Goal: Book appointment/travel/reservation

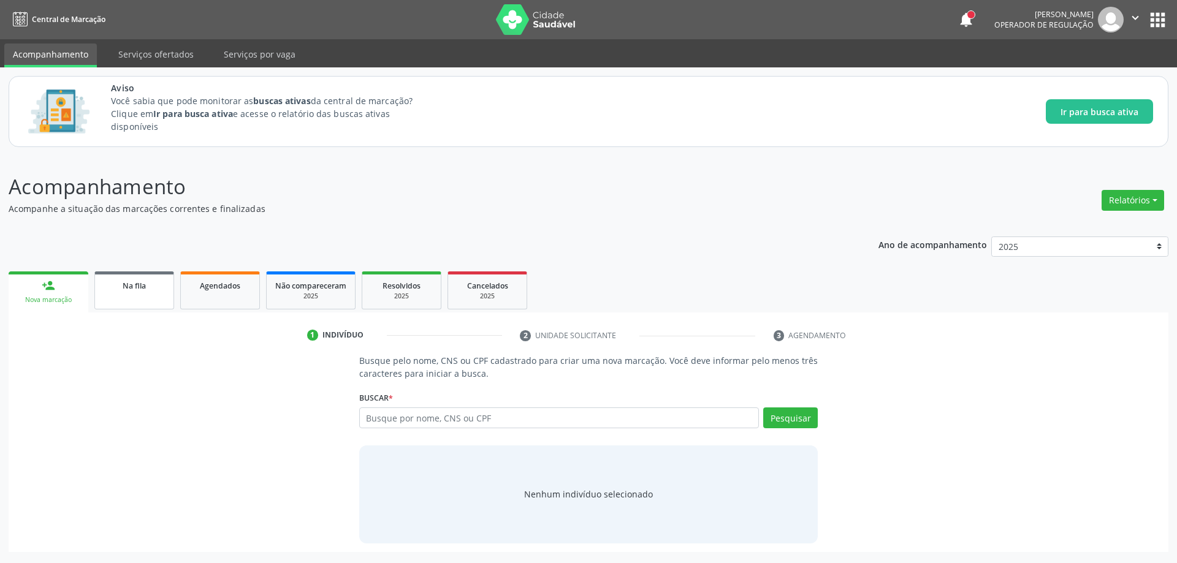
click at [136, 302] on link "Na fila" at bounding box center [134, 291] width 80 height 38
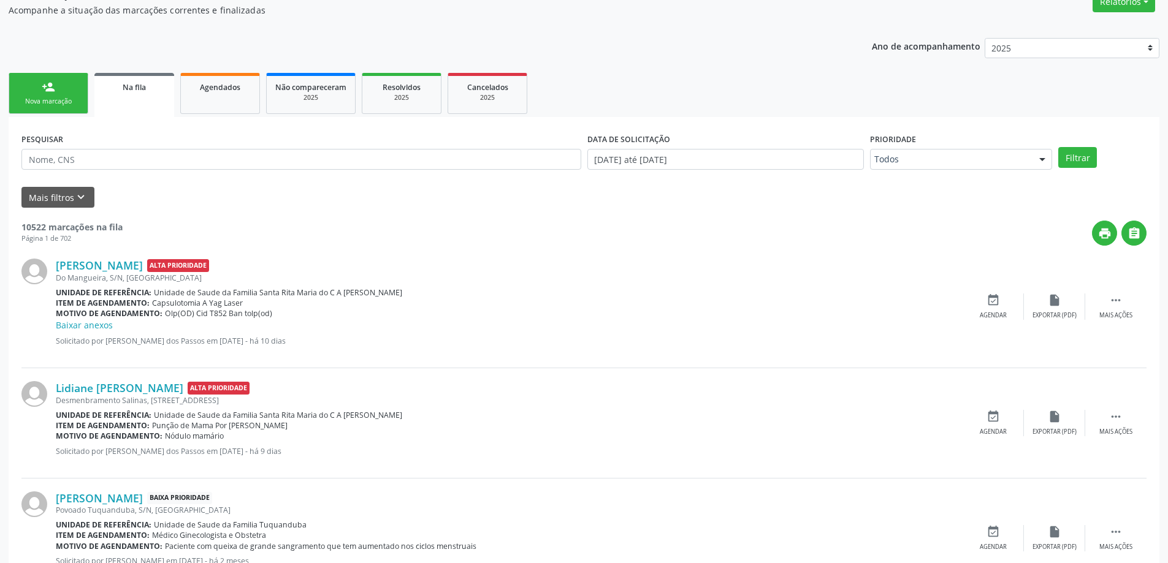
scroll to position [245, 0]
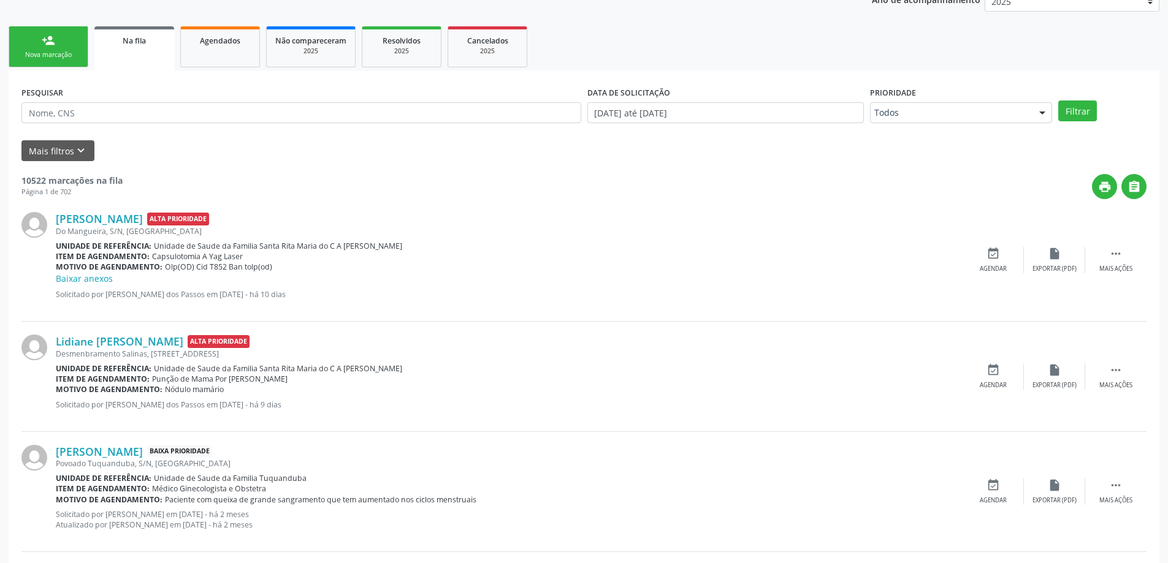
click at [129, 57] on link "Na fila" at bounding box center [134, 48] width 80 height 44
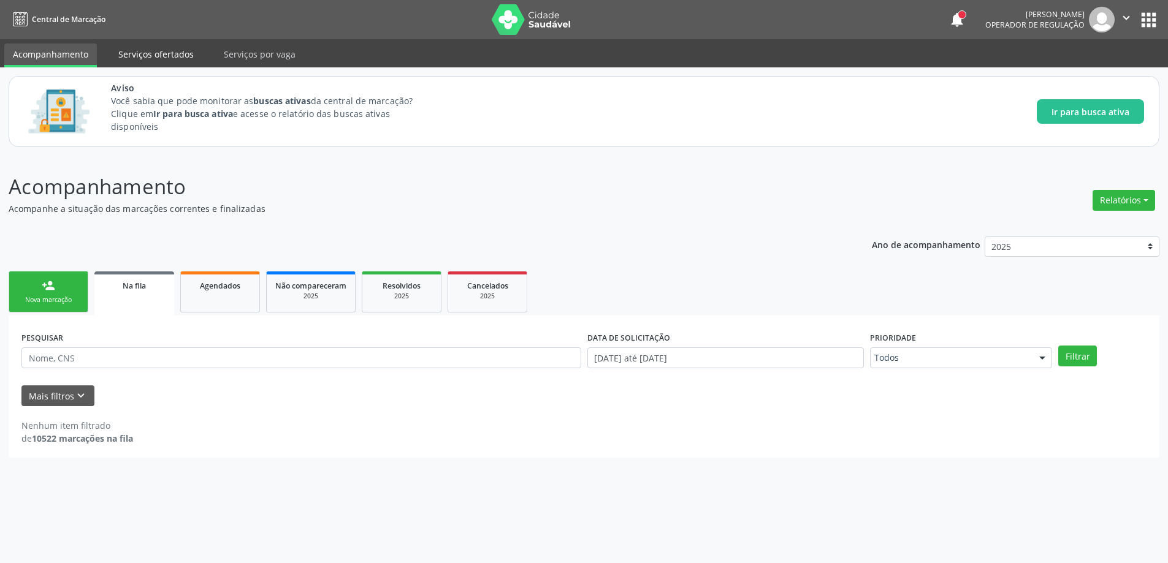
scroll to position [0, 0]
click at [137, 294] on link "Na fila" at bounding box center [134, 294] width 80 height 44
click at [94, 353] on input "text" at bounding box center [303, 358] width 564 height 21
click at [1097, 358] on button "Filtrar" at bounding box center [1086, 356] width 39 height 21
click at [184, 359] on input "704806594274147" at bounding box center [303, 358] width 564 height 21
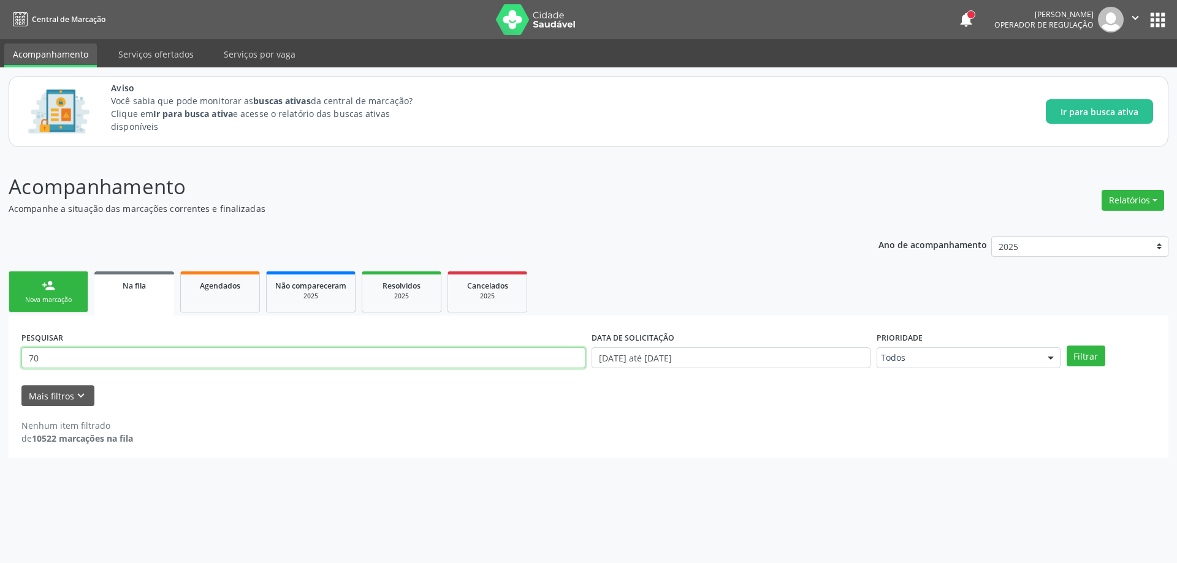
type input "7"
click at [1088, 356] on button "Filtrar" at bounding box center [1086, 356] width 39 height 21
click at [164, 363] on input "89800632170284" at bounding box center [303, 358] width 564 height 21
type input "8"
click at [1085, 359] on button "Filtrar" at bounding box center [1086, 356] width 39 height 21
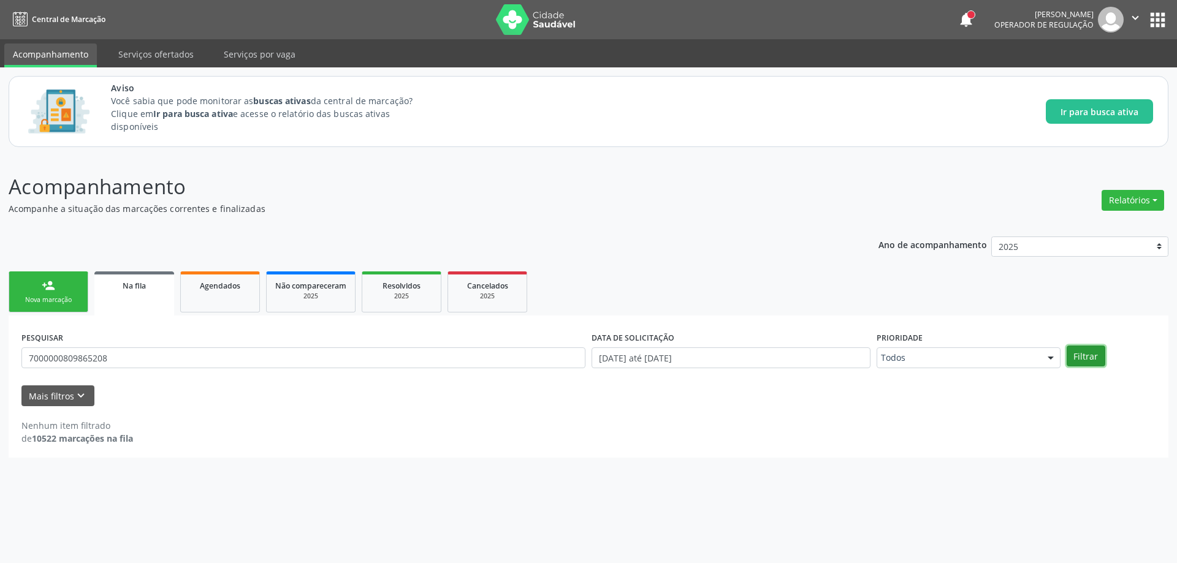
click at [1085, 355] on button "Filtrar" at bounding box center [1086, 356] width 39 height 21
click at [245, 349] on input "7000000809865208" at bounding box center [303, 358] width 564 height 21
click at [131, 357] on input "7000000809865208" at bounding box center [303, 358] width 564 height 21
type input "7"
click at [140, 294] on link "Na fila" at bounding box center [134, 294] width 80 height 44
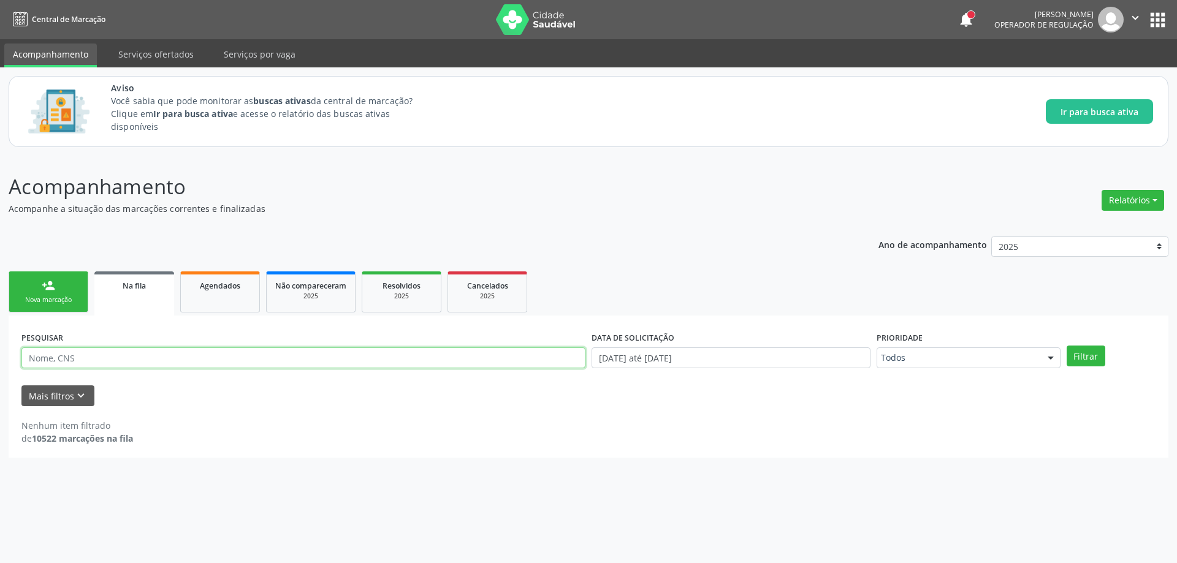
click at [115, 363] on input "text" at bounding box center [303, 358] width 564 height 21
click at [1099, 353] on button "Filtrar" at bounding box center [1086, 356] width 39 height 21
click at [140, 277] on link "Na fila" at bounding box center [134, 294] width 80 height 44
click at [138, 364] on input "NEUROLOGIA" at bounding box center [303, 358] width 564 height 21
click at [1083, 361] on button "Filtrar" at bounding box center [1086, 356] width 39 height 21
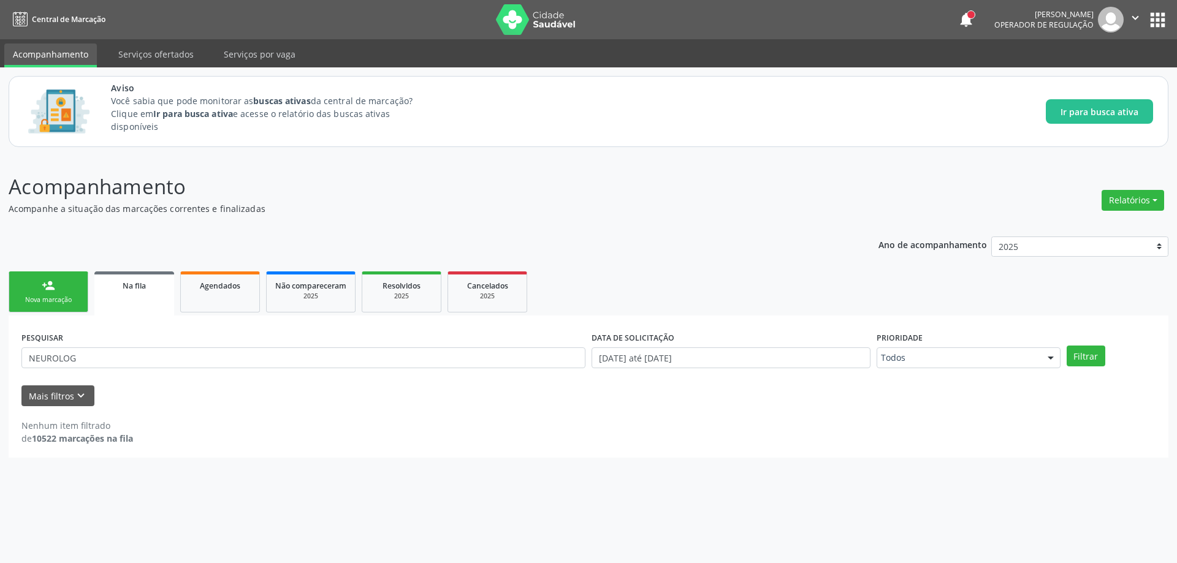
click at [147, 286] on div "Na fila" at bounding box center [134, 285] width 63 height 13
click at [129, 289] on span "Na fila" at bounding box center [134, 286] width 23 height 10
click at [83, 399] on icon "keyboard_arrow_down" at bounding box center [80, 395] width 13 height 13
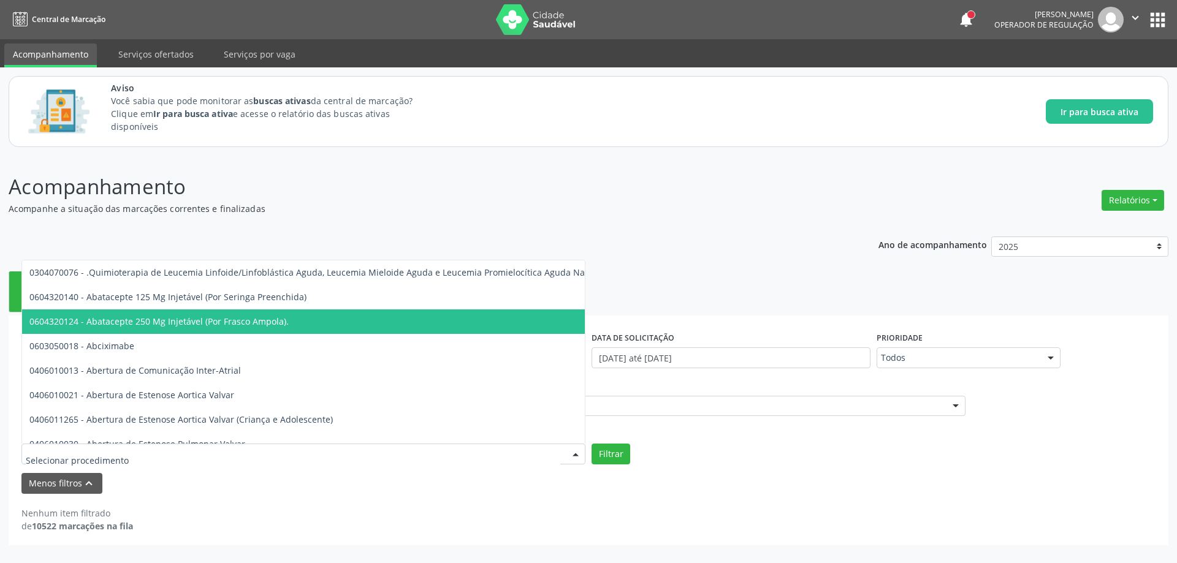
click at [429, 188] on p "Acompanhamento" at bounding box center [415, 187] width 812 height 31
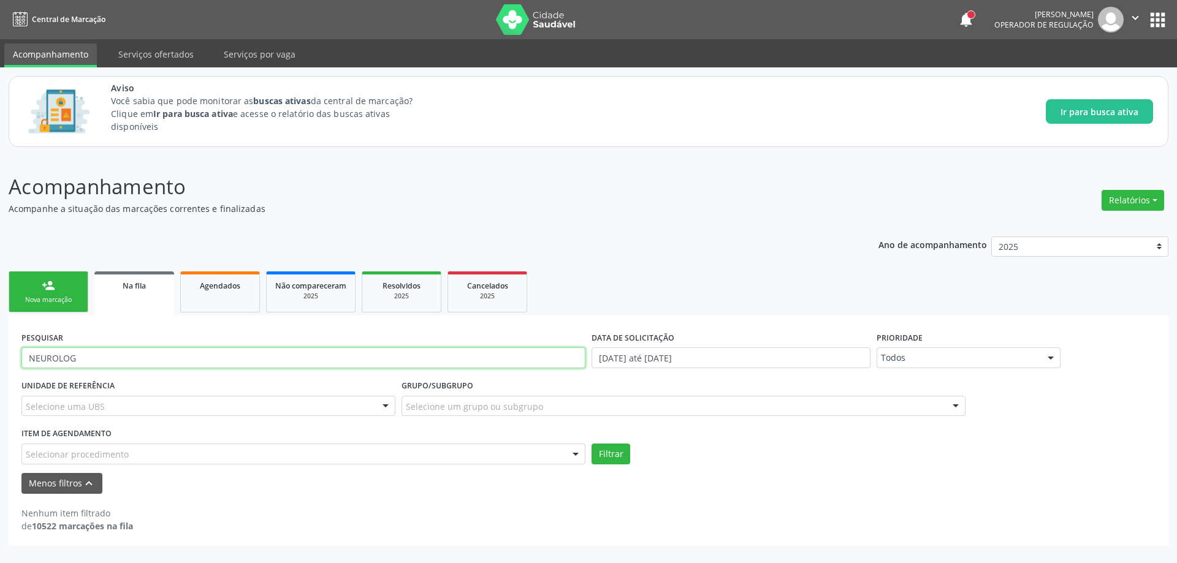
click at [128, 354] on input "NEUROLOG" at bounding box center [303, 358] width 564 height 21
type input "N"
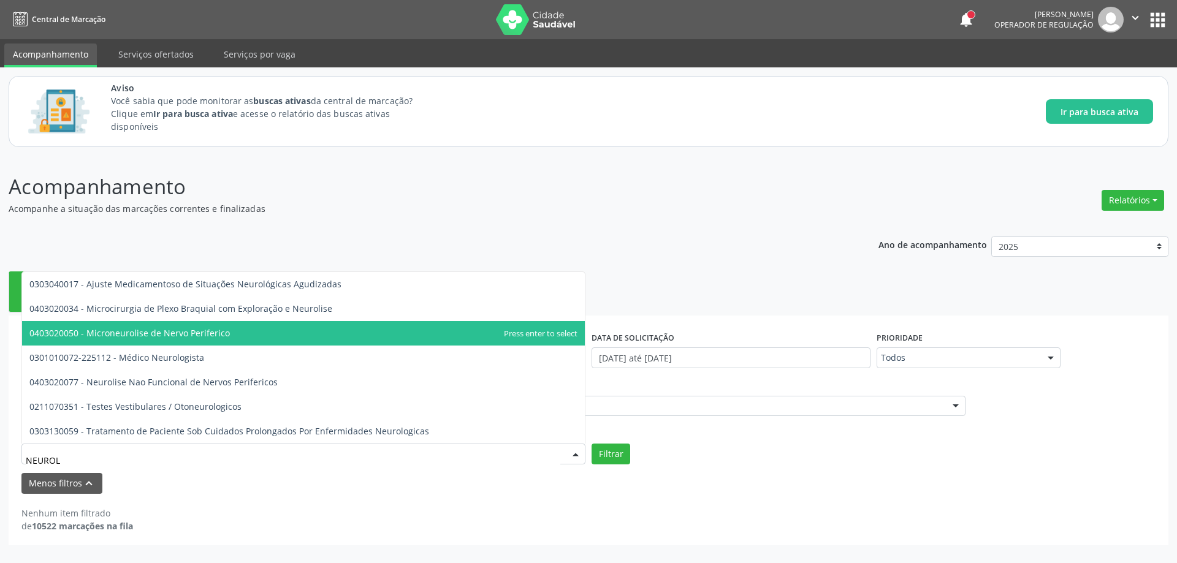
type input "NEUROLO"
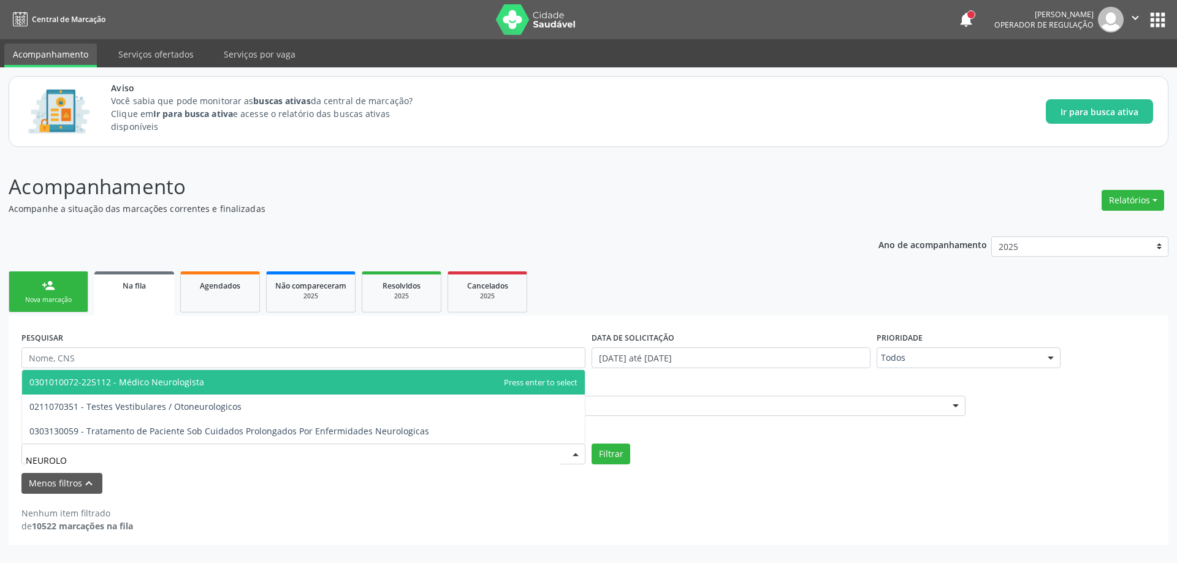
click at [244, 385] on span "0301010072-225112 - Médico Neurologista" at bounding box center [303, 382] width 563 height 25
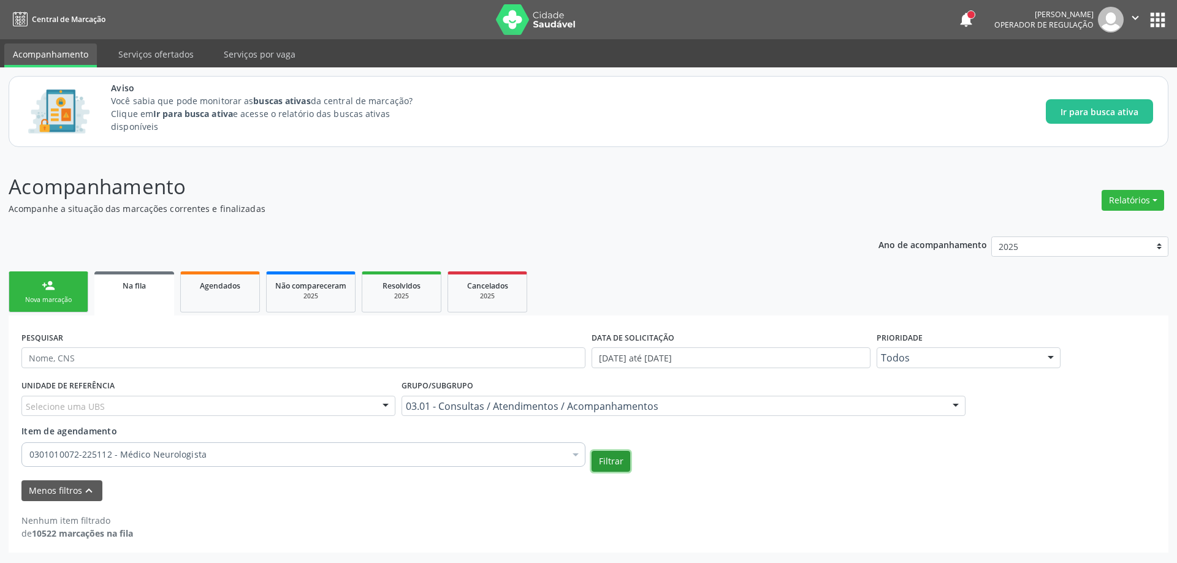
click at [615, 462] on button "Filtrar" at bounding box center [611, 461] width 39 height 21
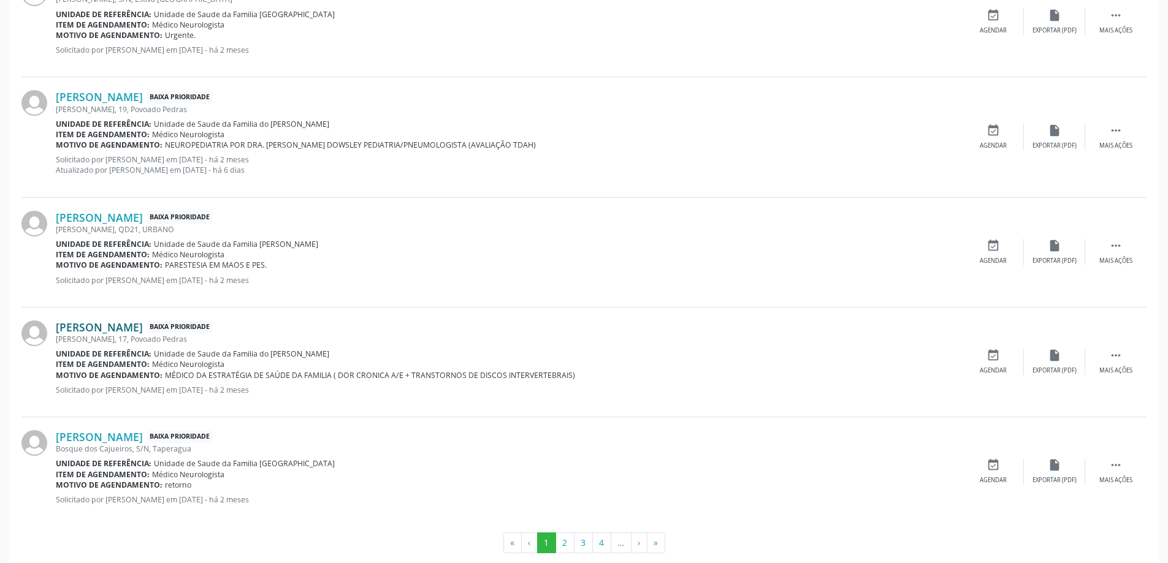
scroll to position [1712, 0]
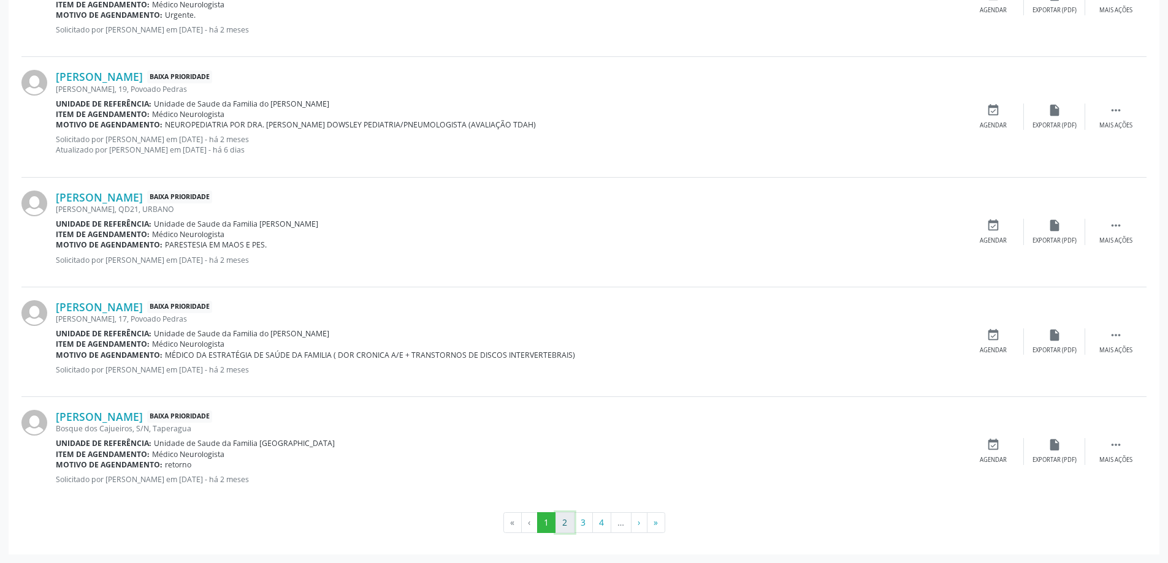
click at [568, 518] on button "2" at bounding box center [564, 523] width 19 height 21
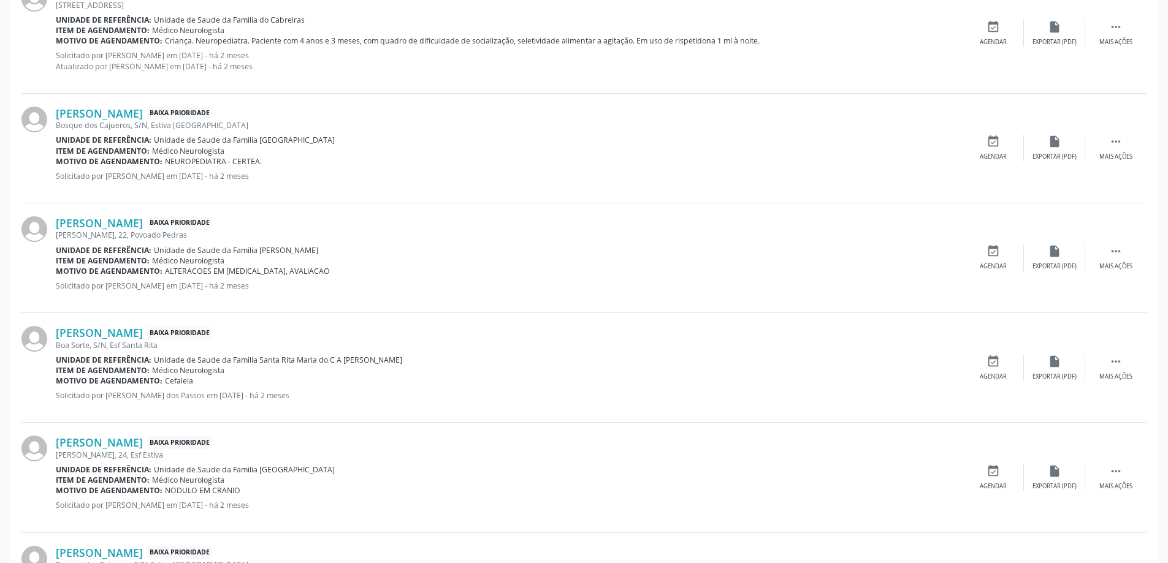
scroll to position [1701, 0]
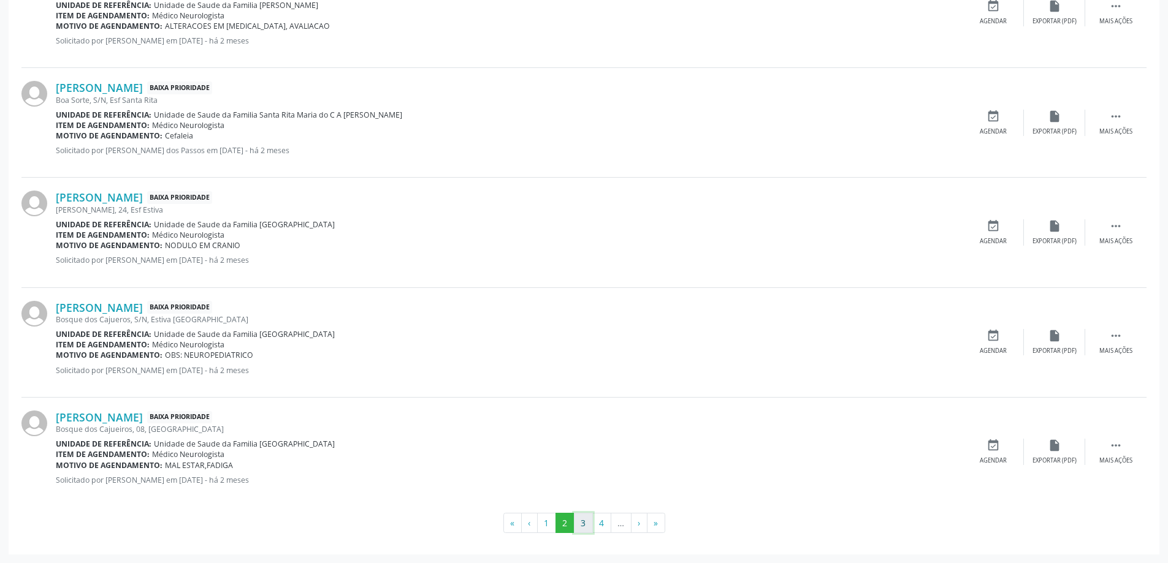
click at [579, 525] on button "3" at bounding box center [583, 523] width 19 height 21
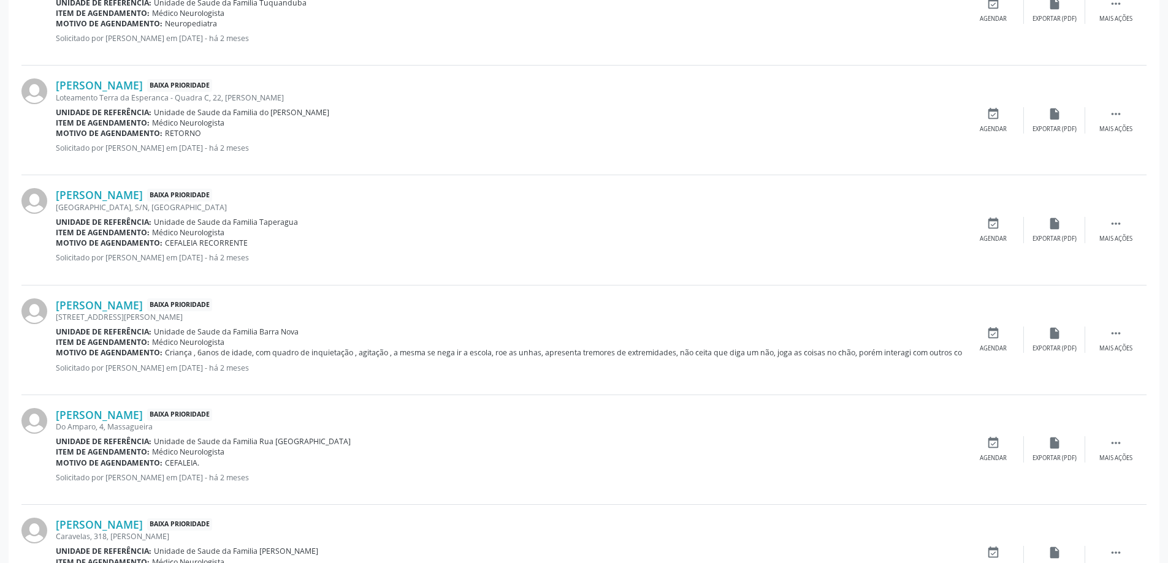
scroll to position [1712, 0]
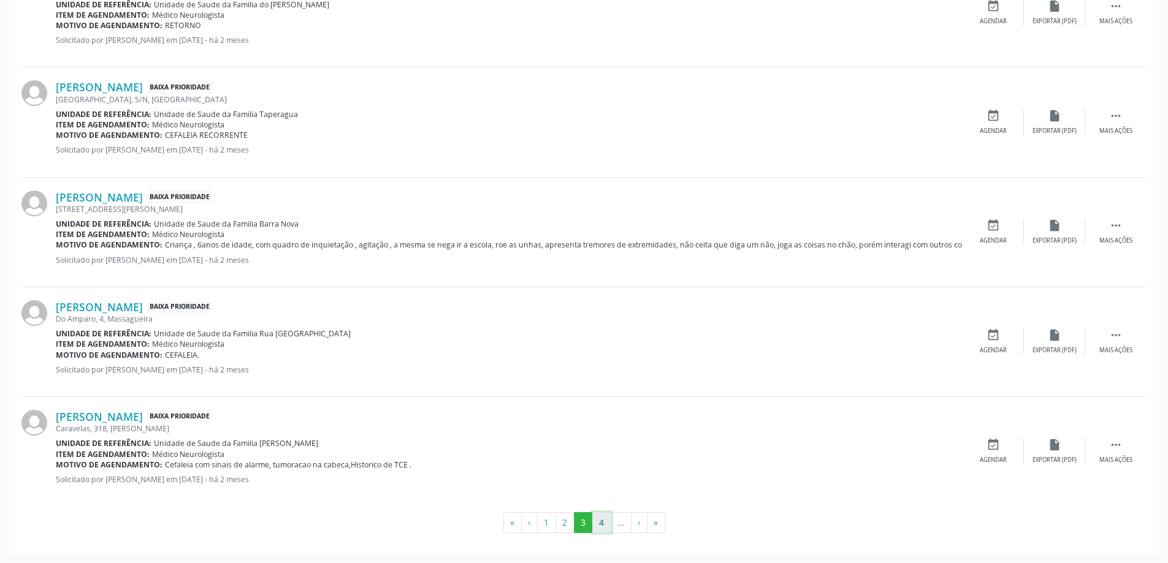
click at [601, 528] on button "4" at bounding box center [601, 523] width 19 height 21
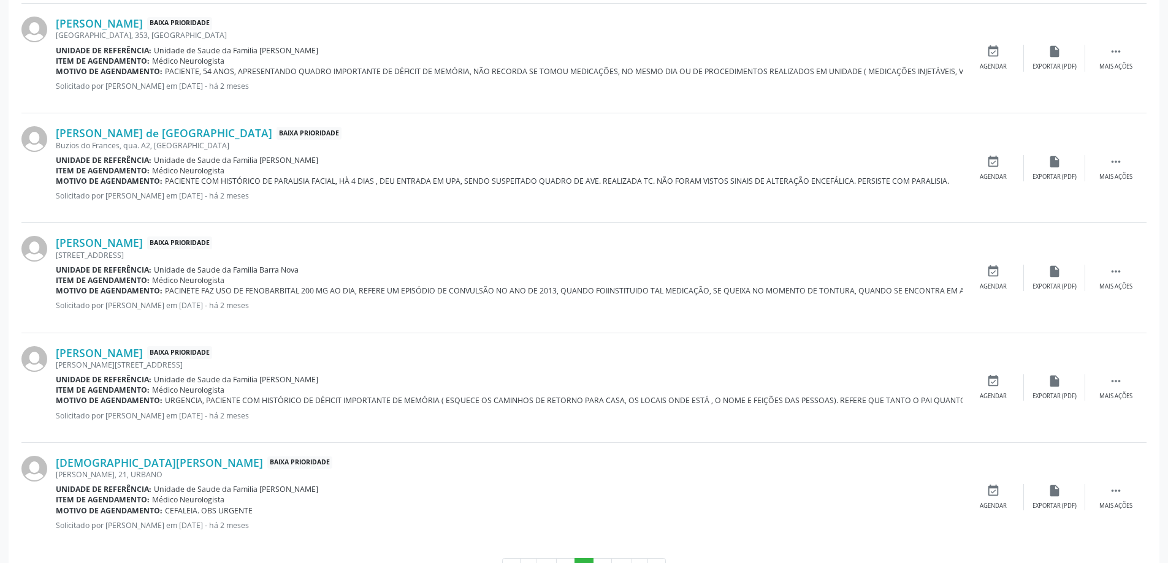
scroll to position [1701, 0]
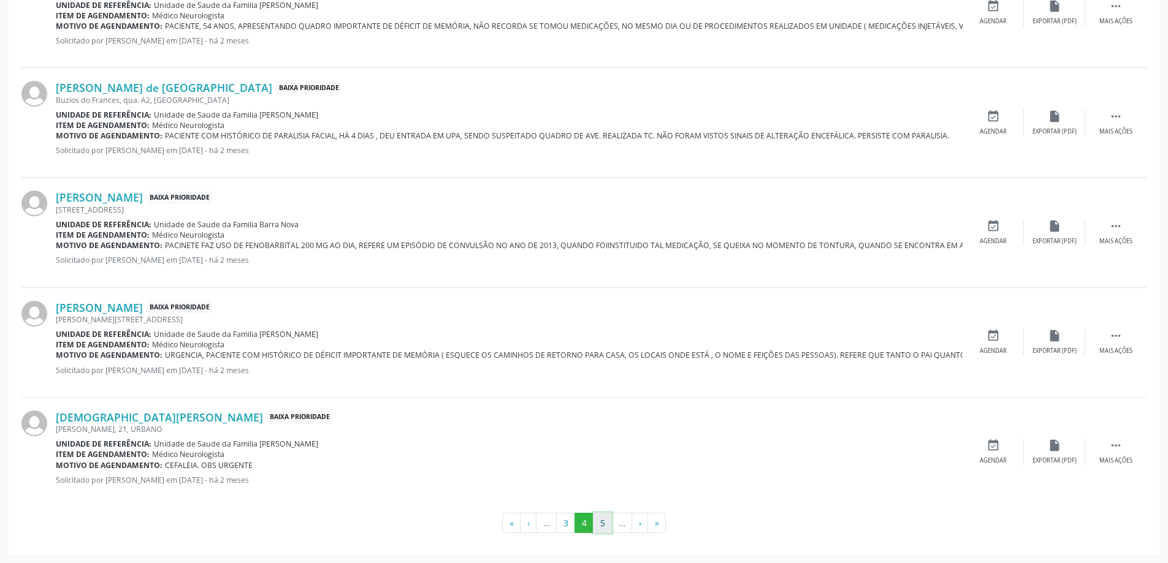
click at [603, 527] on button "5" at bounding box center [602, 523] width 19 height 21
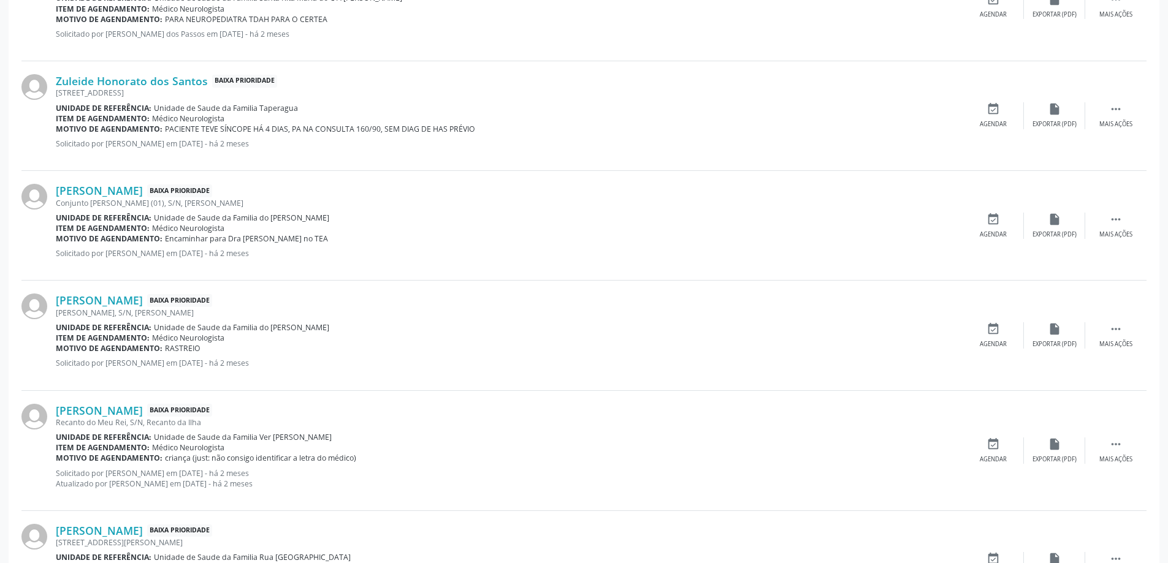
scroll to position [1712, 0]
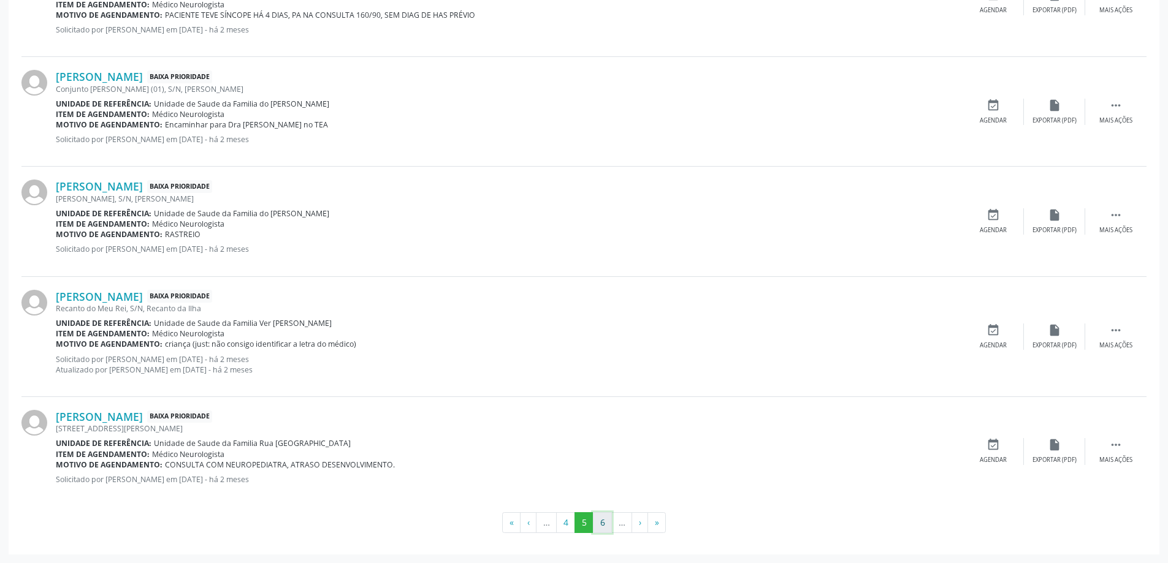
click at [606, 522] on button "6" at bounding box center [602, 523] width 19 height 21
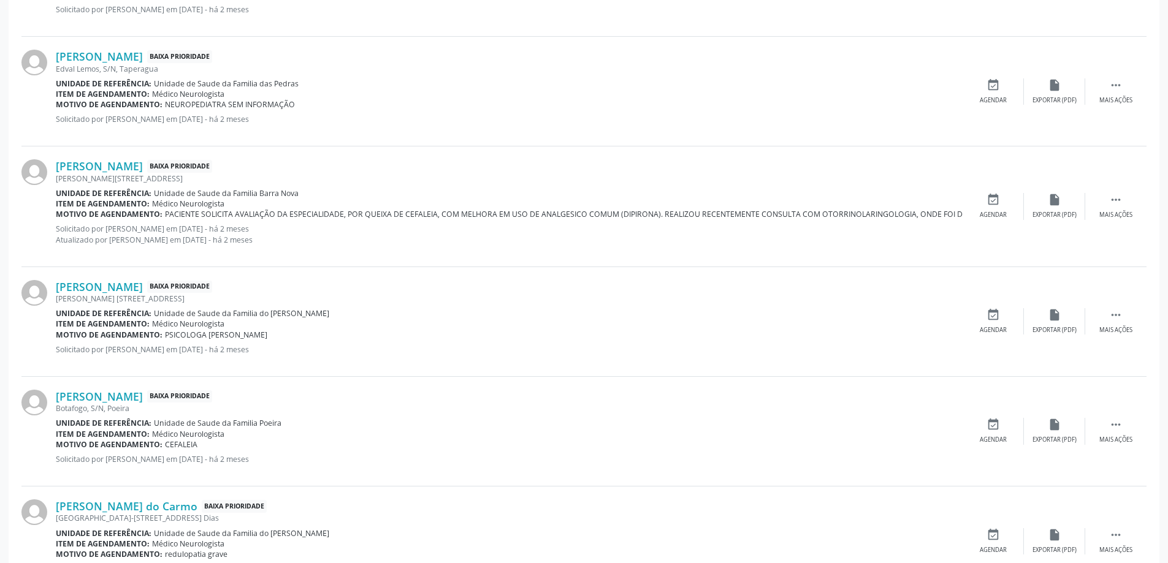
scroll to position [1723, 0]
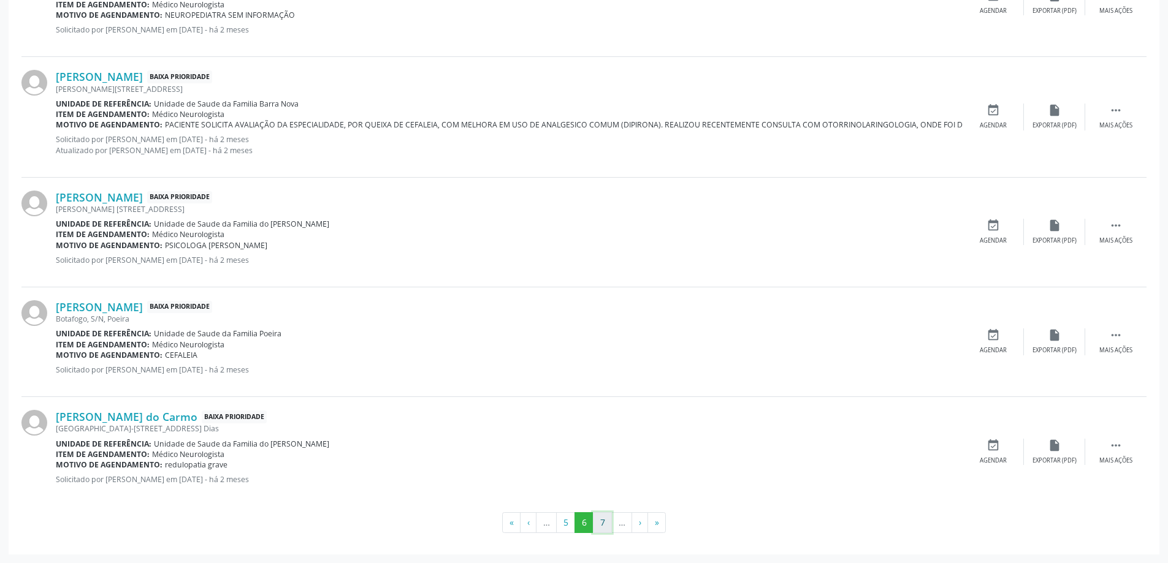
click at [603, 526] on button "7" at bounding box center [602, 523] width 19 height 21
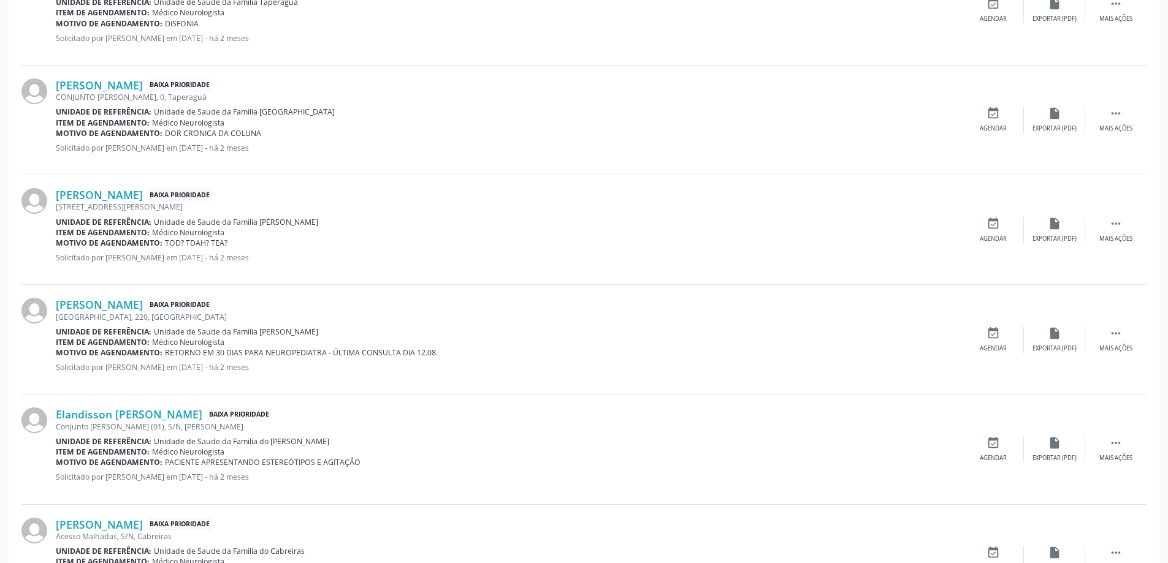
scroll to position [1568, 0]
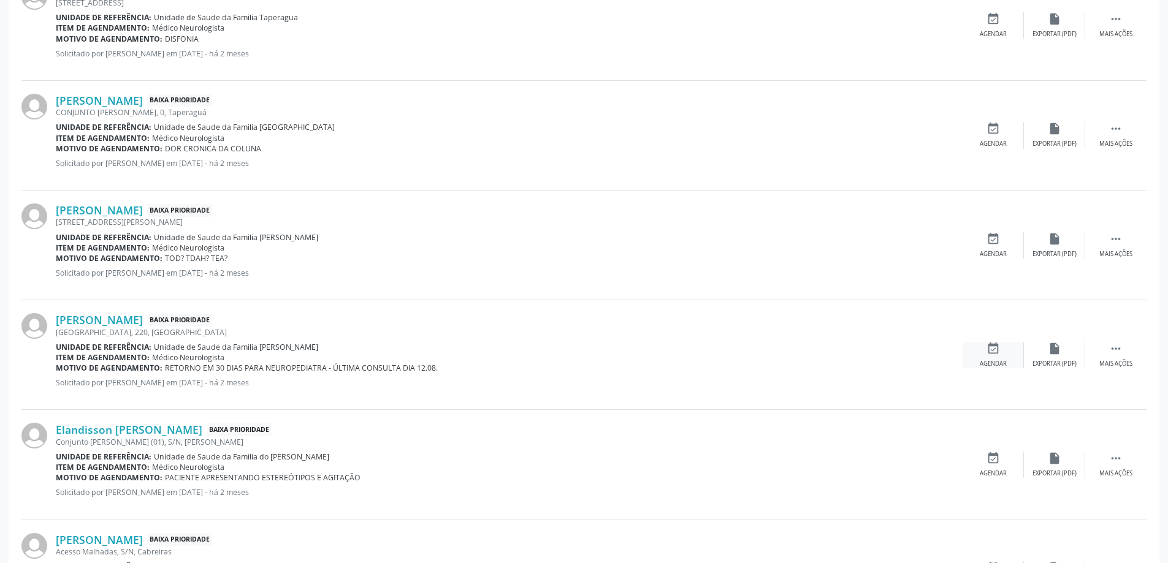
click at [993, 353] on icon "event_available" at bounding box center [992, 348] width 13 height 13
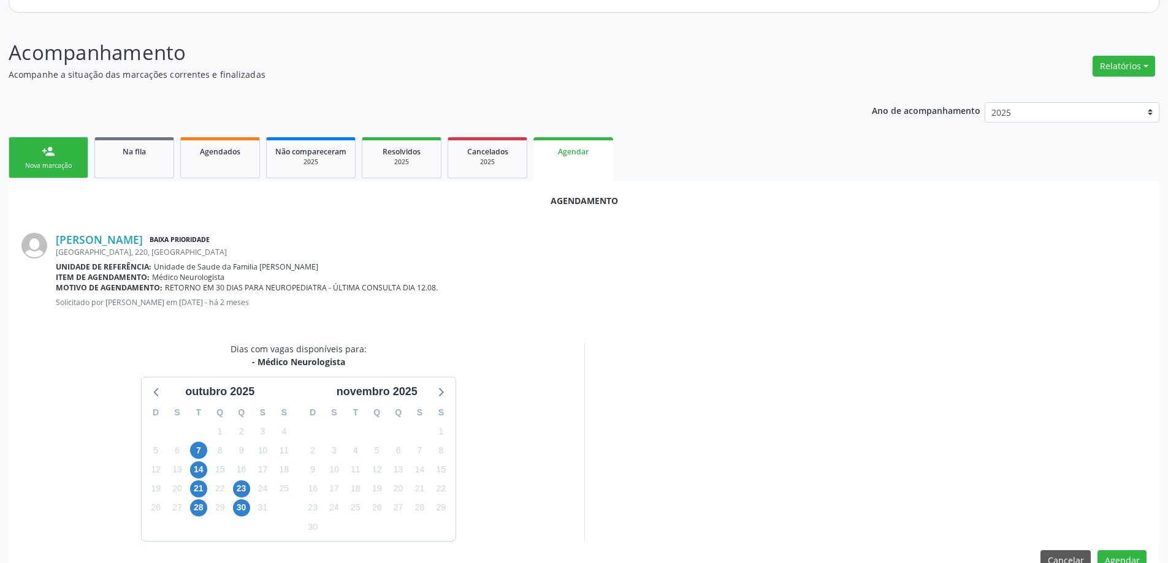
scroll to position [163, 0]
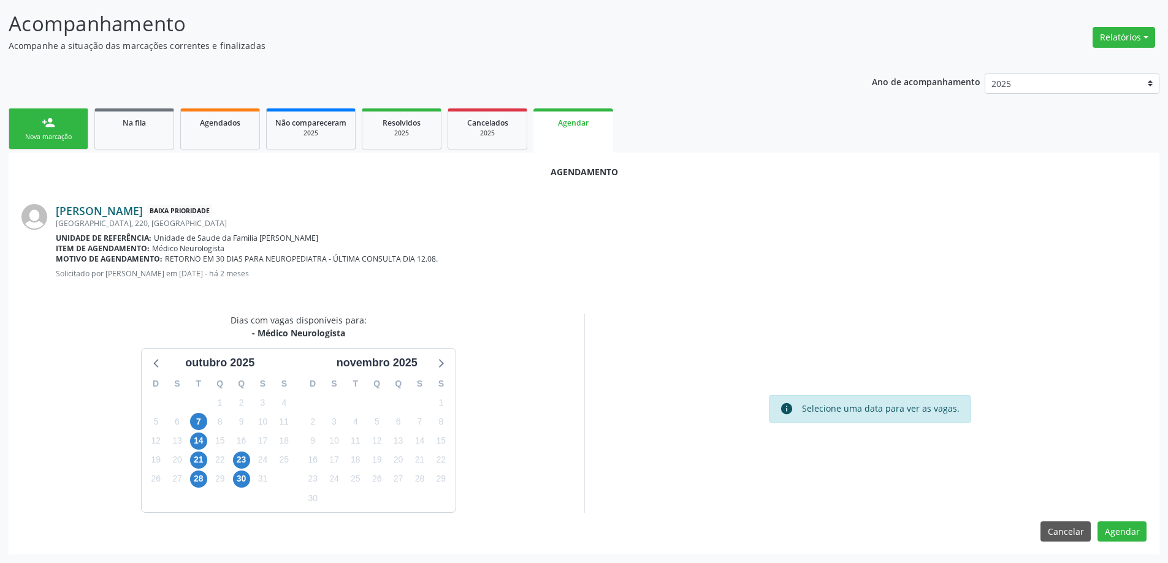
click at [143, 211] on link "[PERSON_NAME]" at bounding box center [99, 210] width 87 height 13
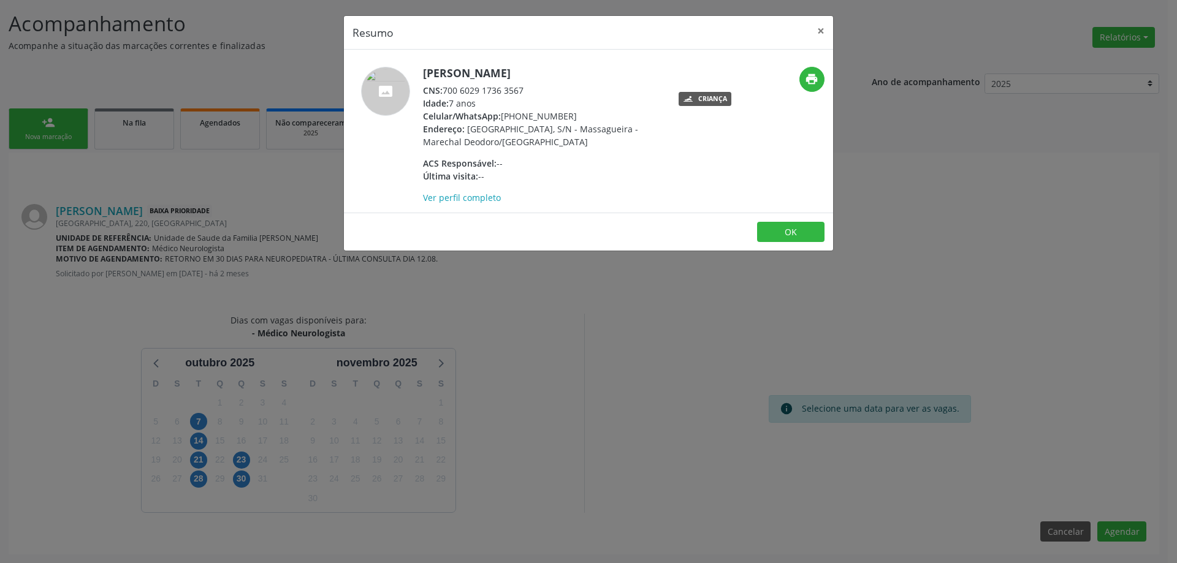
drag, startPoint x: 532, startPoint y: 88, endPoint x: 442, endPoint y: 91, distance: 90.2
click at [442, 91] on div "CNS: 700 6029 1736 3567" at bounding box center [542, 90] width 238 height 13
copy div "700 6029 1736 3567"
click at [817, 33] on button "×" at bounding box center [821, 31] width 25 height 30
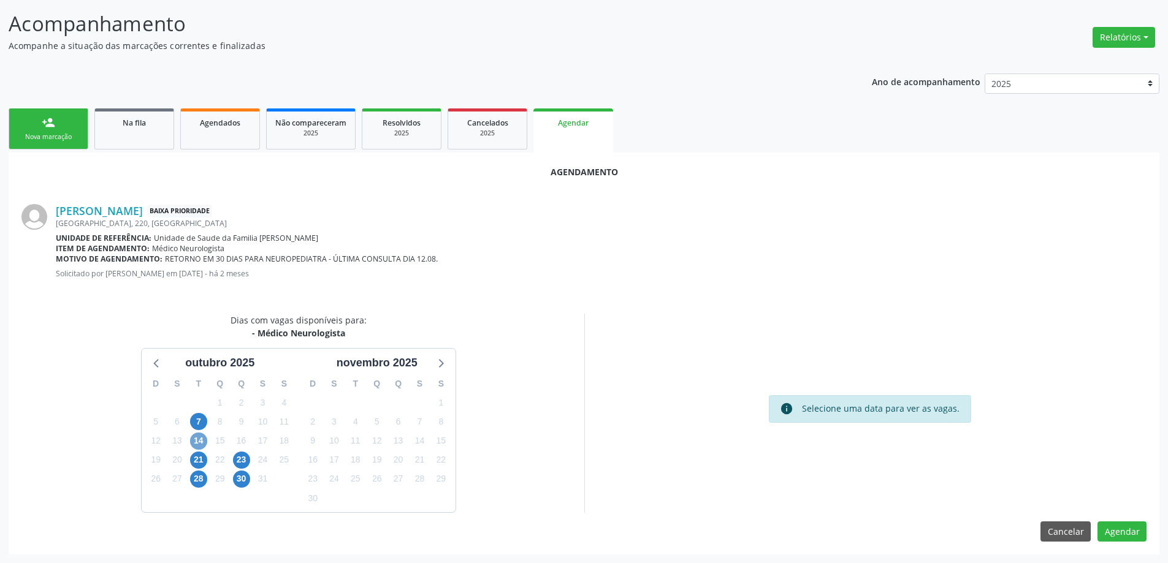
click at [198, 440] on span "14" at bounding box center [198, 441] width 17 height 17
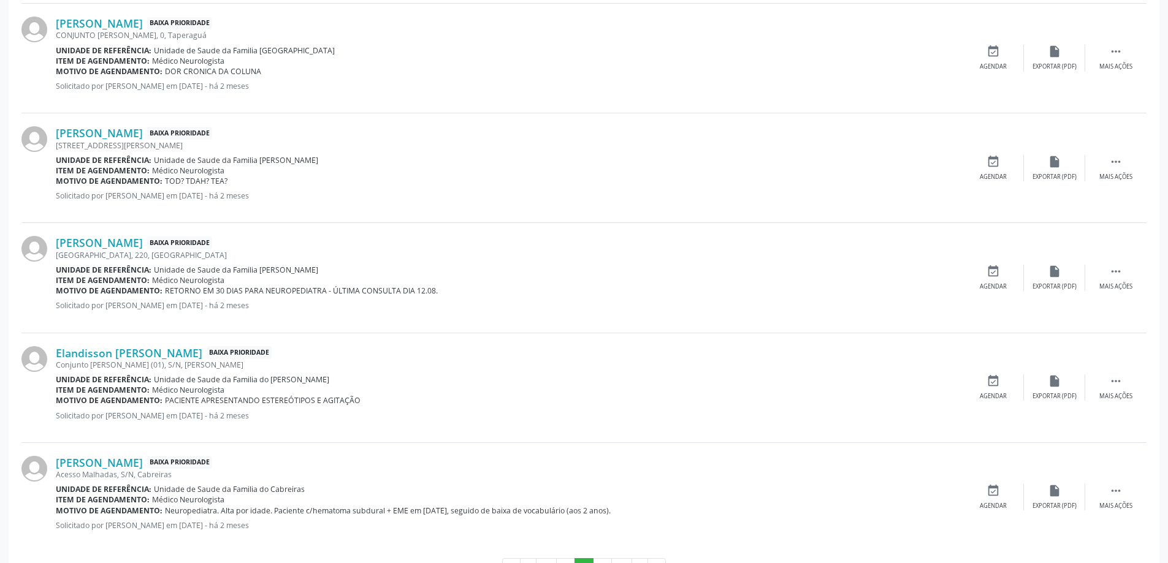
scroll to position [1570, 0]
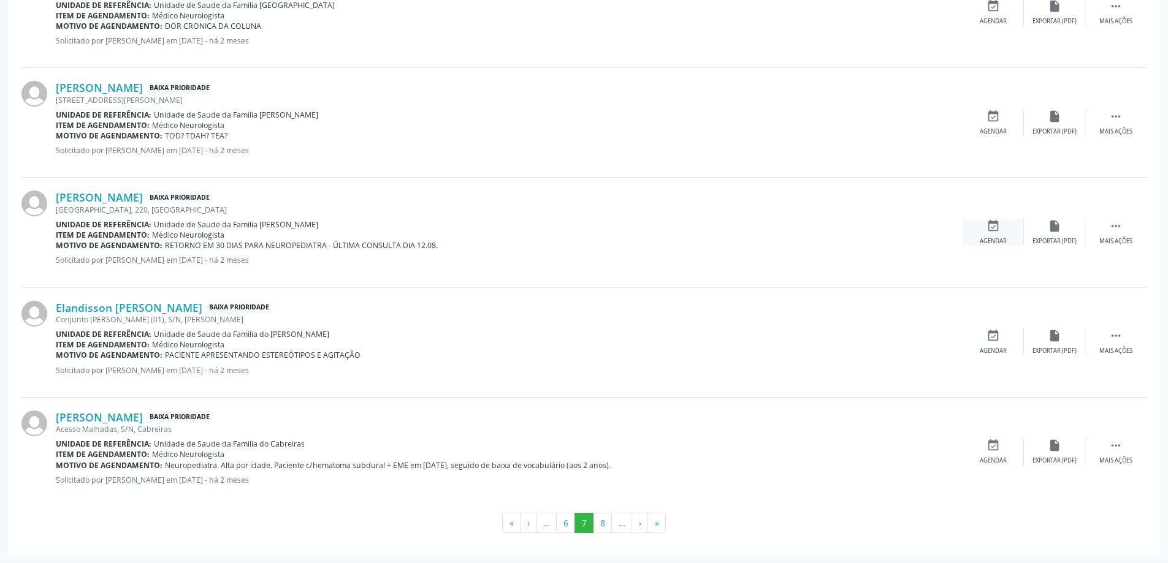
click at [996, 231] on icon "event_available" at bounding box center [992, 225] width 13 height 13
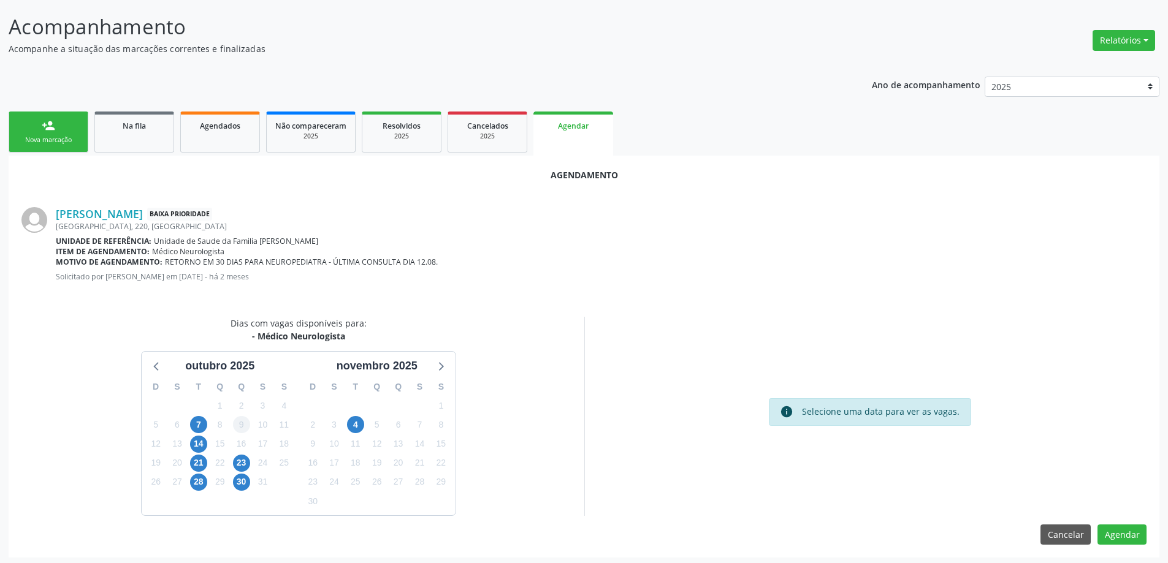
scroll to position [163, 0]
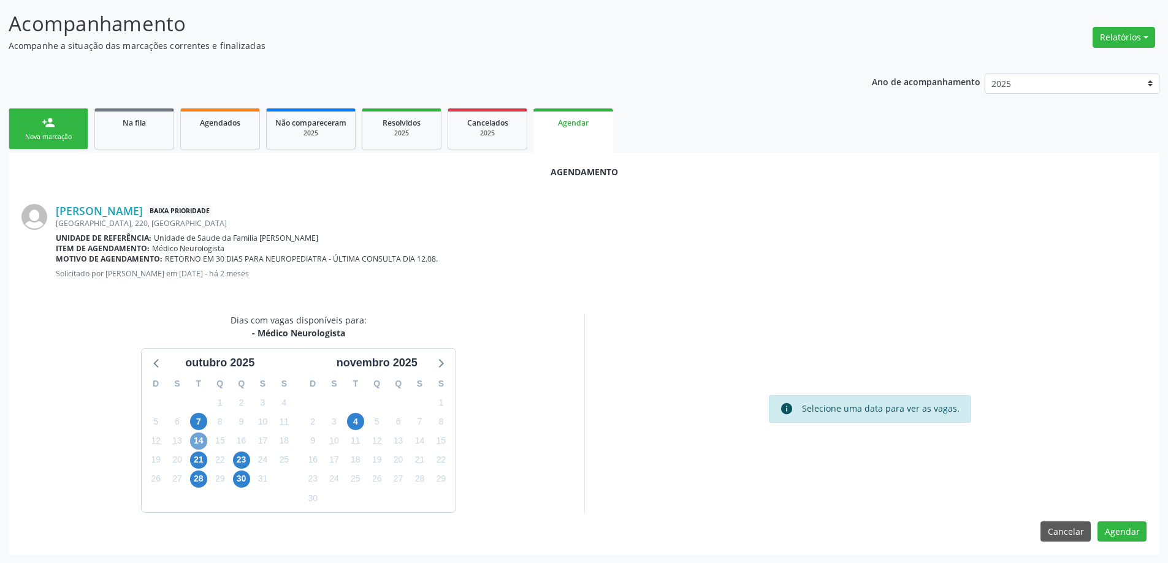
click at [199, 443] on span "14" at bounding box center [198, 441] width 17 height 17
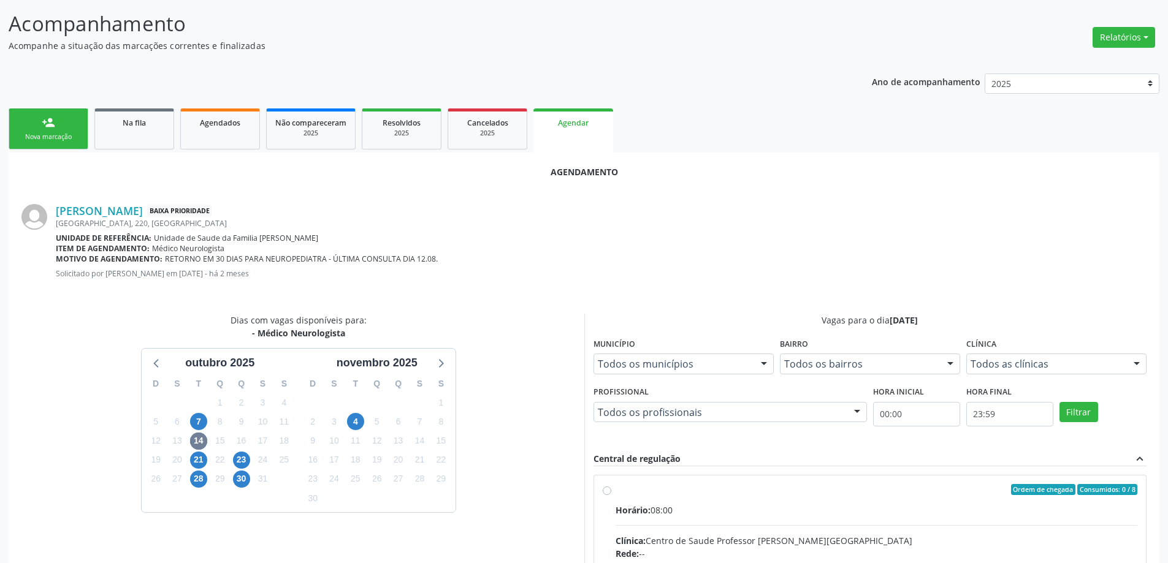
click at [603, 490] on input "Ordem de chegada Consumidos: 0 / 8 Horário: 08:00 Clínica: Centro de Saude Prof…" at bounding box center [607, 489] width 9 height 11
radio input "true"
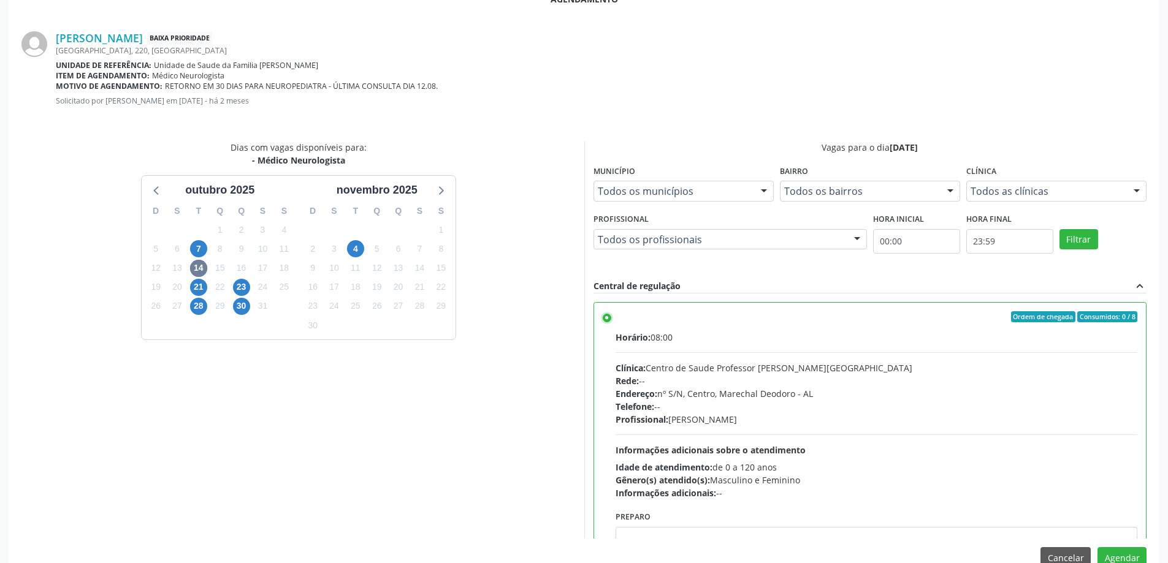
scroll to position [362, 0]
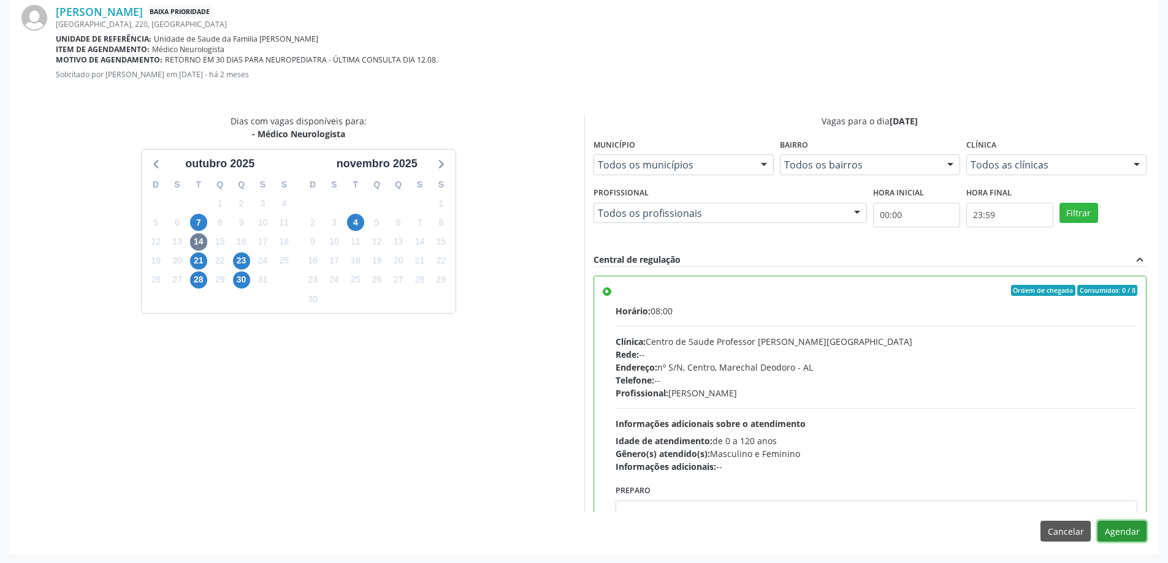
click at [1127, 528] on button "Agendar" at bounding box center [1121, 531] width 49 height 21
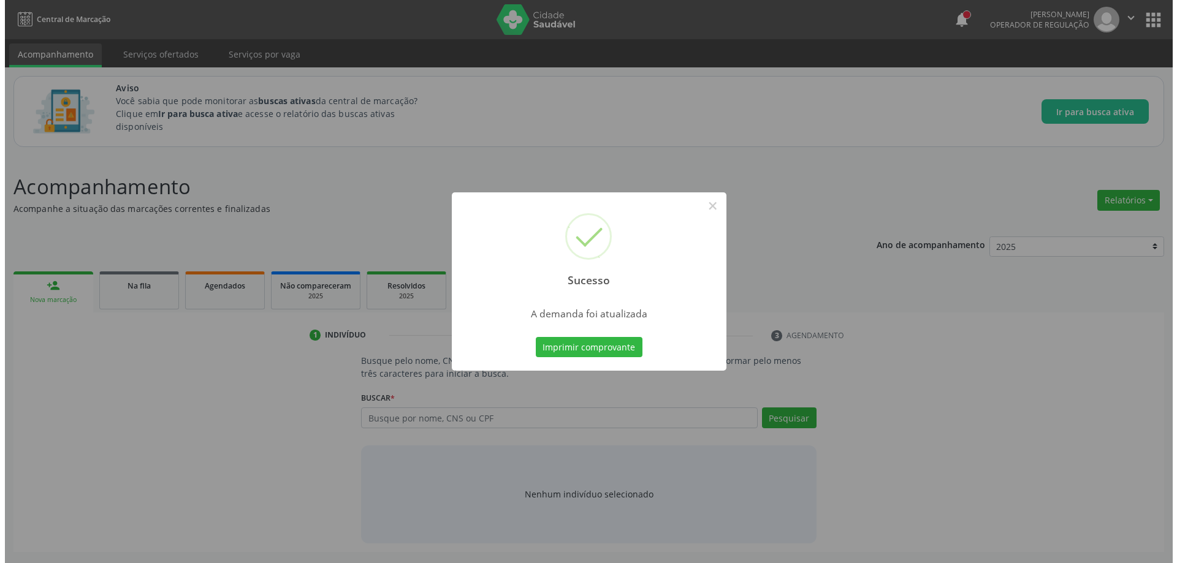
scroll to position [0, 0]
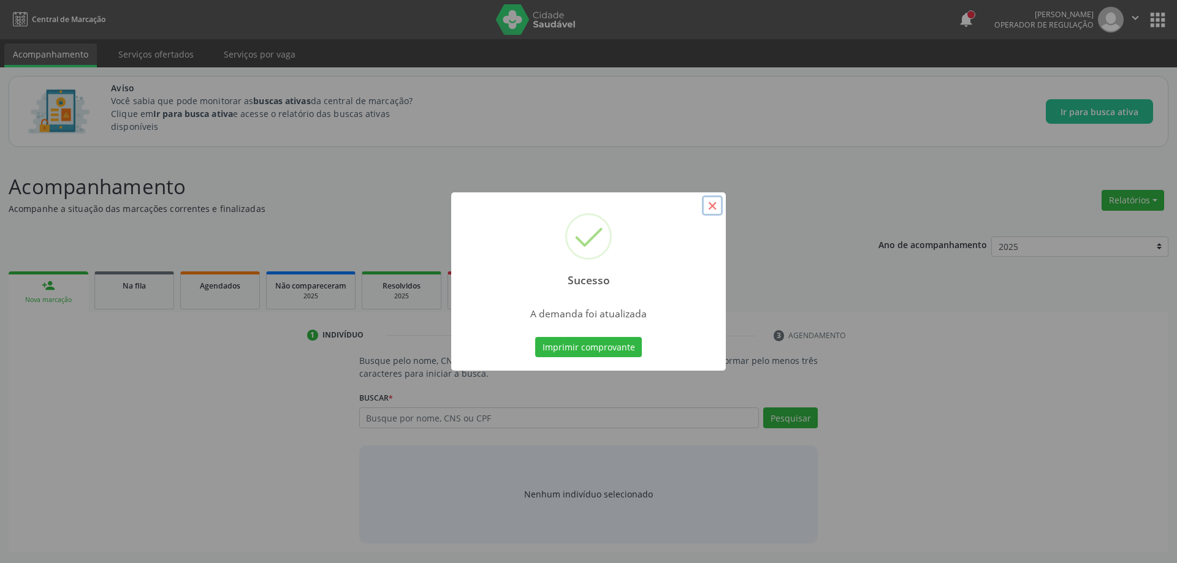
click at [709, 208] on button "×" at bounding box center [712, 206] width 21 height 21
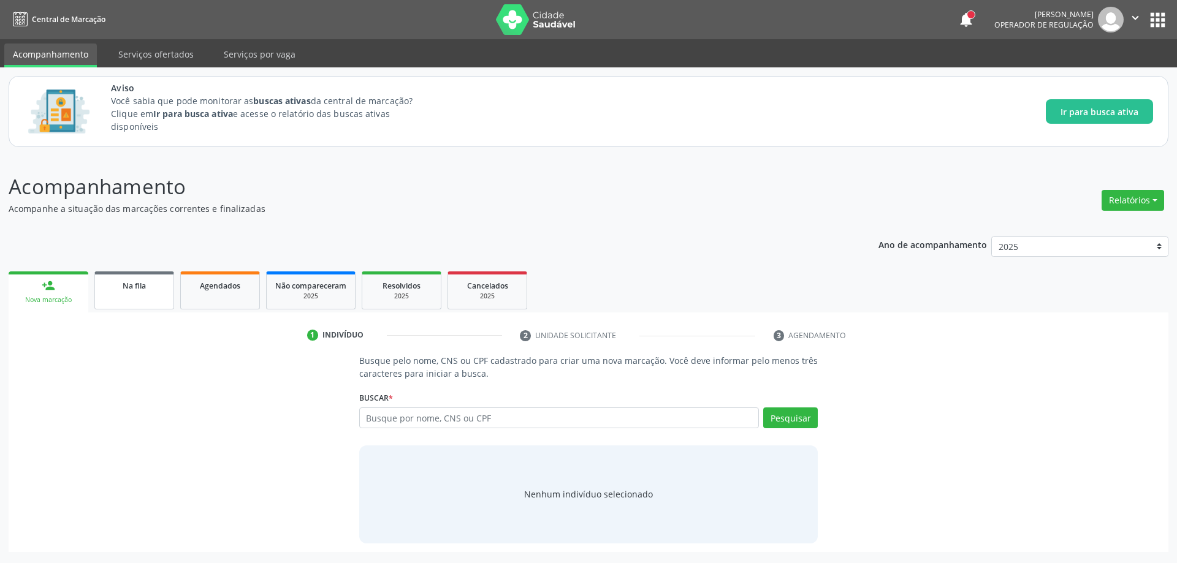
click at [132, 300] on link "Na fila" at bounding box center [134, 291] width 80 height 38
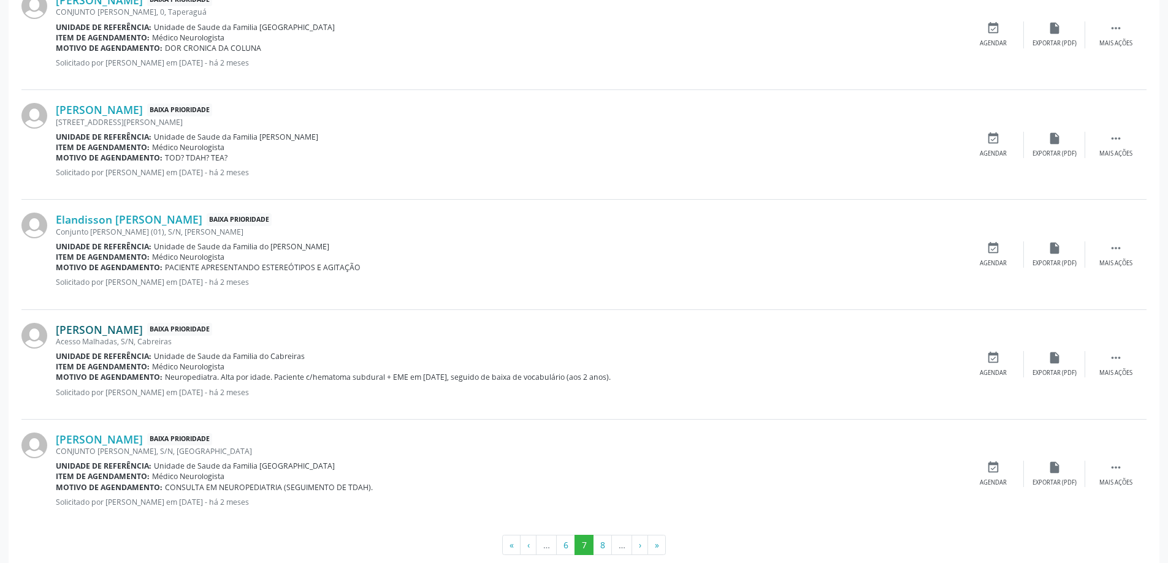
scroll to position [1596, 0]
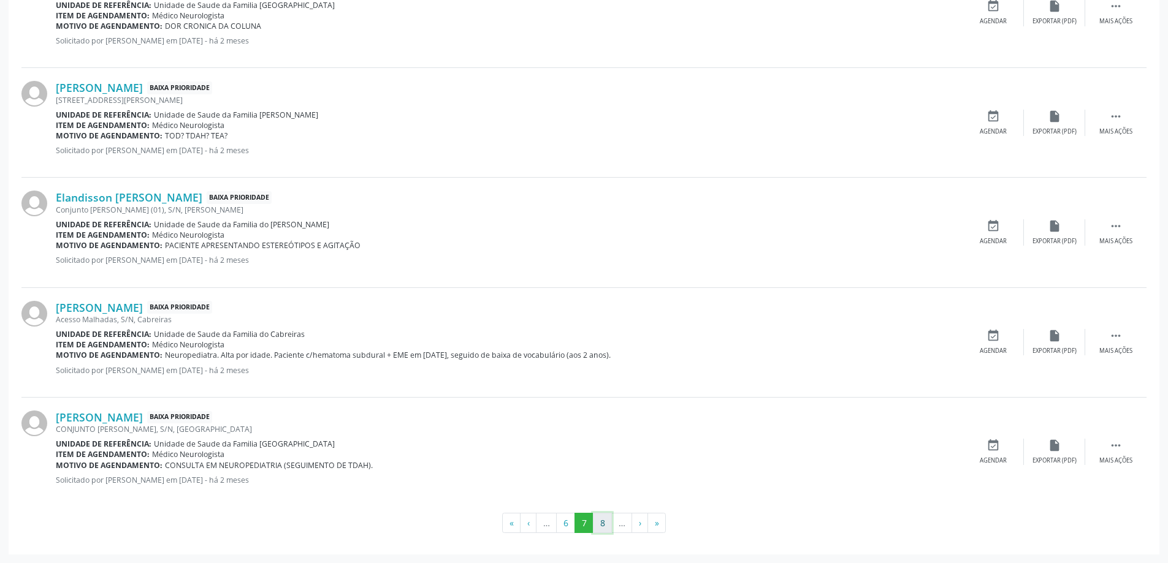
click at [600, 519] on button "8" at bounding box center [602, 523] width 19 height 21
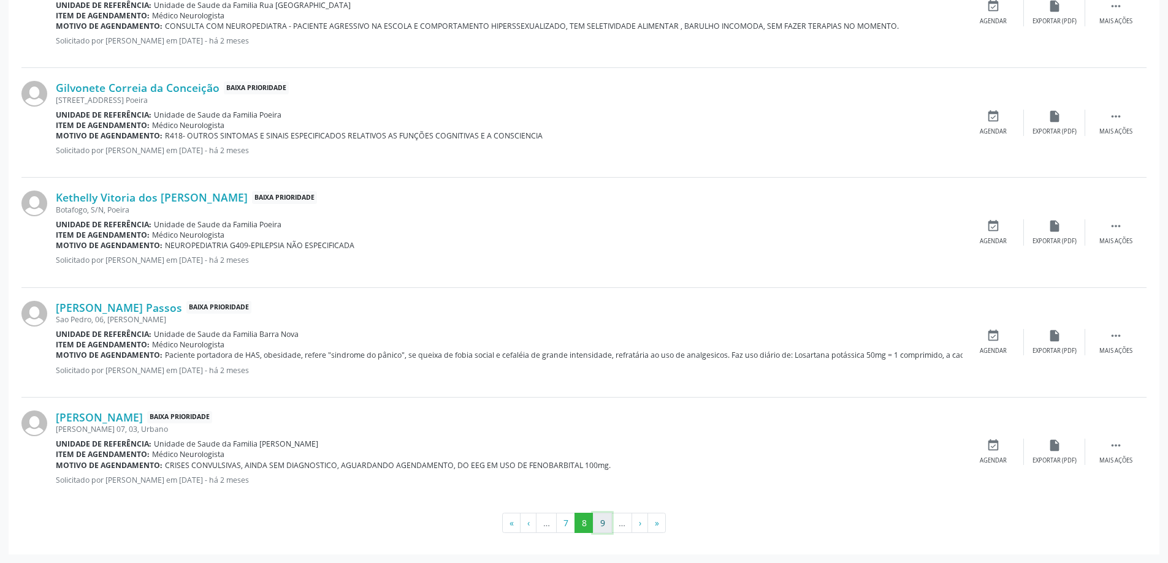
click at [600, 526] on button "9" at bounding box center [602, 523] width 19 height 21
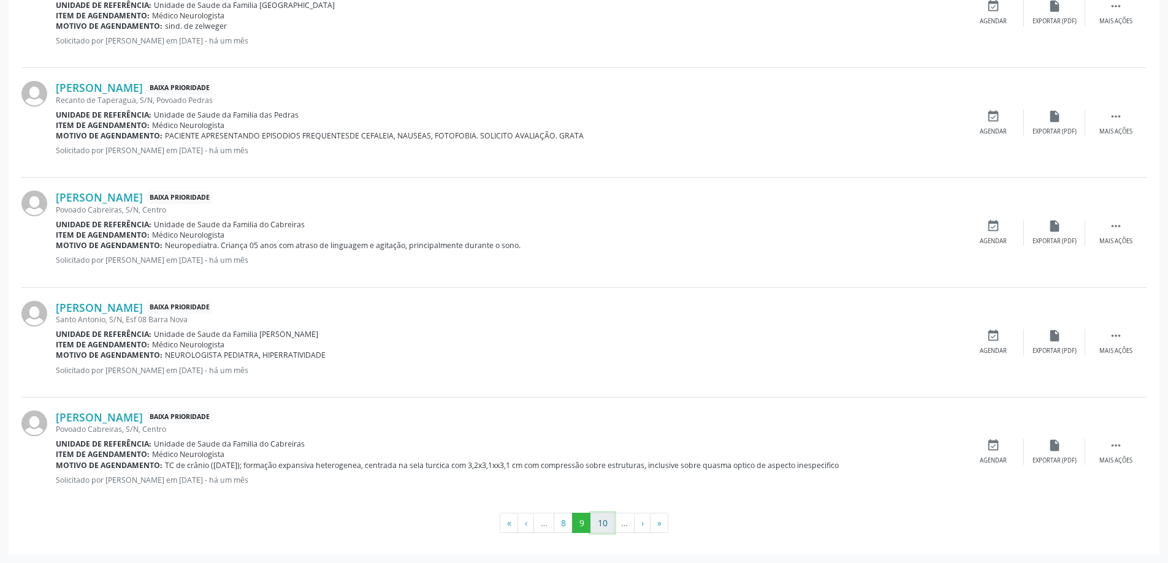
click at [611, 522] on button "10" at bounding box center [602, 523] width 24 height 21
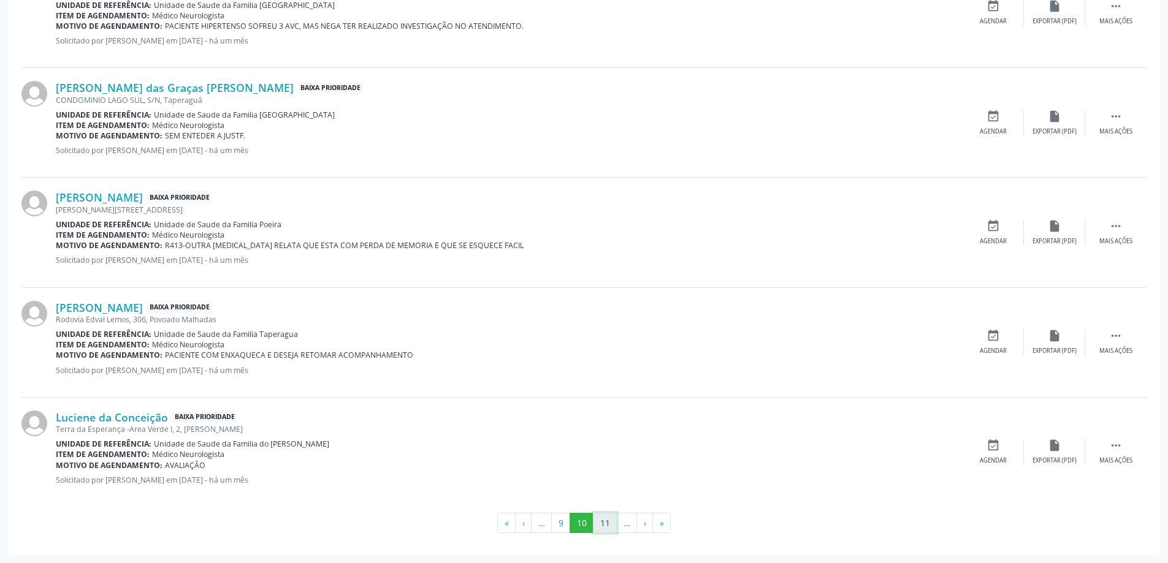
click at [600, 525] on button "11" at bounding box center [605, 523] width 24 height 21
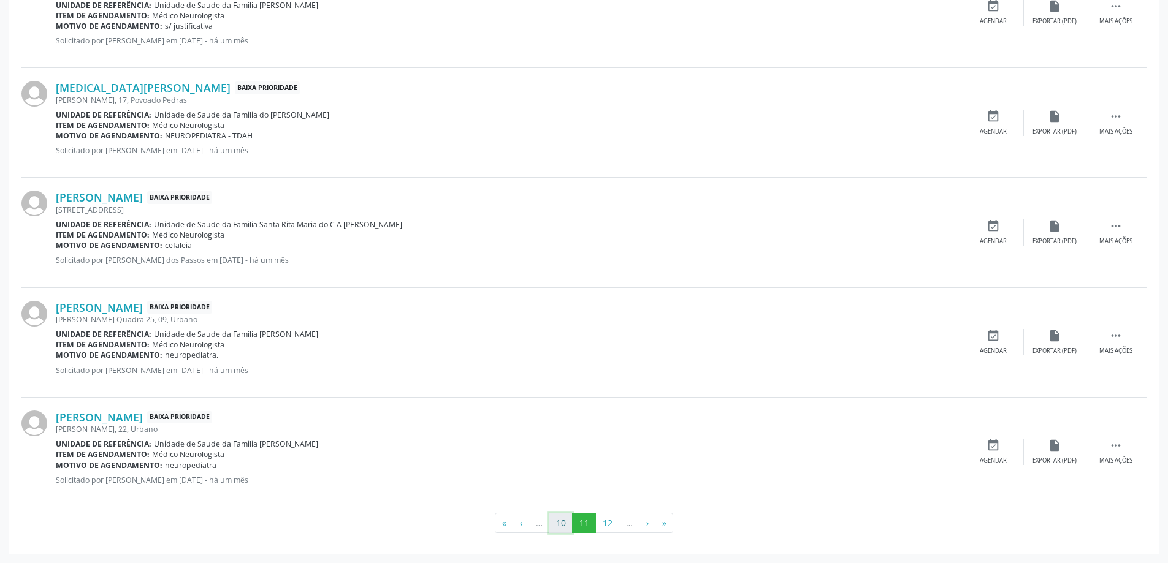
click at [563, 528] on button "10" at bounding box center [561, 523] width 24 height 21
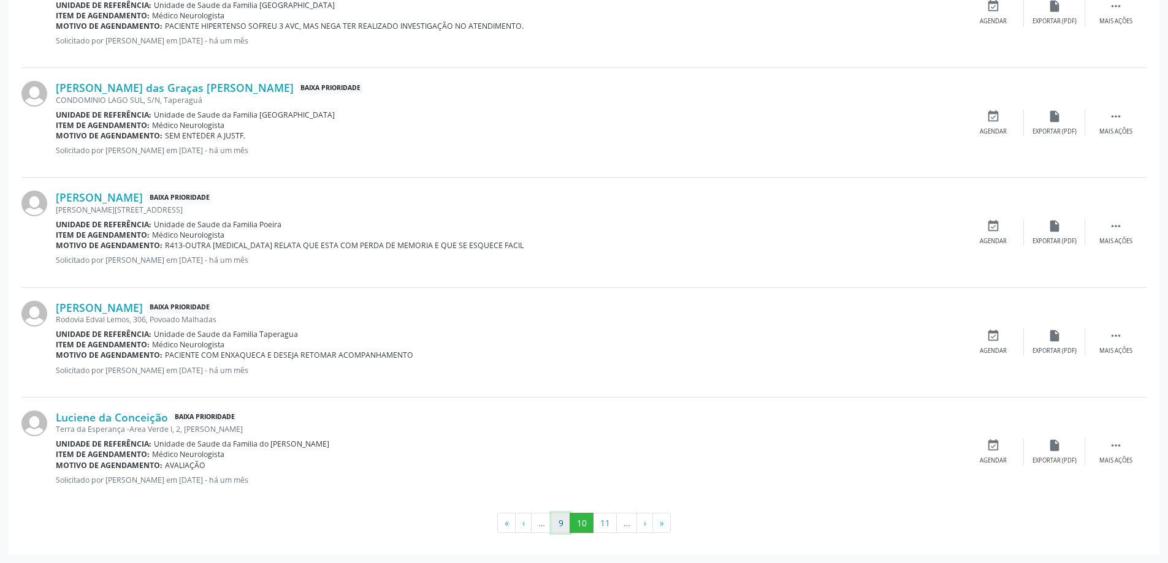
click at [559, 524] on button "9" at bounding box center [560, 523] width 19 height 21
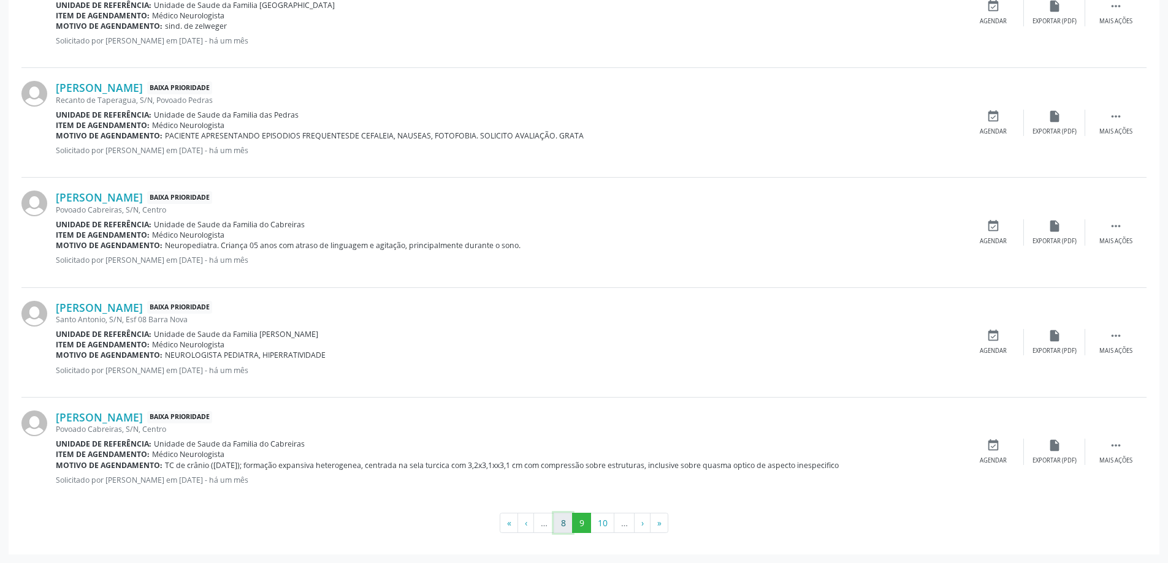
click at [563, 526] on button "8" at bounding box center [563, 523] width 19 height 21
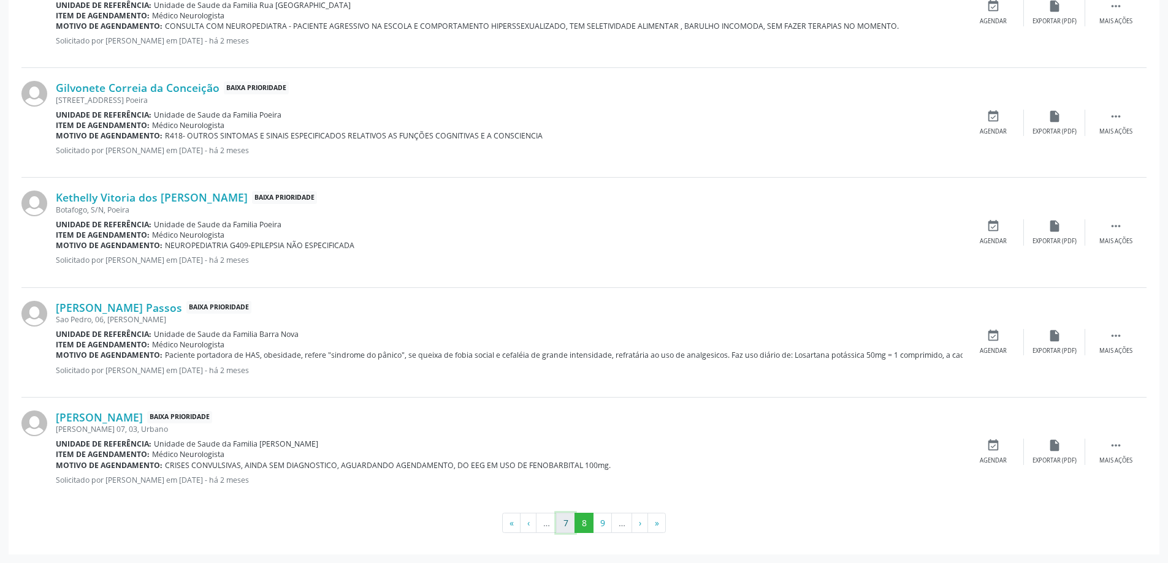
click at [563, 527] on button "7" at bounding box center [565, 523] width 19 height 21
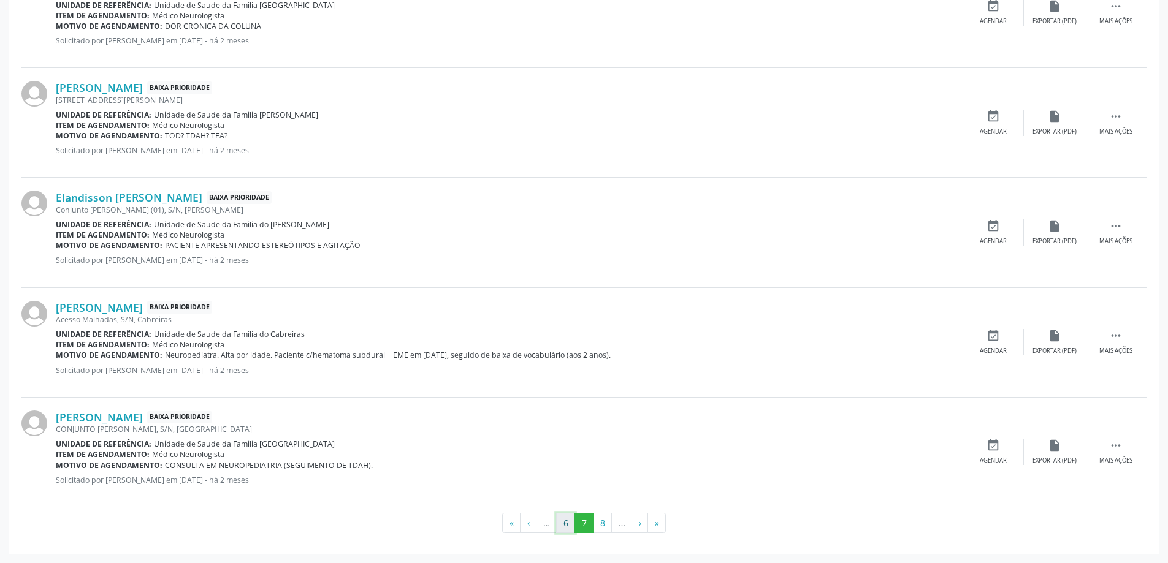
click at [566, 519] on button "6" at bounding box center [565, 523] width 19 height 21
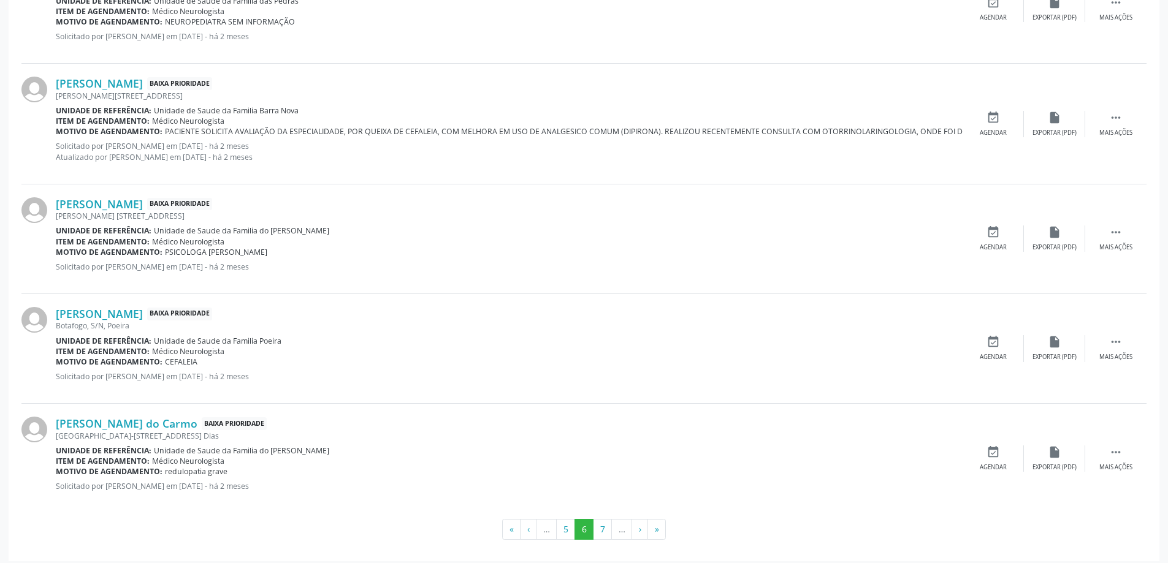
scroll to position [1628, 0]
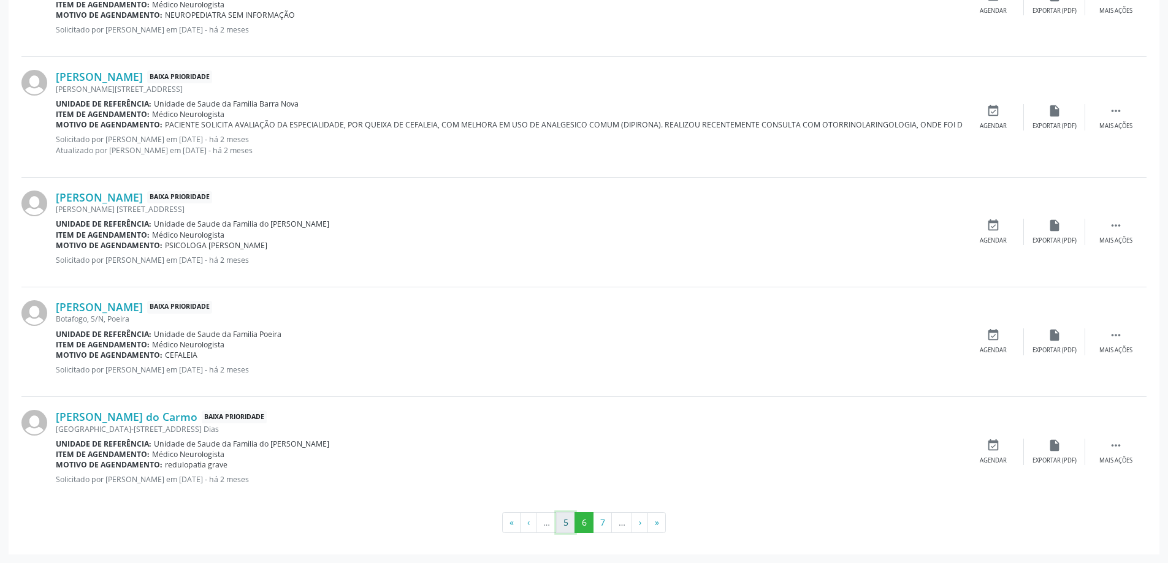
click at [566, 526] on button "5" at bounding box center [565, 523] width 19 height 21
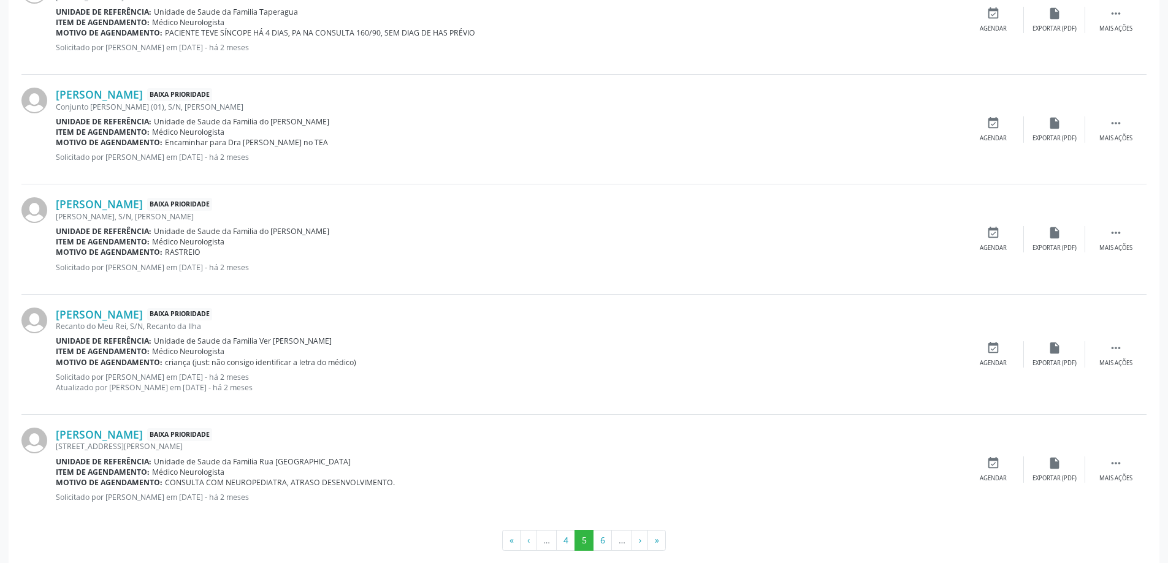
scroll to position [1617, 0]
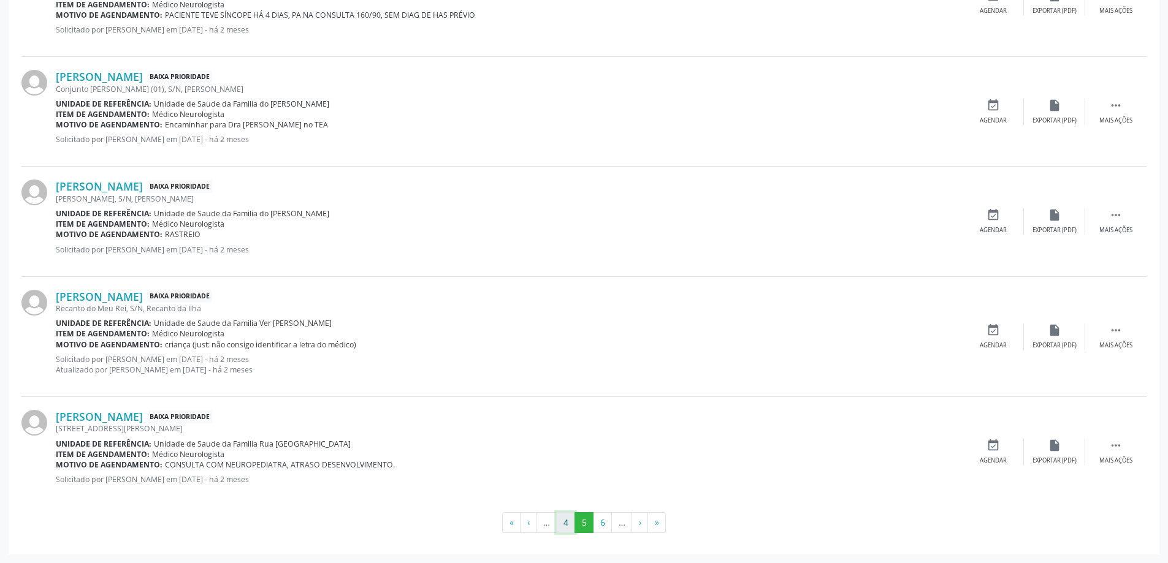
click at [570, 528] on button "4" at bounding box center [565, 523] width 19 height 21
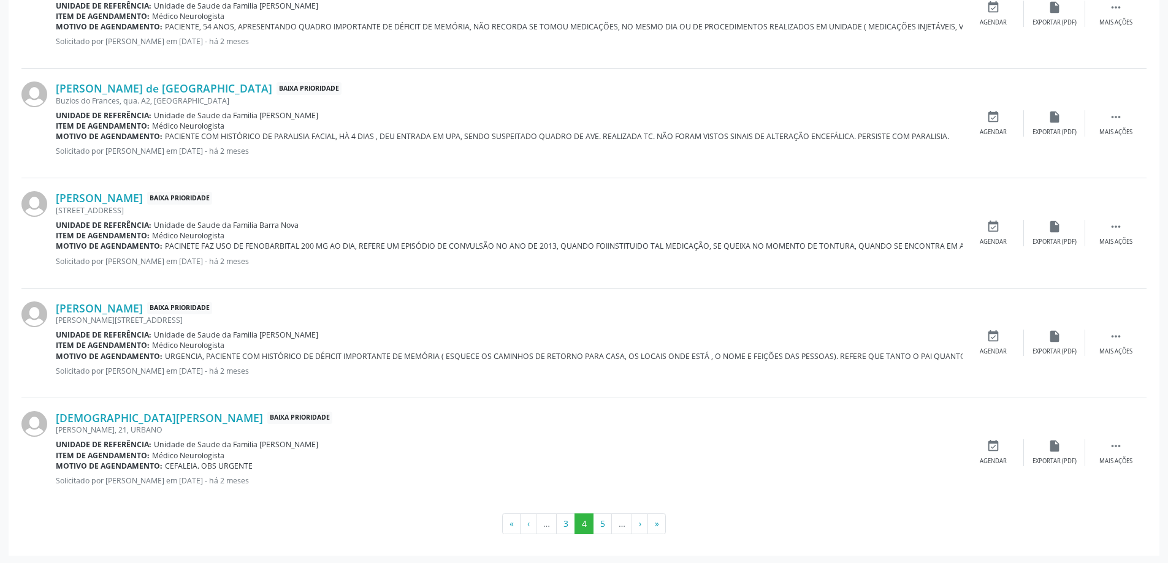
scroll to position [1607, 0]
click at [565, 522] on button "3" at bounding box center [565, 523] width 19 height 21
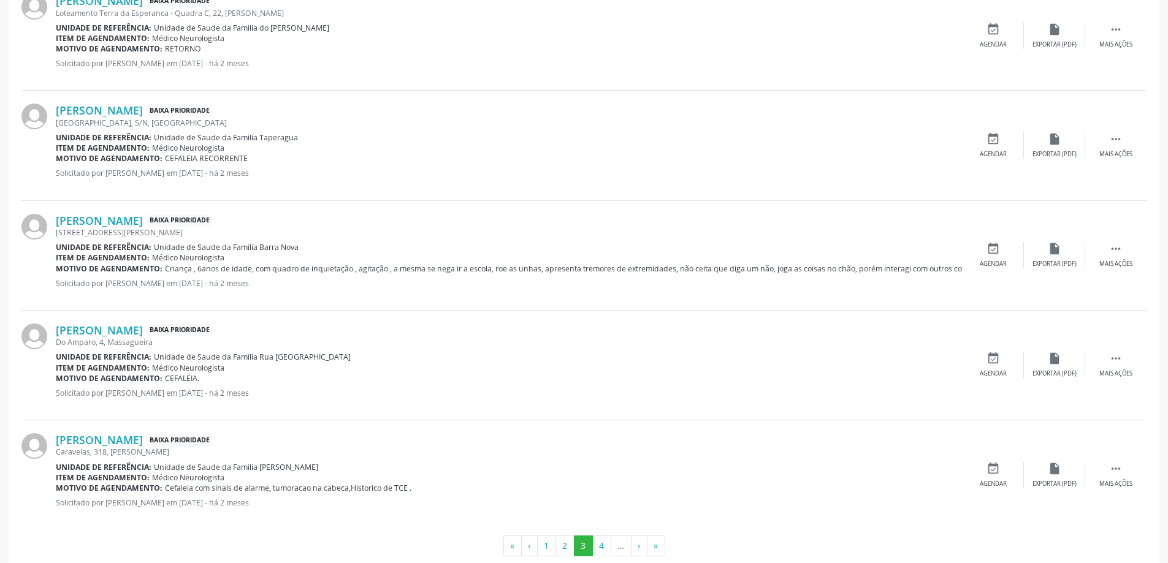
scroll to position [1617, 0]
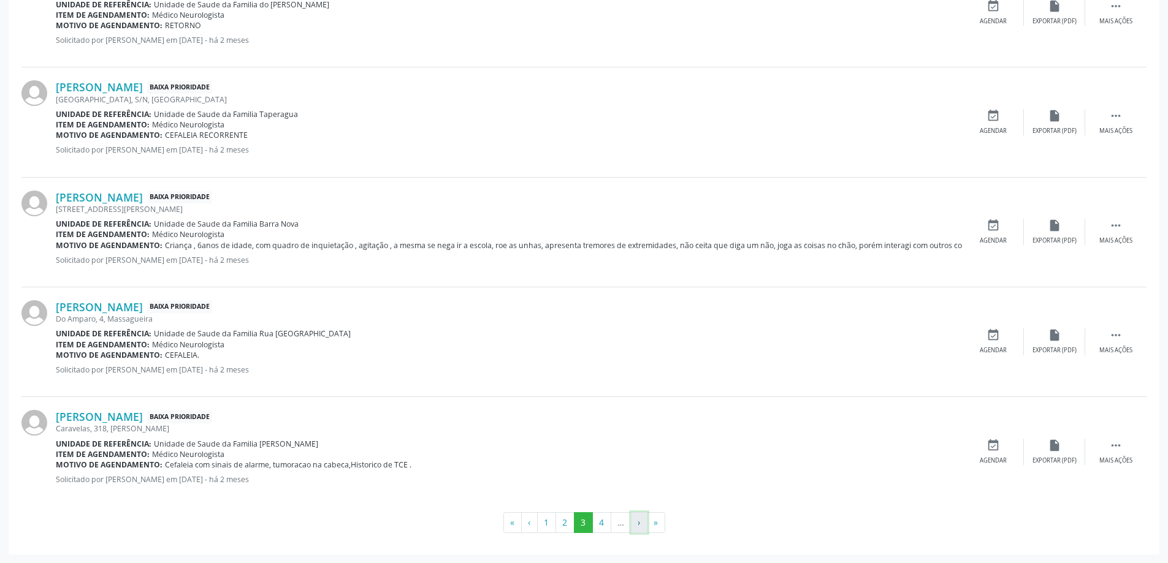
click at [636, 522] on button "›" at bounding box center [639, 523] width 17 height 21
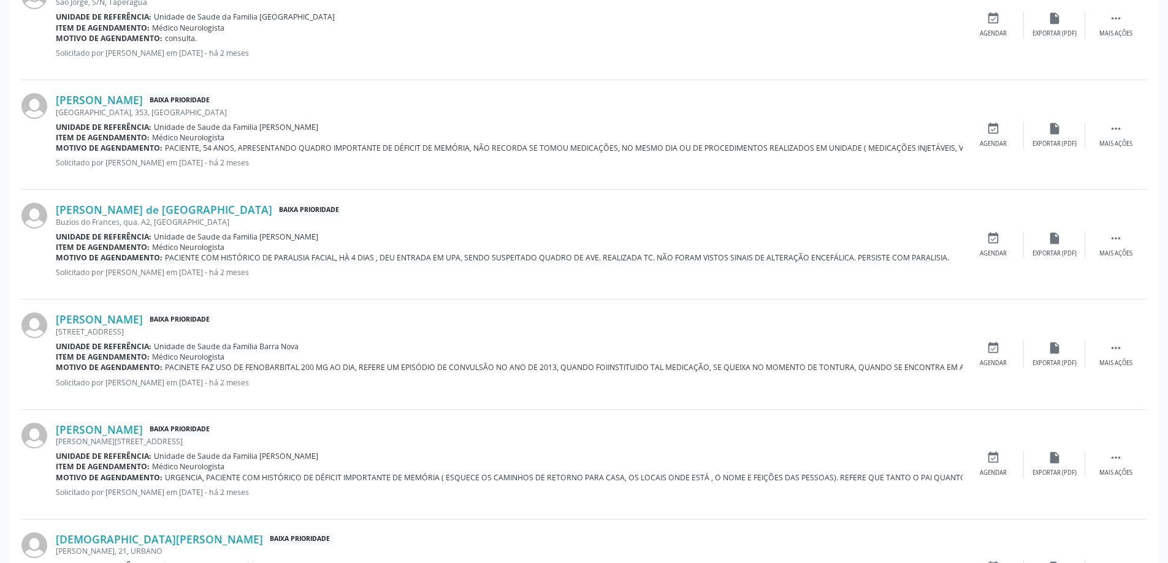
scroll to position [1607, 0]
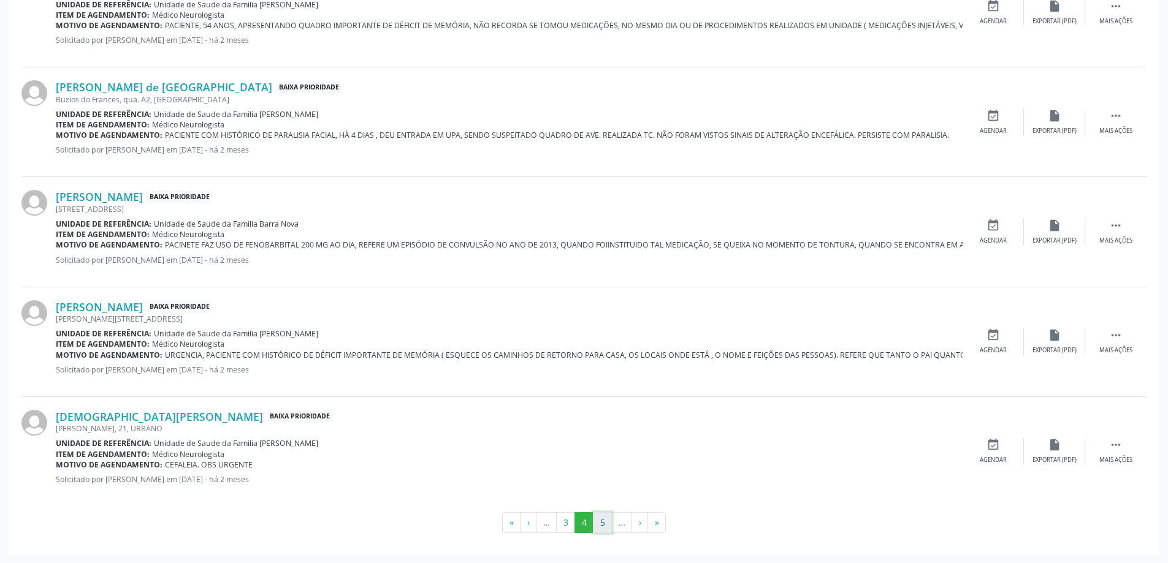
click at [603, 522] on button "5" at bounding box center [602, 523] width 19 height 21
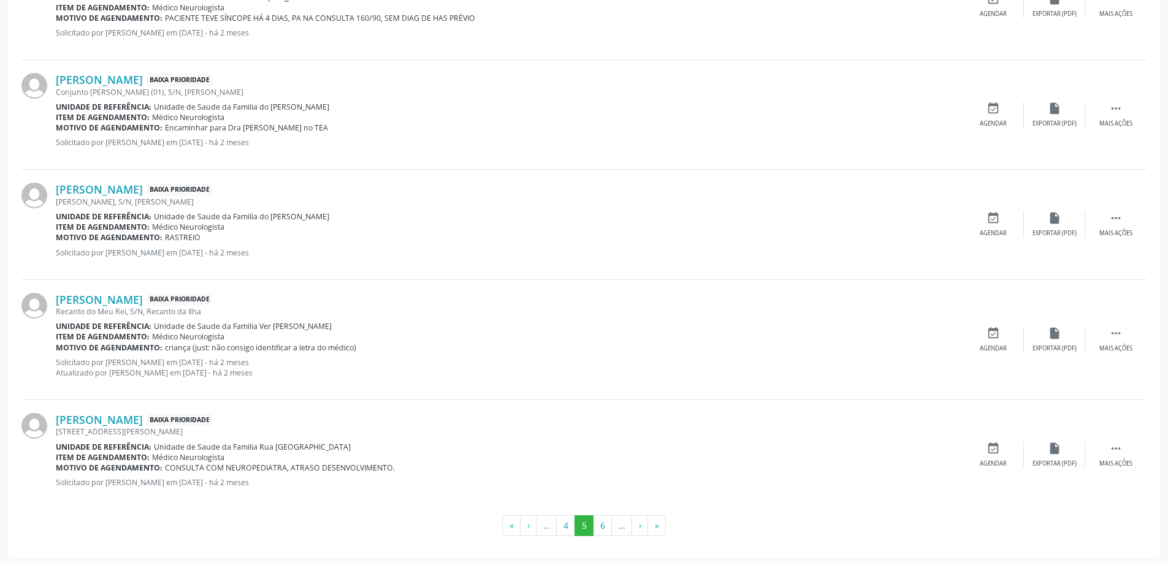
scroll to position [1617, 0]
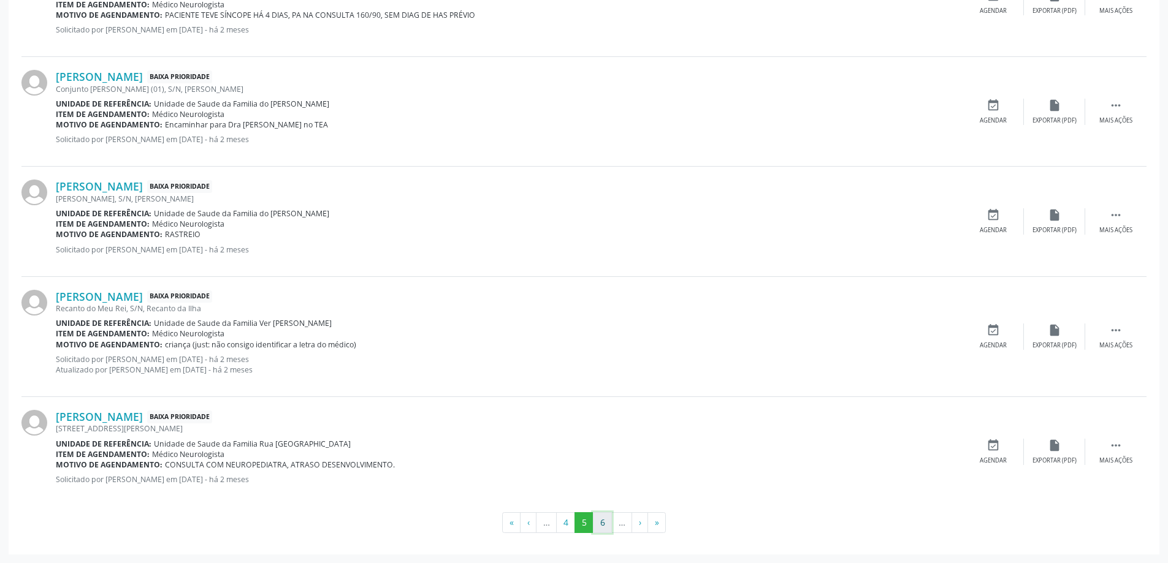
click at [599, 525] on button "6" at bounding box center [602, 523] width 19 height 21
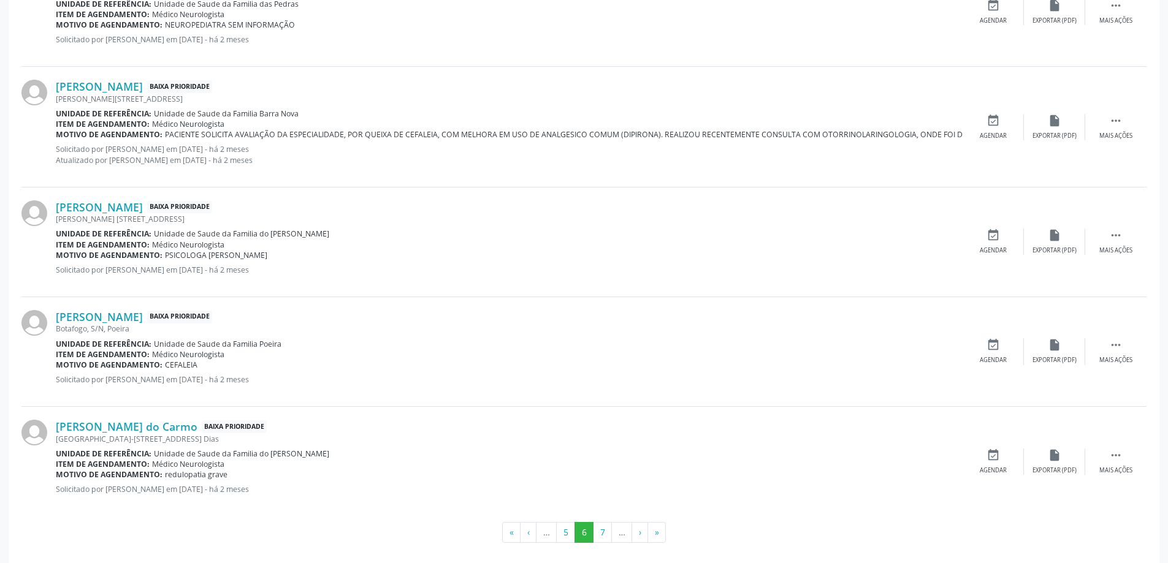
scroll to position [1628, 0]
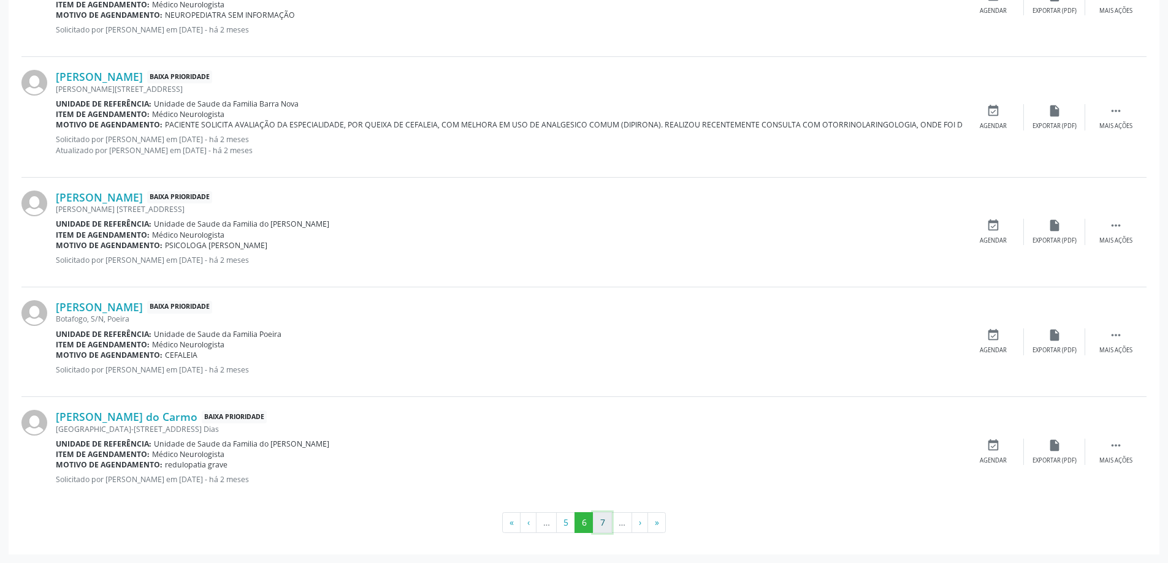
click at [598, 522] on button "7" at bounding box center [602, 523] width 19 height 21
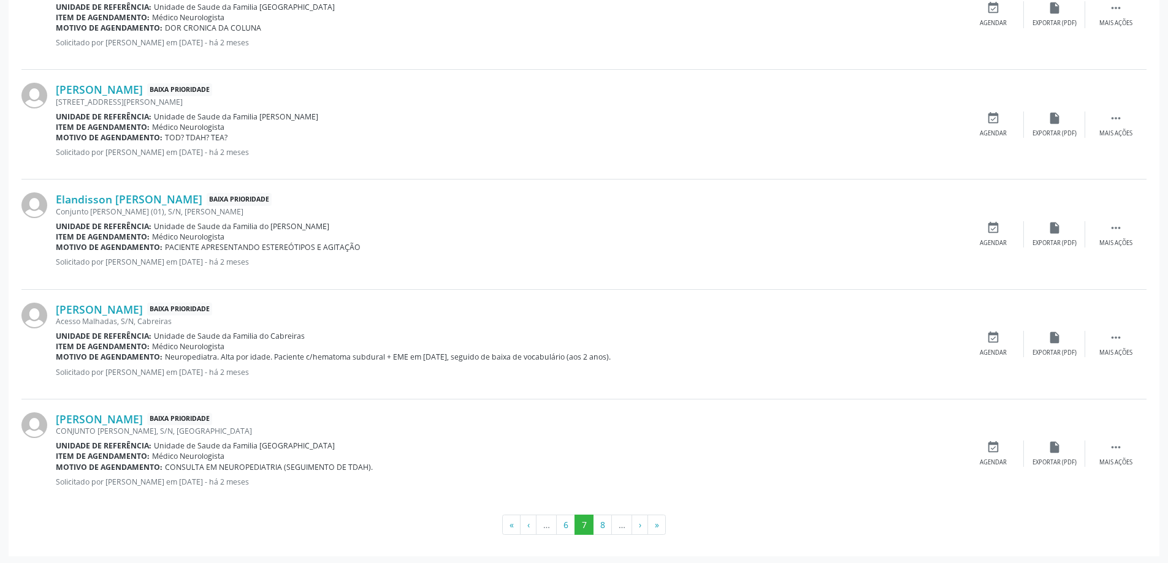
scroll to position [1596, 0]
click at [605, 530] on button "8" at bounding box center [602, 523] width 19 height 21
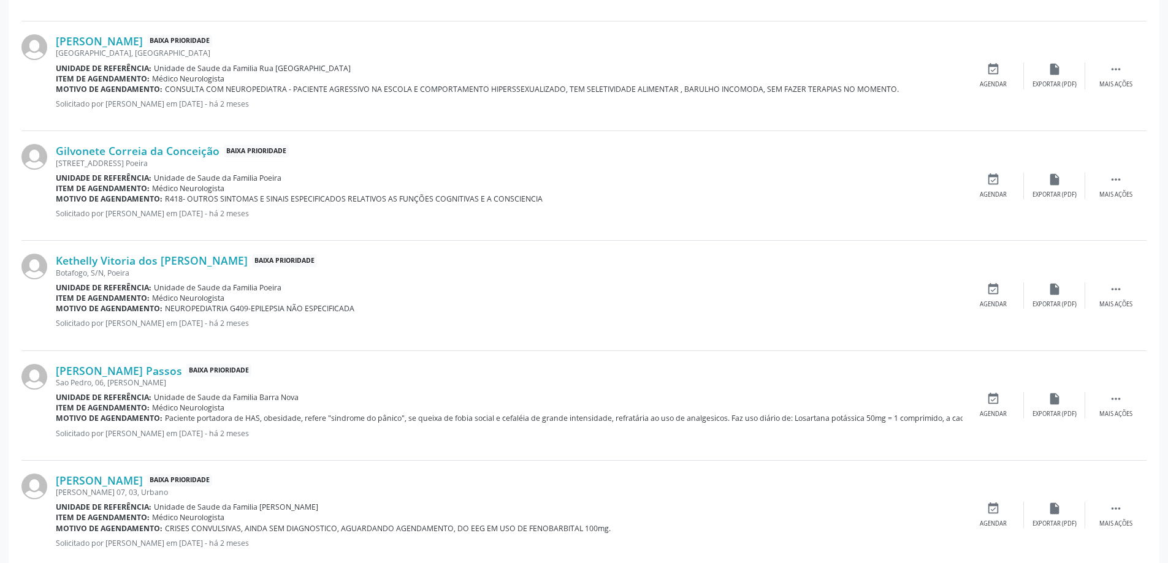
scroll to position [1594, 0]
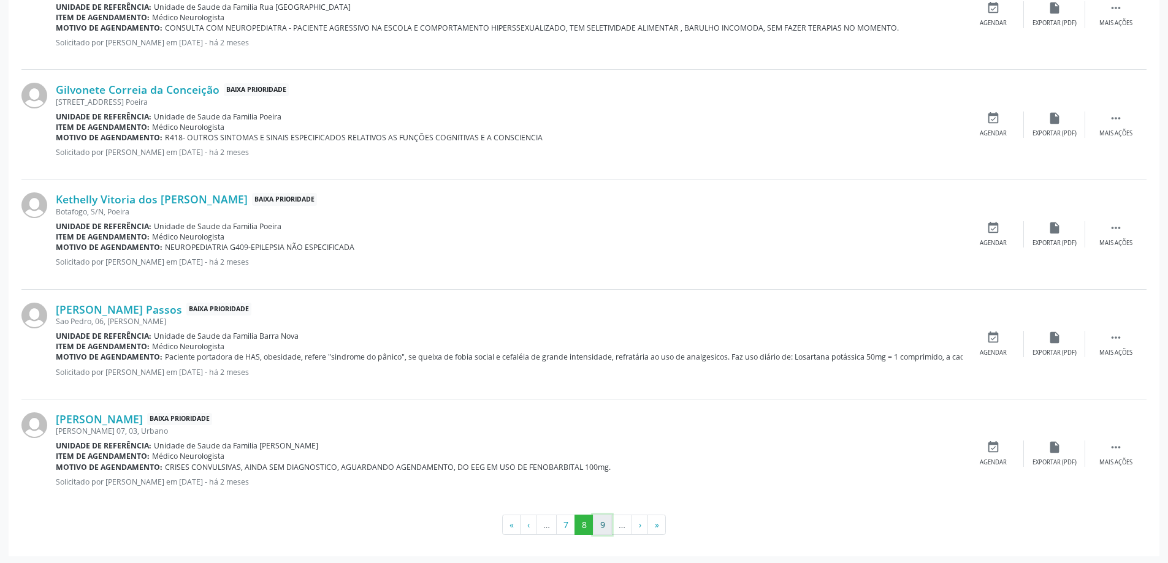
click at [598, 526] on button "9" at bounding box center [602, 525] width 19 height 21
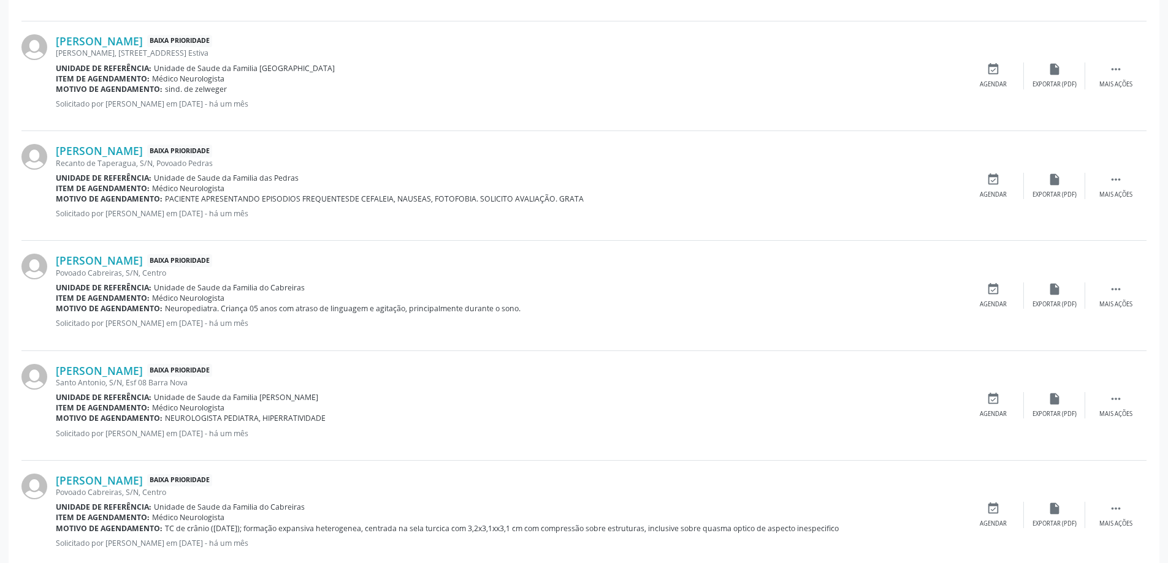
scroll to position [1596, 0]
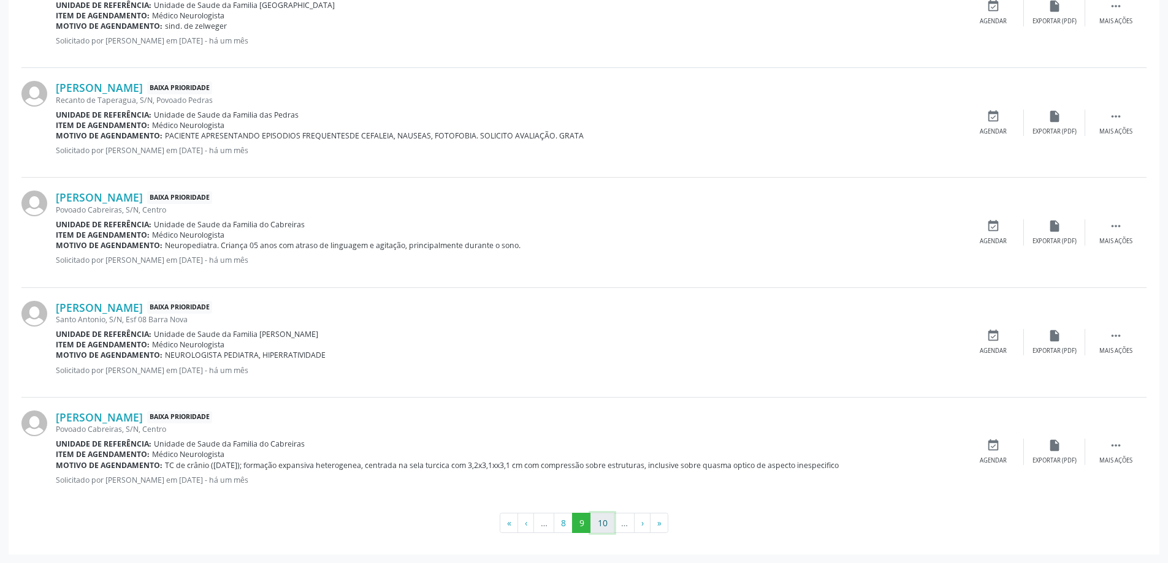
click at [599, 522] on button "10" at bounding box center [602, 523] width 24 height 21
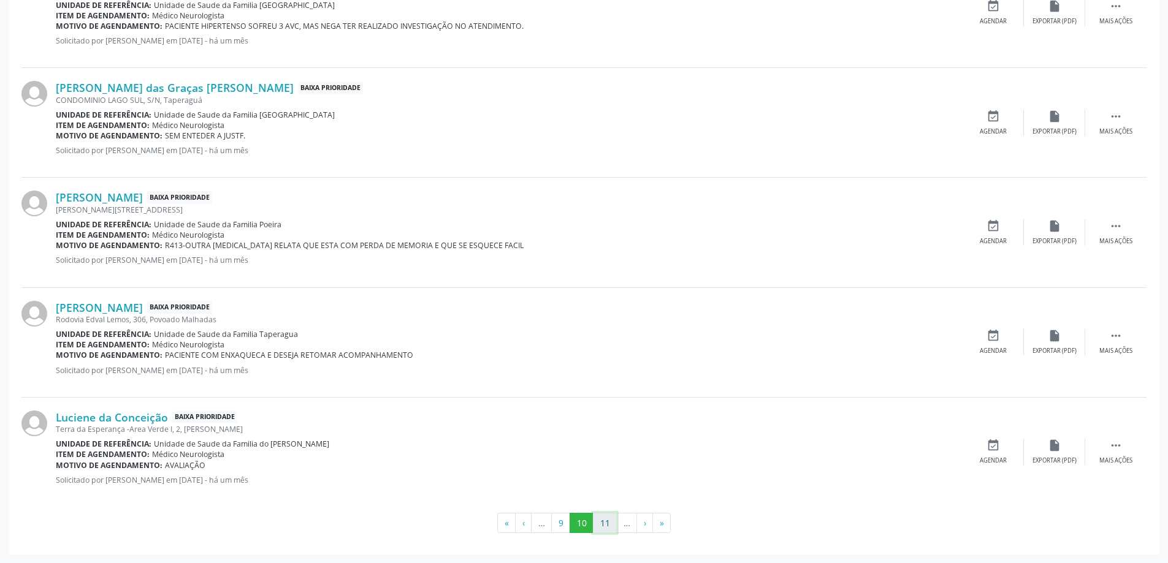
click at [608, 519] on button "11" at bounding box center [605, 523] width 24 height 21
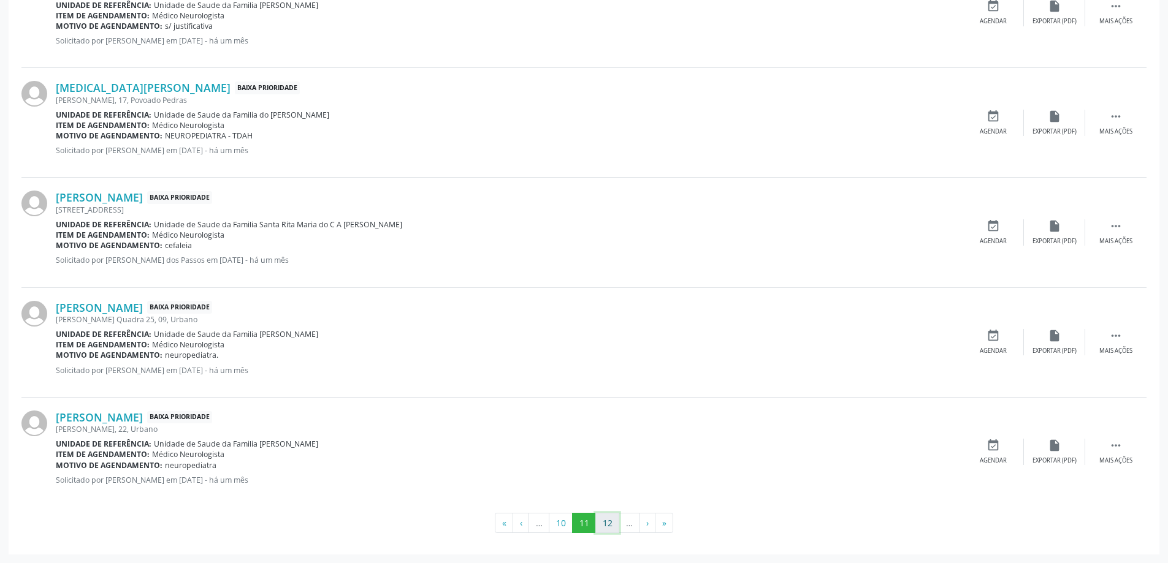
click at [602, 527] on button "12" at bounding box center [607, 523] width 24 height 21
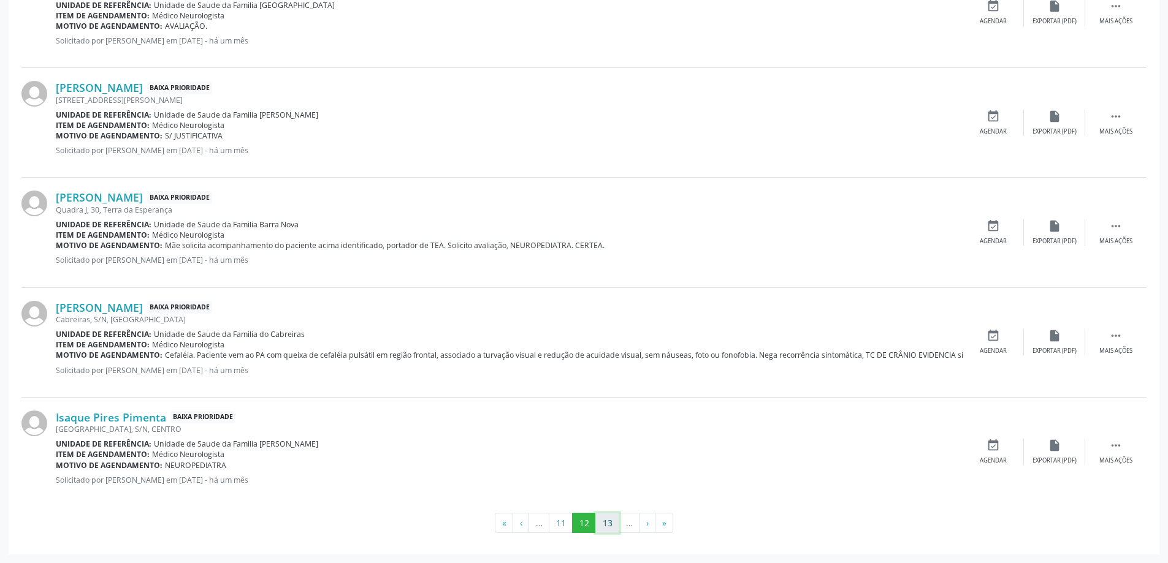
click at [605, 522] on button "13" at bounding box center [607, 523] width 24 height 21
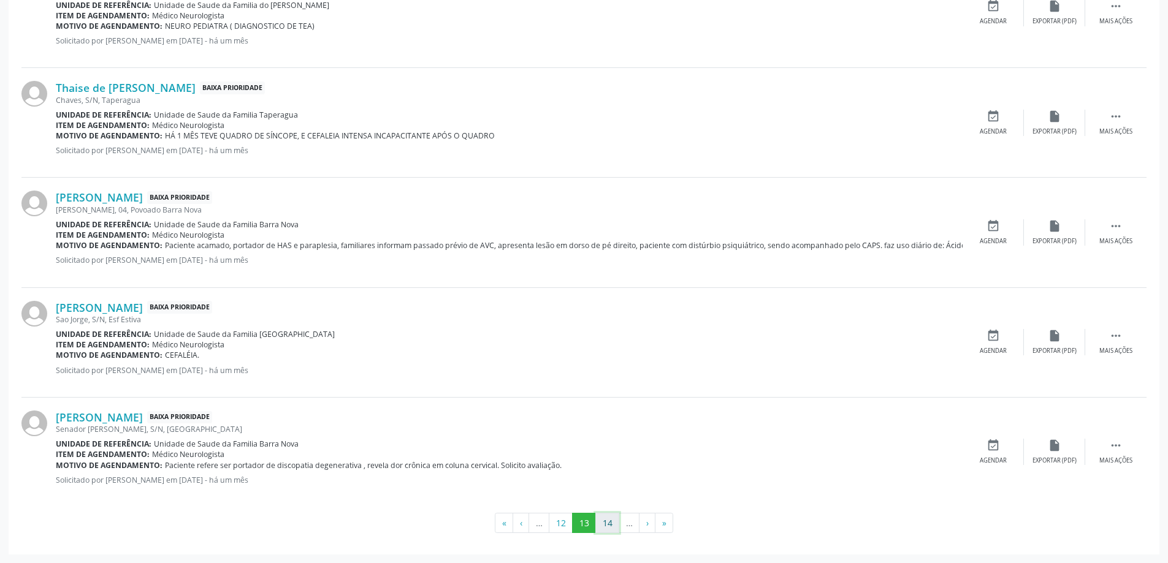
click at [602, 522] on button "14" at bounding box center [607, 523] width 24 height 21
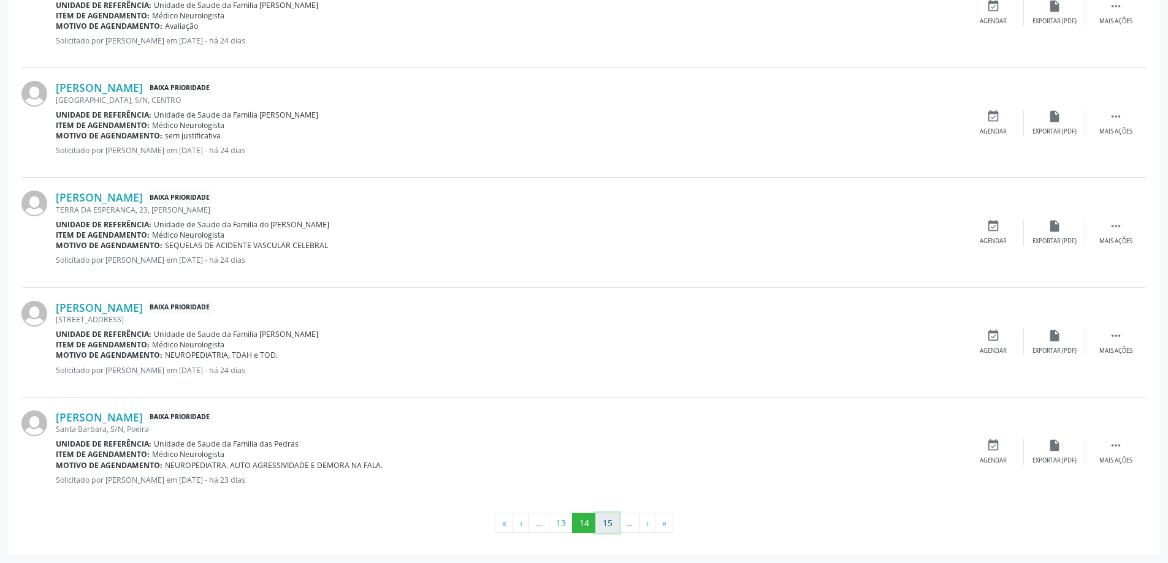
click at [609, 521] on button "15" at bounding box center [607, 523] width 24 height 21
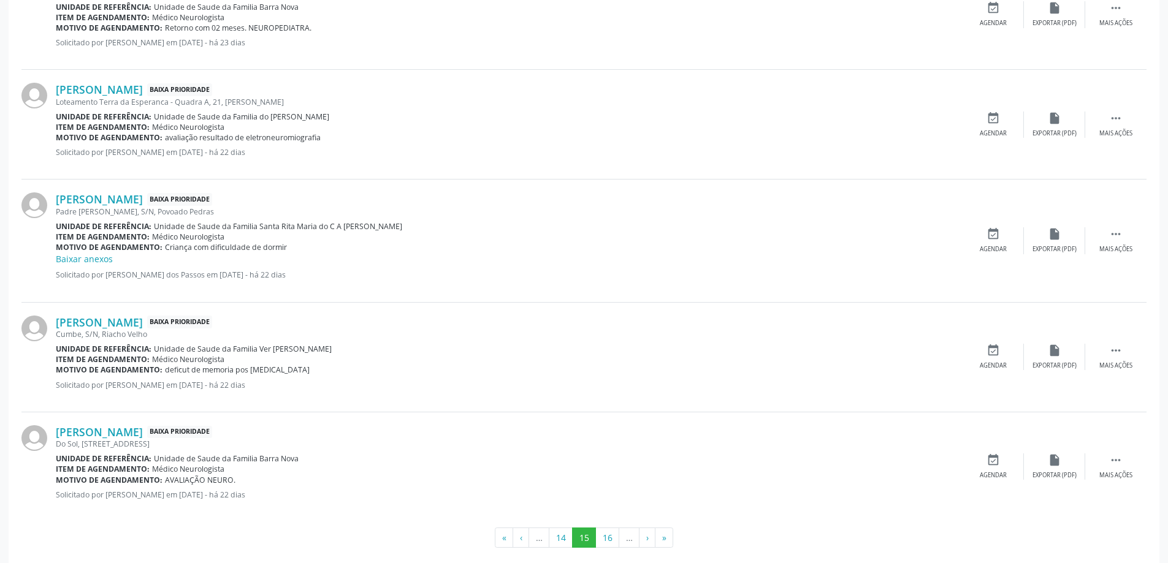
scroll to position [1609, 0]
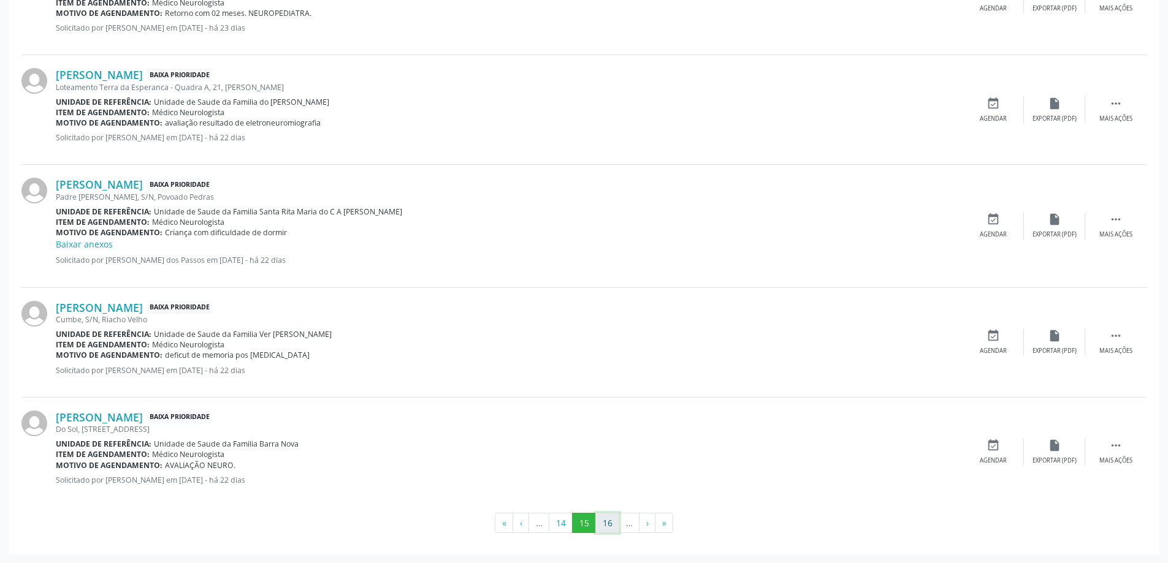
click at [609, 522] on button "16" at bounding box center [607, 523] width 24 height 21
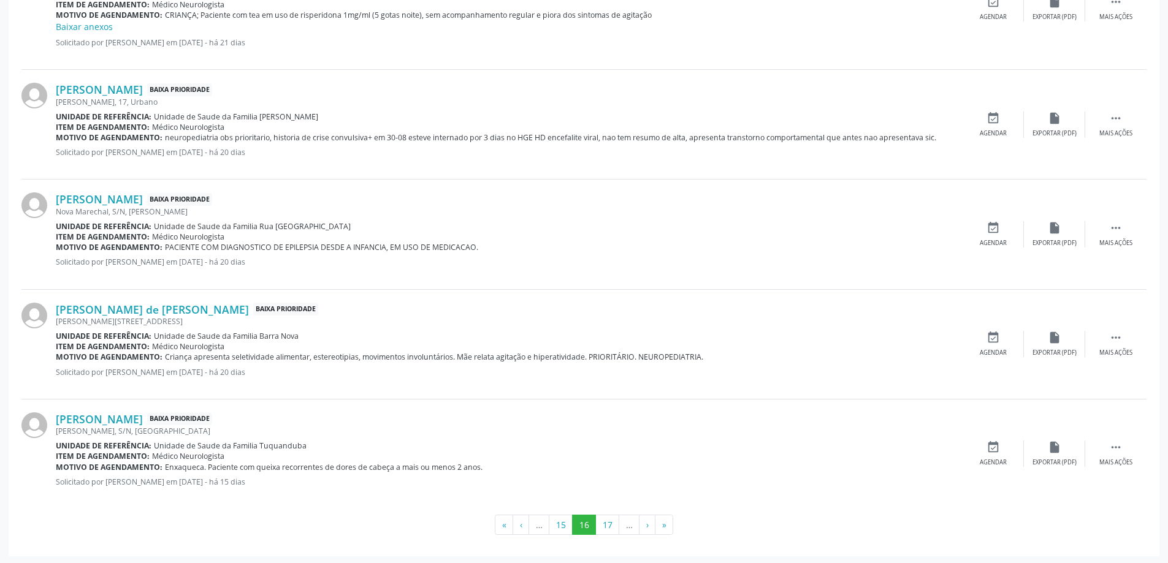
scroll to position [1622, 0]
click at [613, 527] on button "17" at bounding box center [607, 523] width 24 height 21
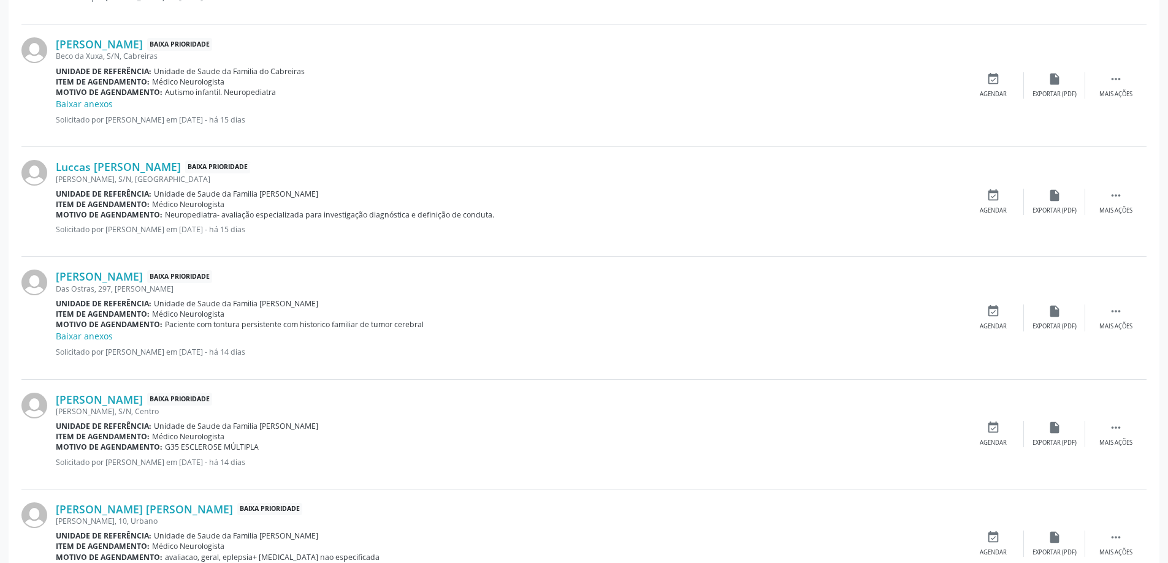
scroll to position [981, 0]
click at [94, 174] on div "[PERSON_NAME], S/N, [GEOGRAPHIC_DATA]" at bounding box center [509, 179] width 907 height 10
click at [181, 162] on link "Luccas [PERSON_NAME]" at bounding box center [118, 165] width 125 height 13
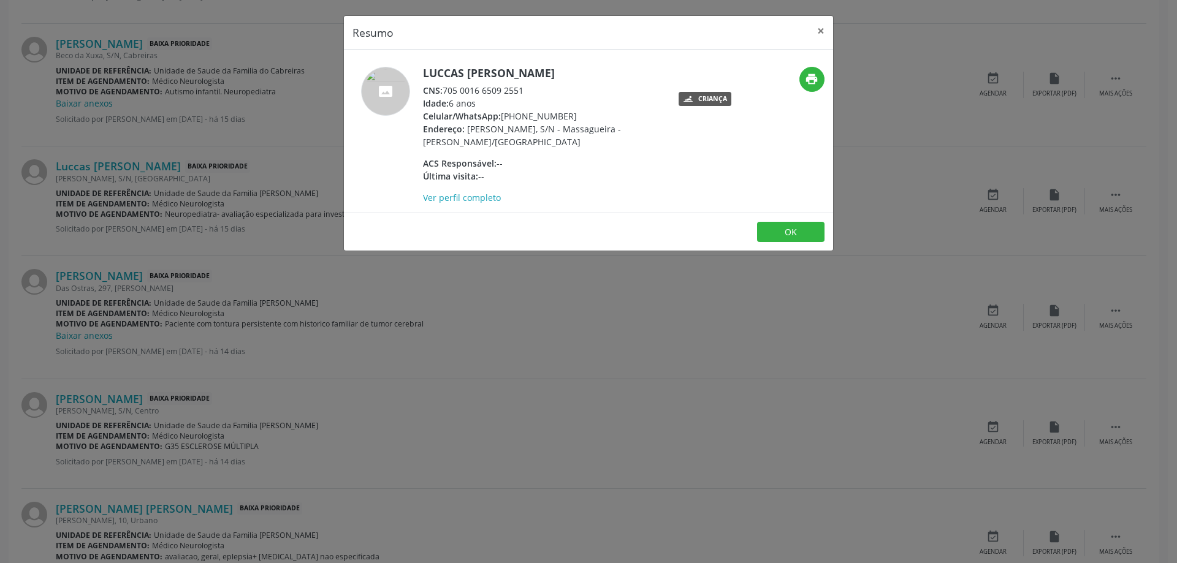
drag, startPoint x: 529, startPoint y: 86, endPoint x: 445, endPoint y: 88, distance: 84.0
click at [445, 88] on div "CNS: 705 0016 6509 2551" at bounding box center [542, 90] width 238 height 13
copy div "705 0016 6509 2551"
click at [818, 25] on button "×" at bounding box center [821, 31] width 25 height 30
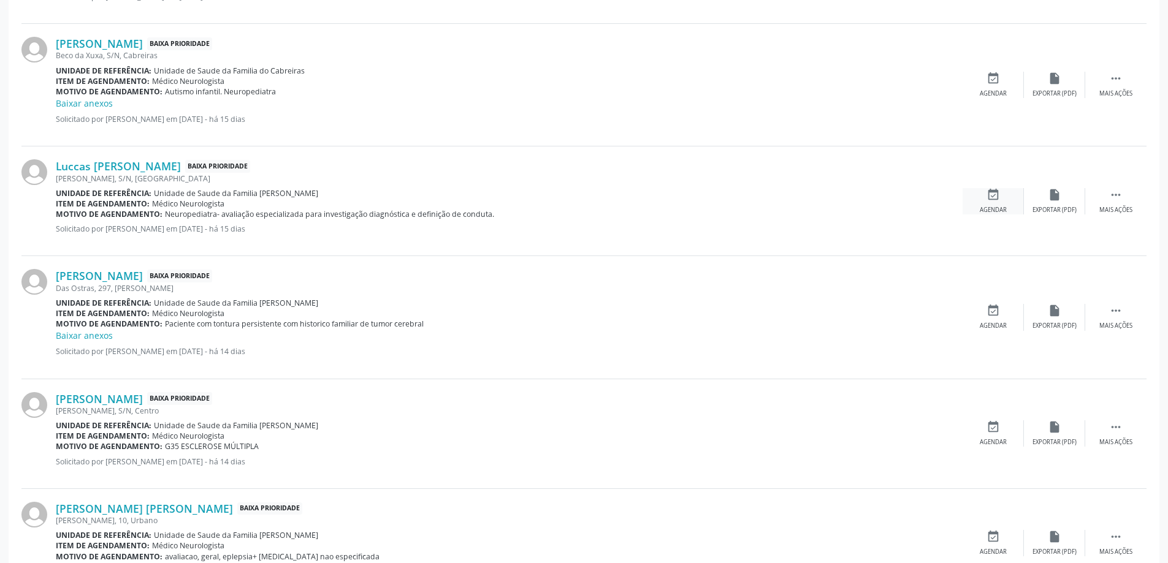
click at [990, 195] on icon "event_available" at bounding box center [992, 194] width 13 height 13
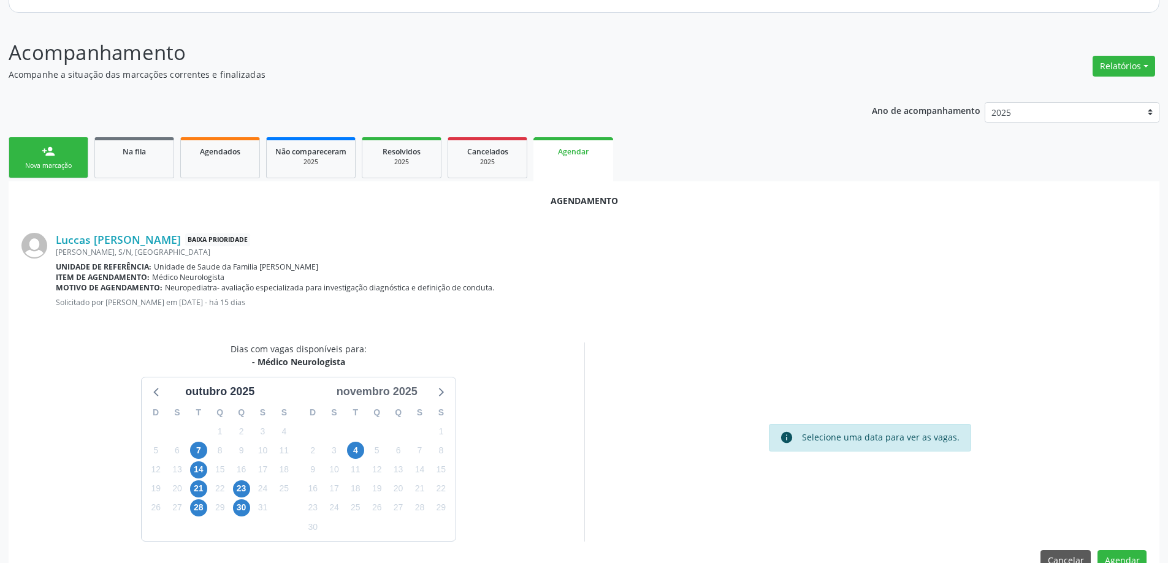
scroll to position [163, 0]
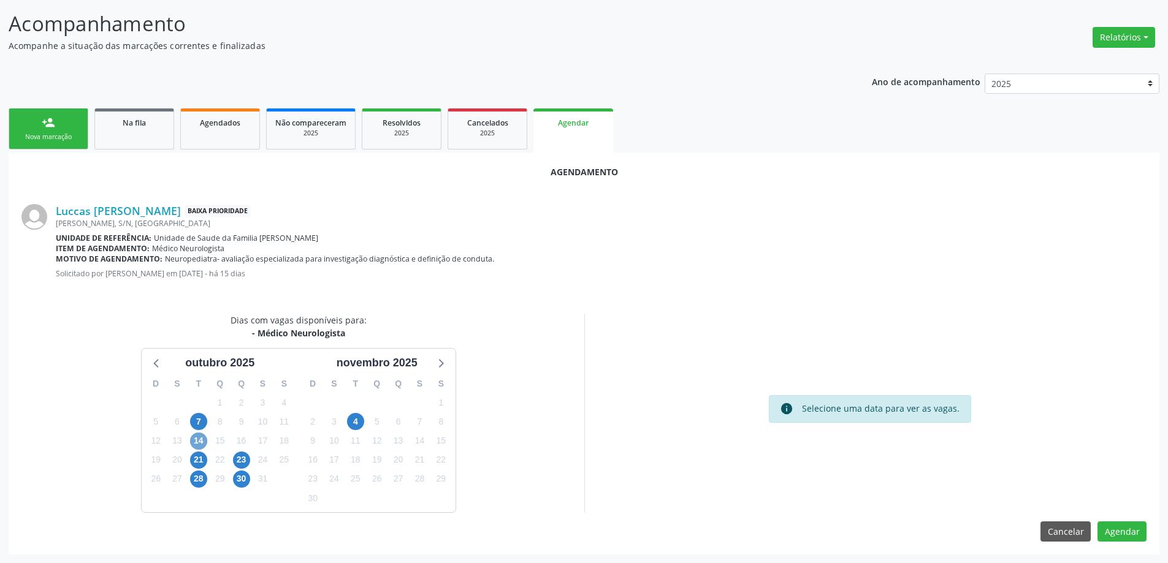
click at [200, 440] on span "14" at bounding box center [198, 441] width 17 height 17
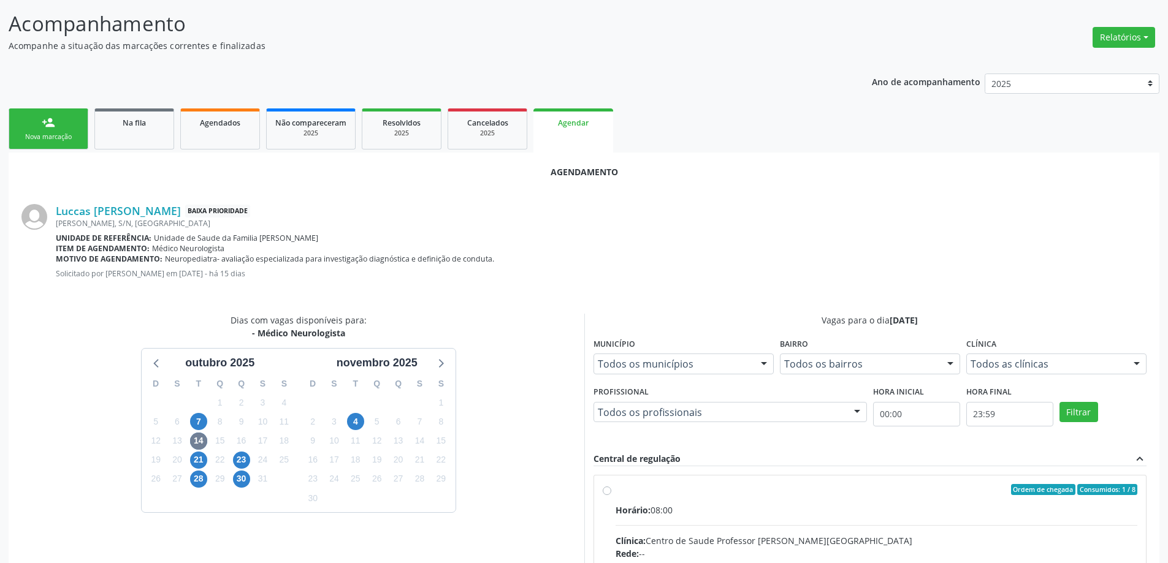
click at [608, 490] on input "Ordem de chegada Consumidos: 1 / 8 Horário: 08:00 Clínica: Centro de Saude Prof…" at bounding box center [607, 489] width 9 height 11
radio input "true"
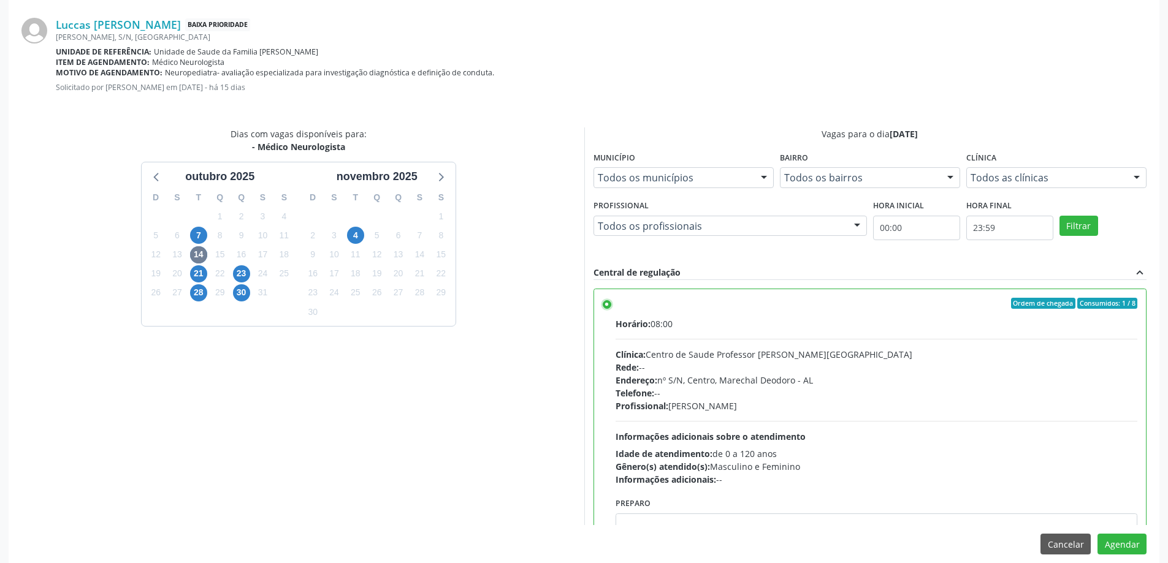
scroll to position [362, 0]
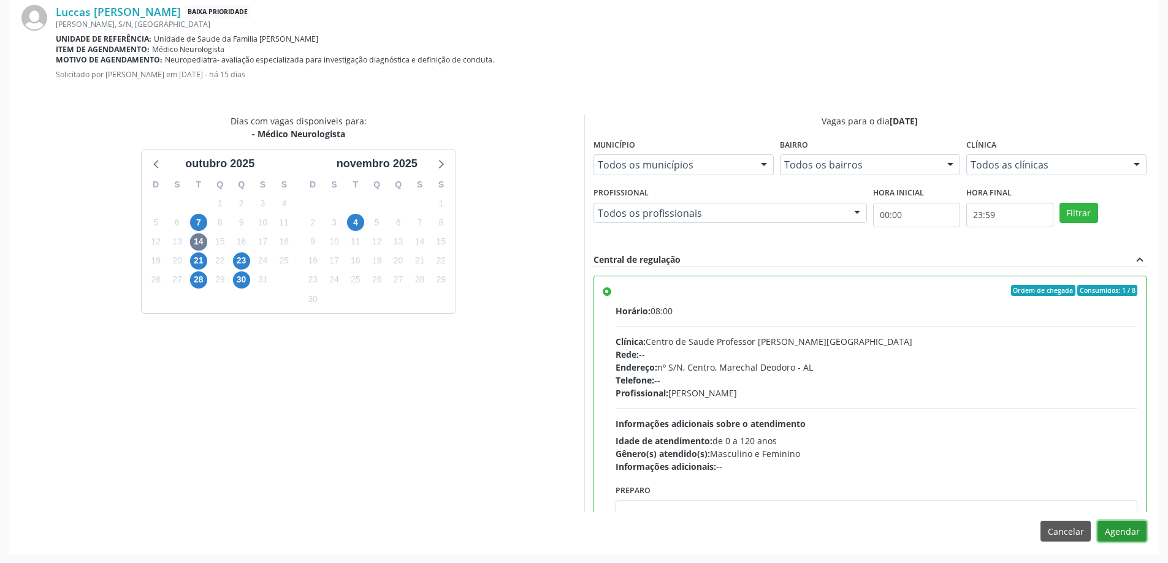
click at [1129, 536] on button "Agendar" at bounding box center [1121, 531] width 49 height 21
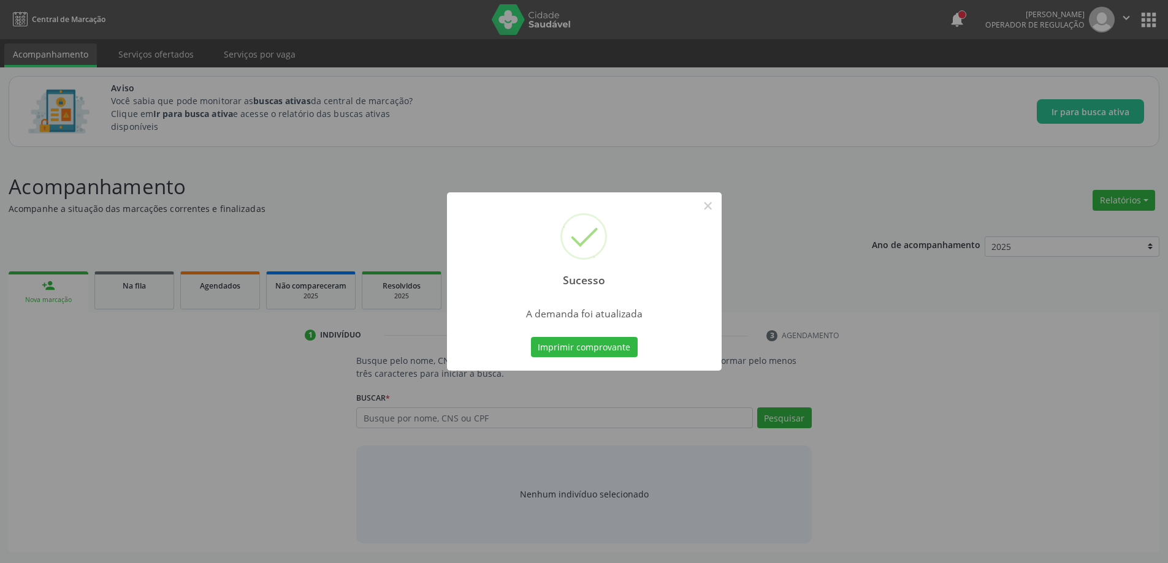
scroll to position [0, 0]
click at [709, 206] on button "×" at bounding box center [712, 206] width 21 height 21
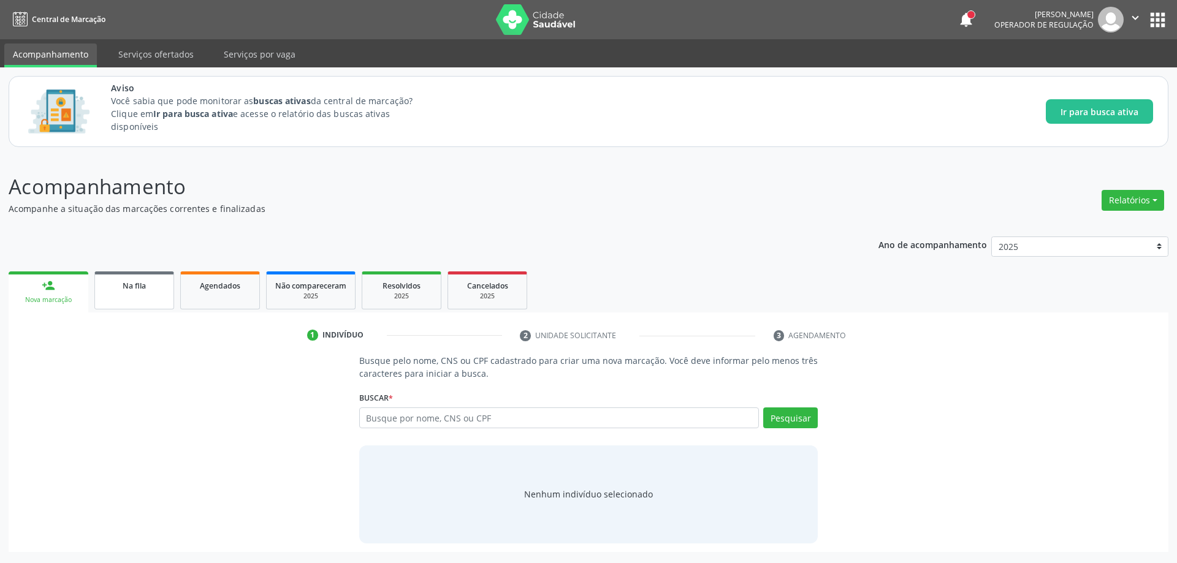
click at [139, 291] on div "Na fila" at bounding box center [134, 285] width 61 height 13
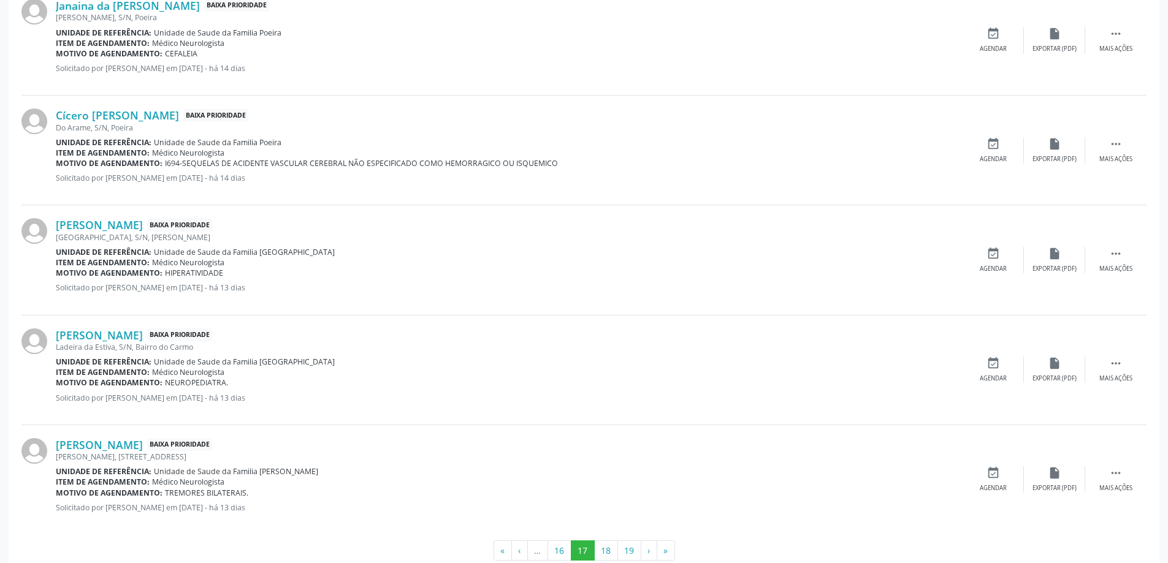
scroll to position [1622, 0]
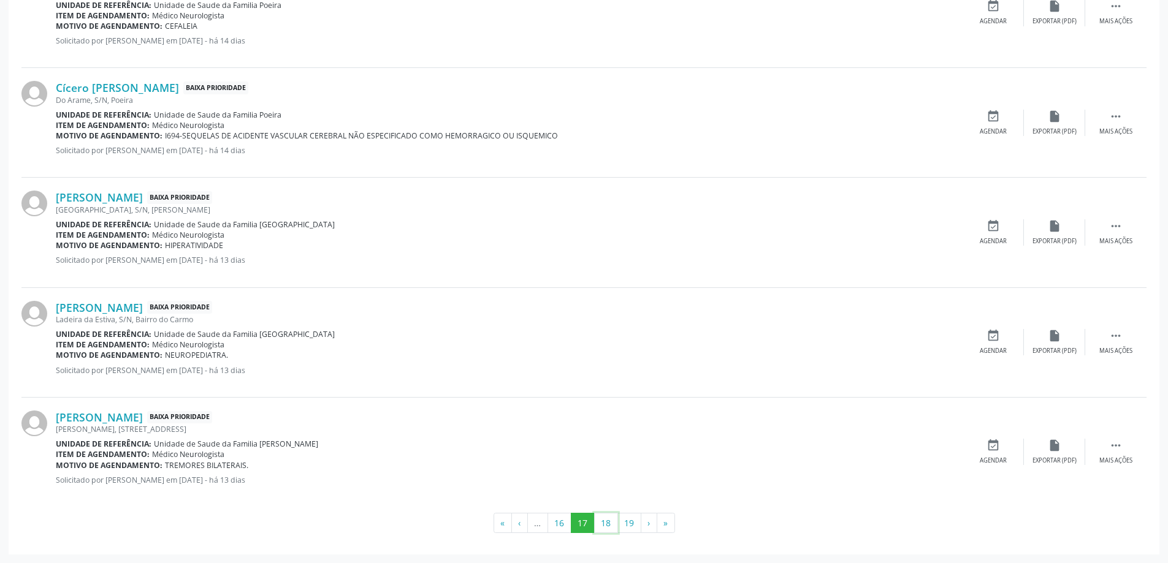
click at [604, 525] on button "18" at bounding box center [606, 523] width 24 height 21
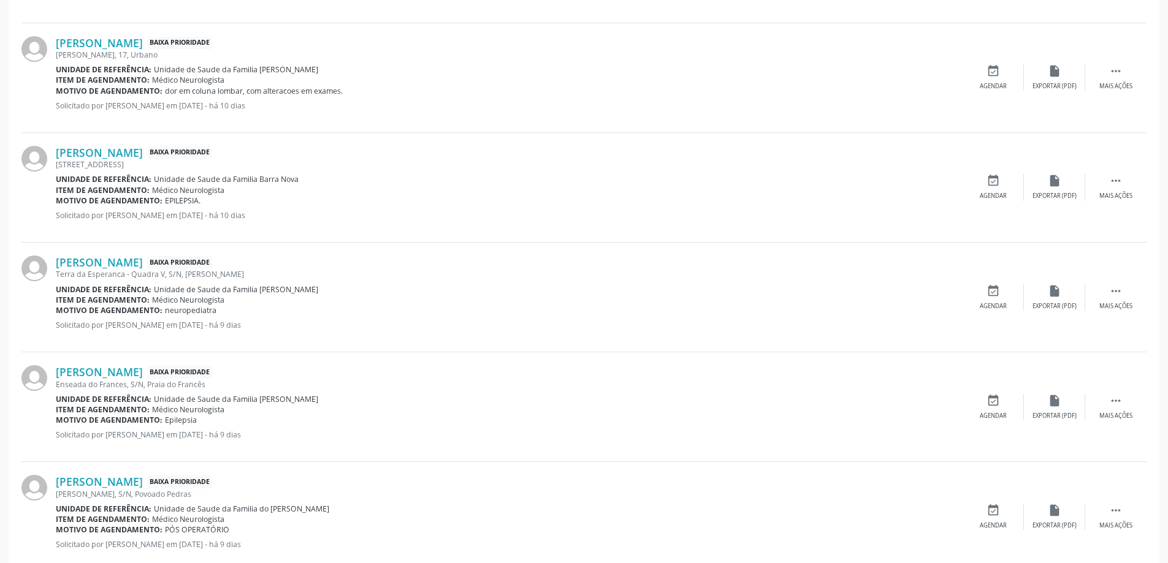
scroll to position [797, 0]
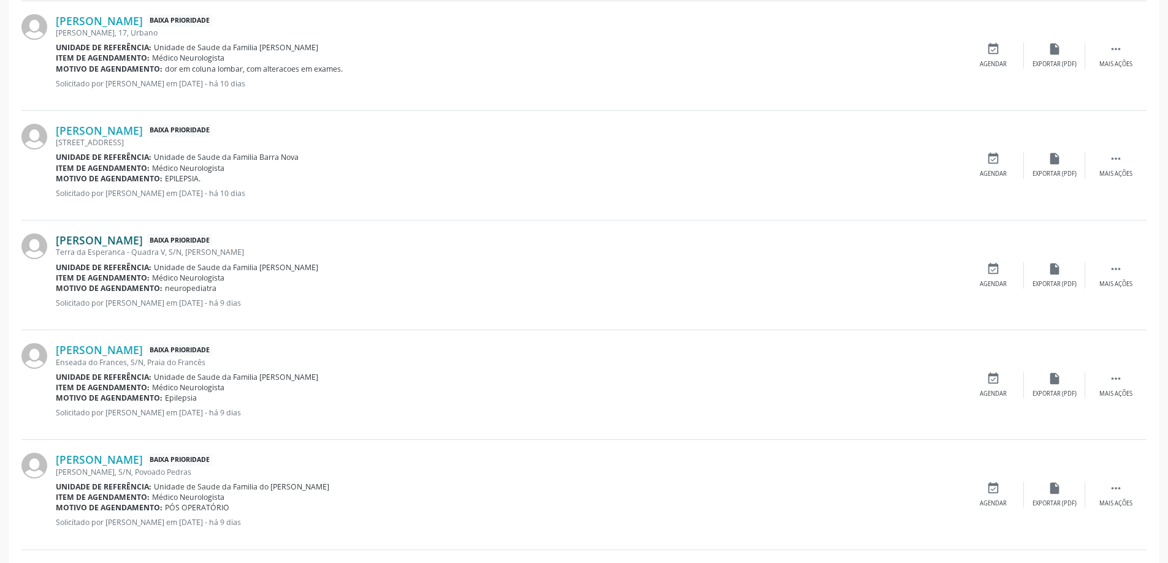
click at [143, 246] on link "[PERSON_NAME]" at bounding box center [99, 240] width 87 height 13
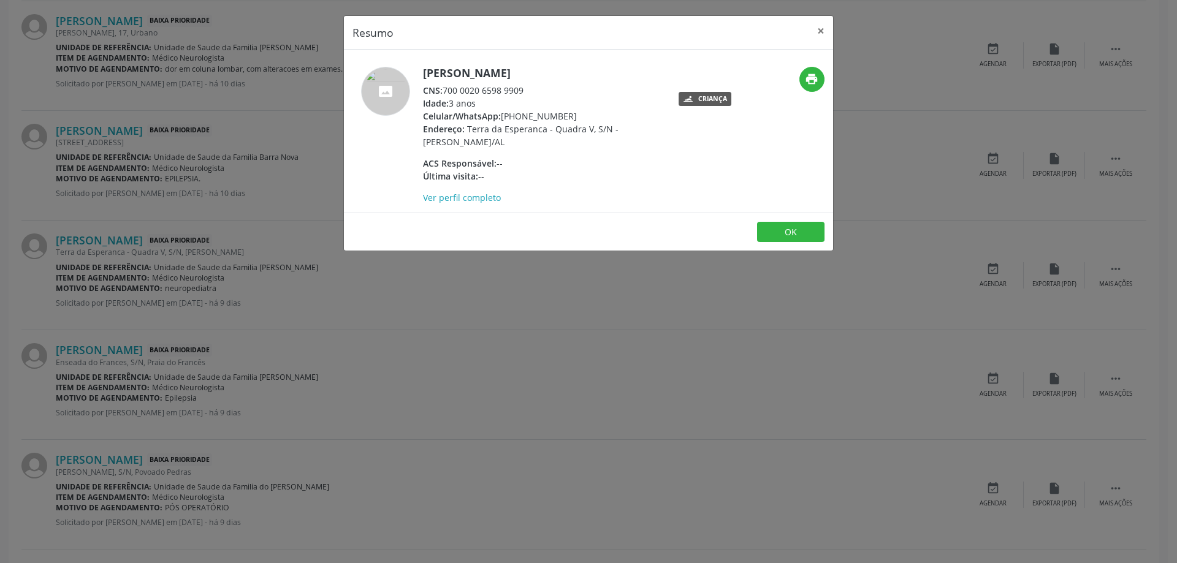
drag, startPoint x: 524, startPoint y: 90, endPoint x: 444, endPoint y: 88, distance: 79.7
click at [444, 88] on div "CNS: 700 0020 6598 9909" at bounding box center [542, 90] width 238 height 13
copy div "700 0020 6598 9909"
click at [822, 32] on button "×" at bounding box center [821, 31] width 25 height 30
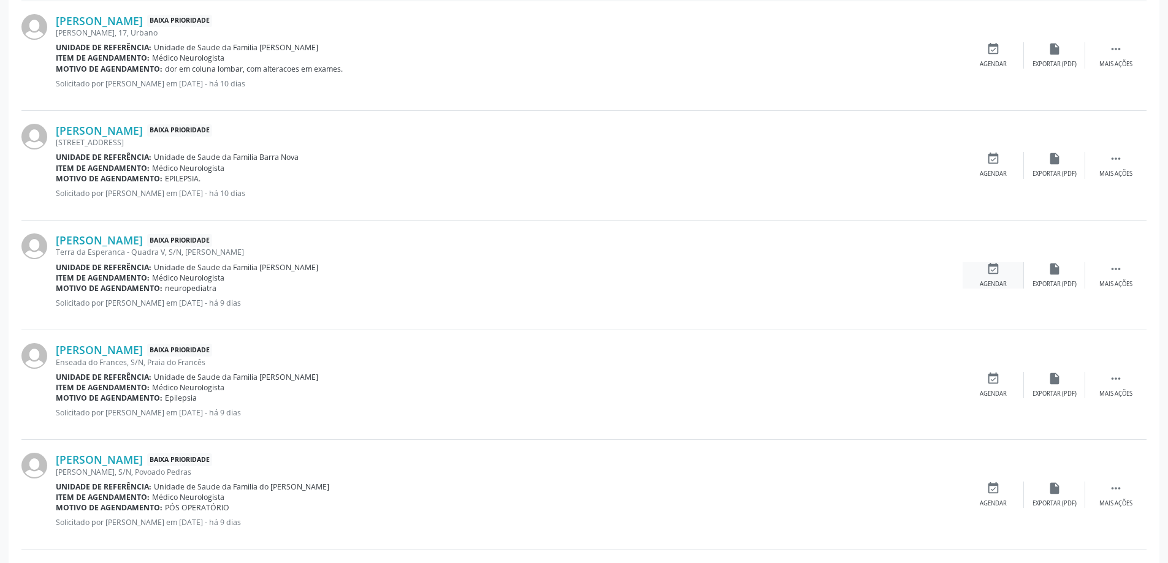
click at [994, 278] on div "event_available Agendar" at bounding box center [993, 275] width 61 height 26
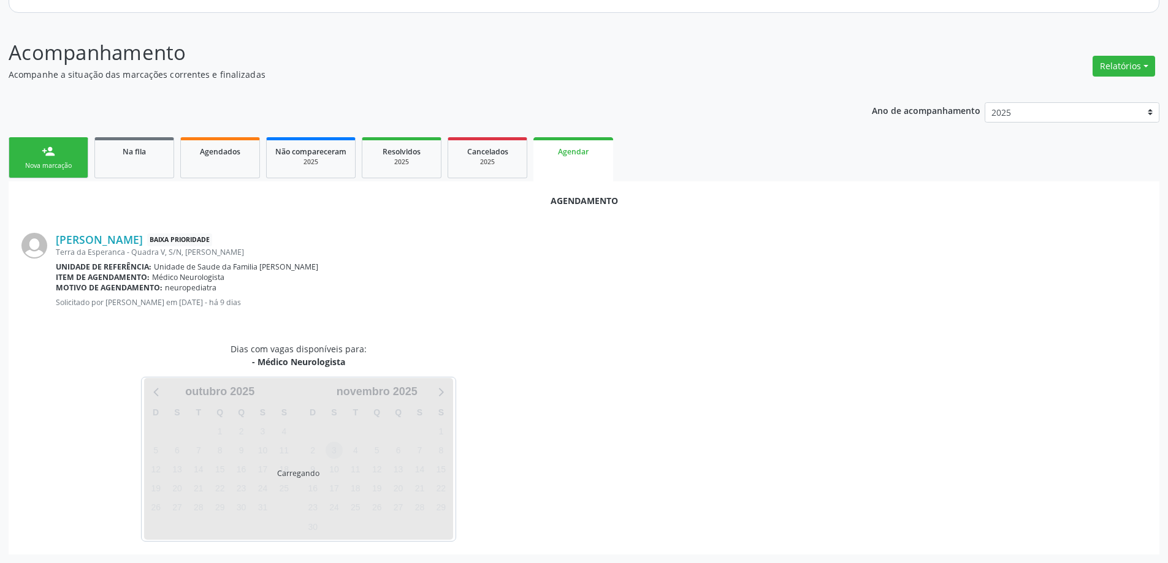
scroll to position [163, 0]
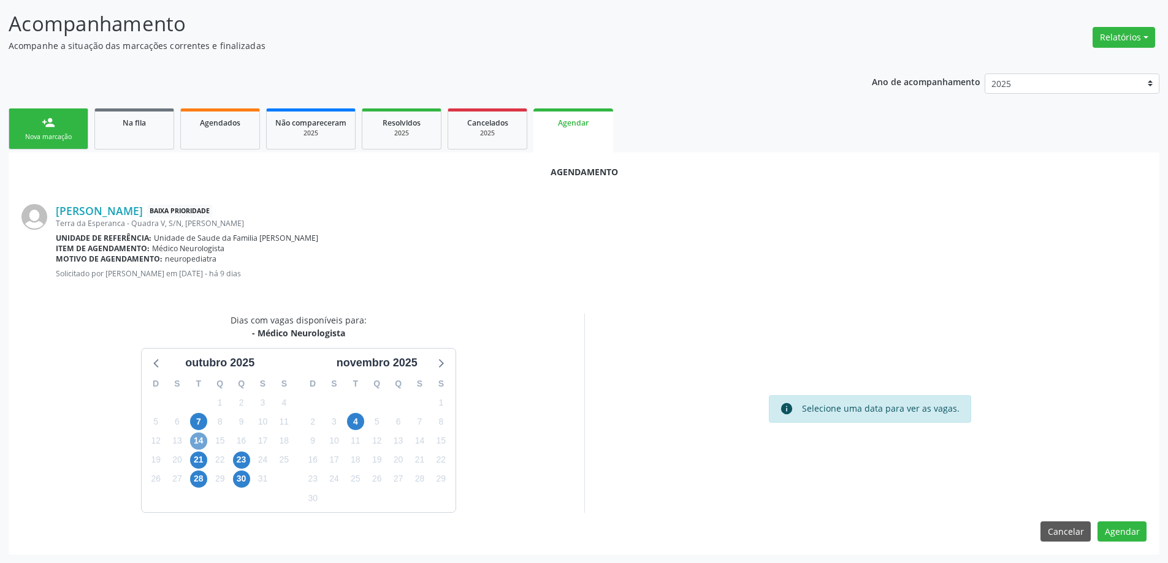
click at [197, 443] on span "14" at bounding box center [198, 441] width 17 height 17
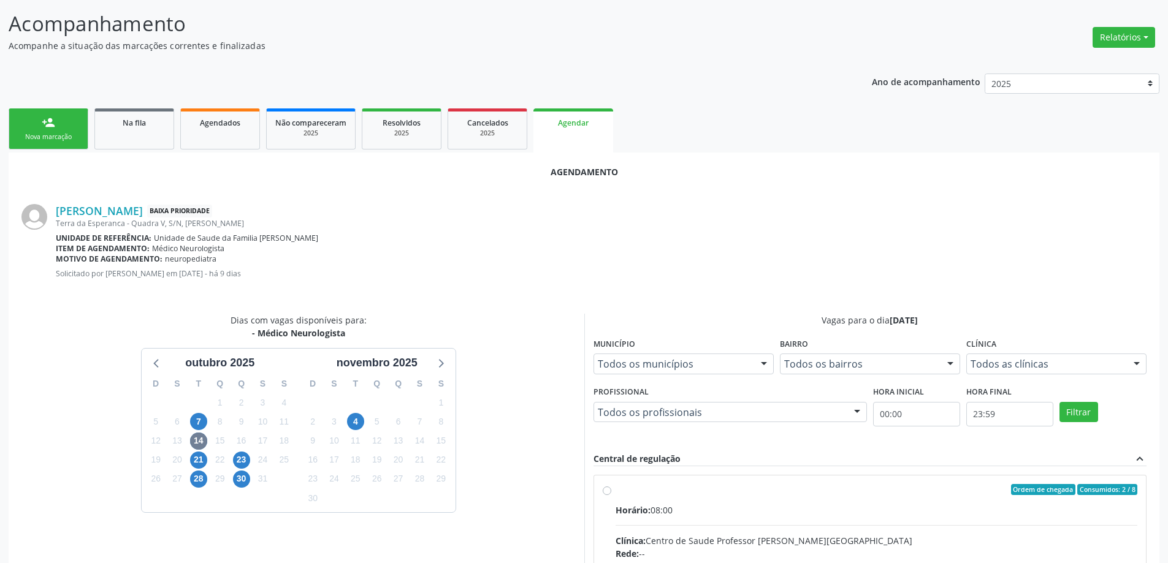
click at [606, 488] on input "Ordem de chegada Consumidos: 2 / 8 Horário: 08:00 Clínica: Centro de Saude Prof…" at bounding box center [607, 489] width 9 height 11
radio input "true"
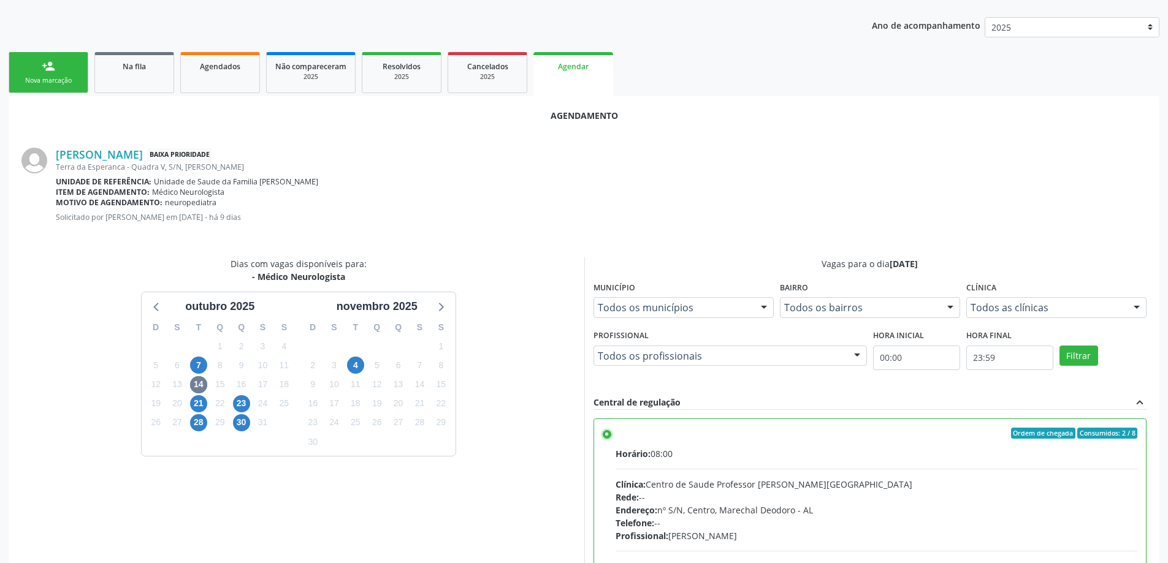
scroll to position [362, 0]
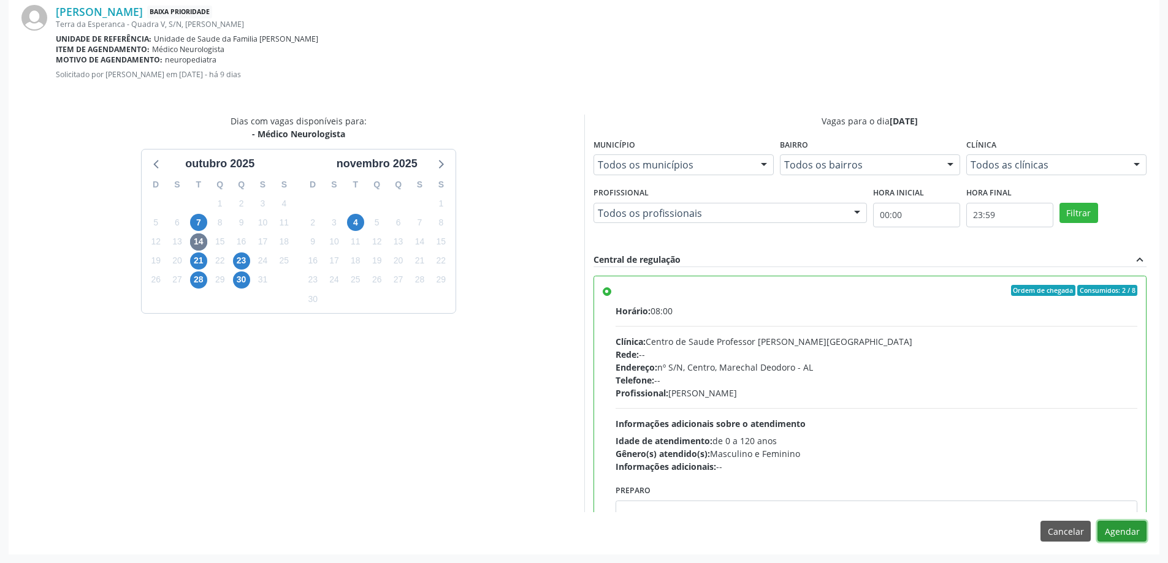
click at [1136, 538] on button "Agendar" at bounding box center [1121, 531] width 49 height 21
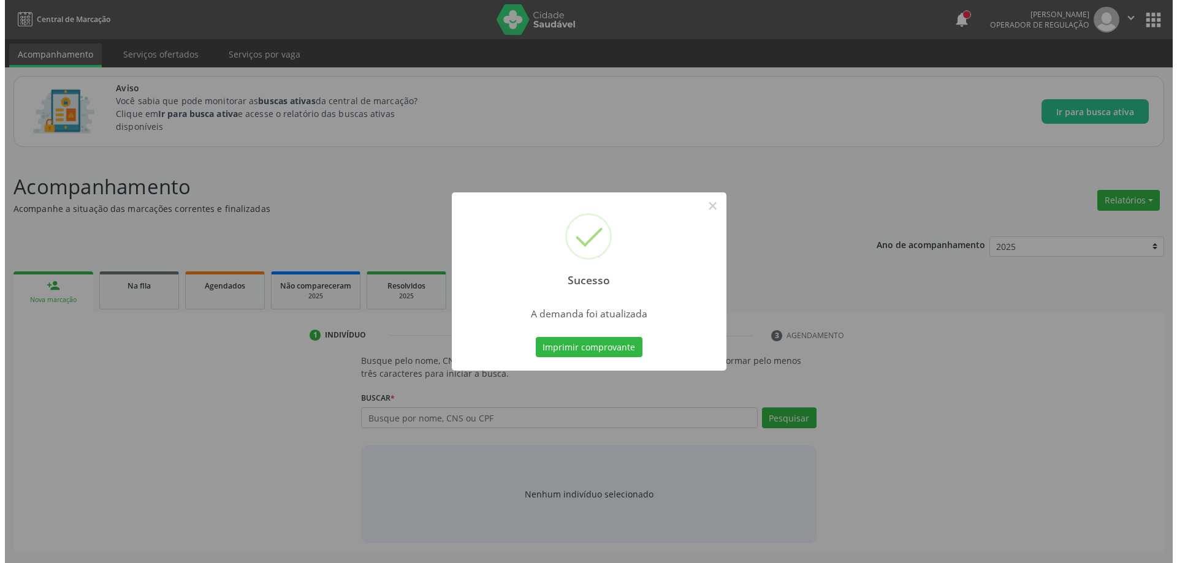
scroll to position [0, 0]
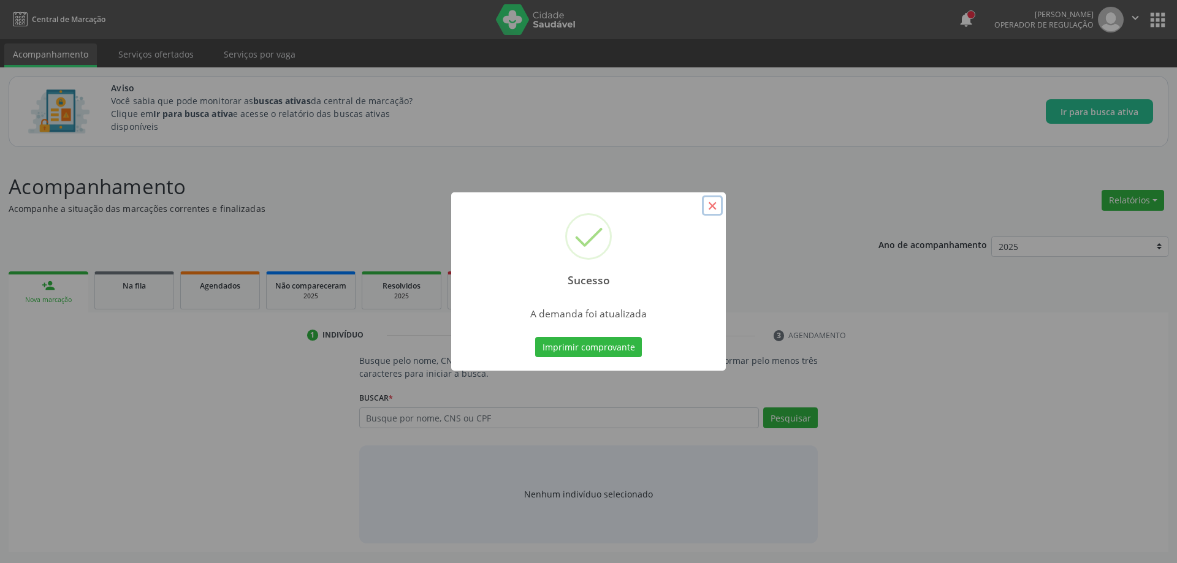
click at [716, 205] on button "×" at bounding box center [712, 206] width 21 height 21
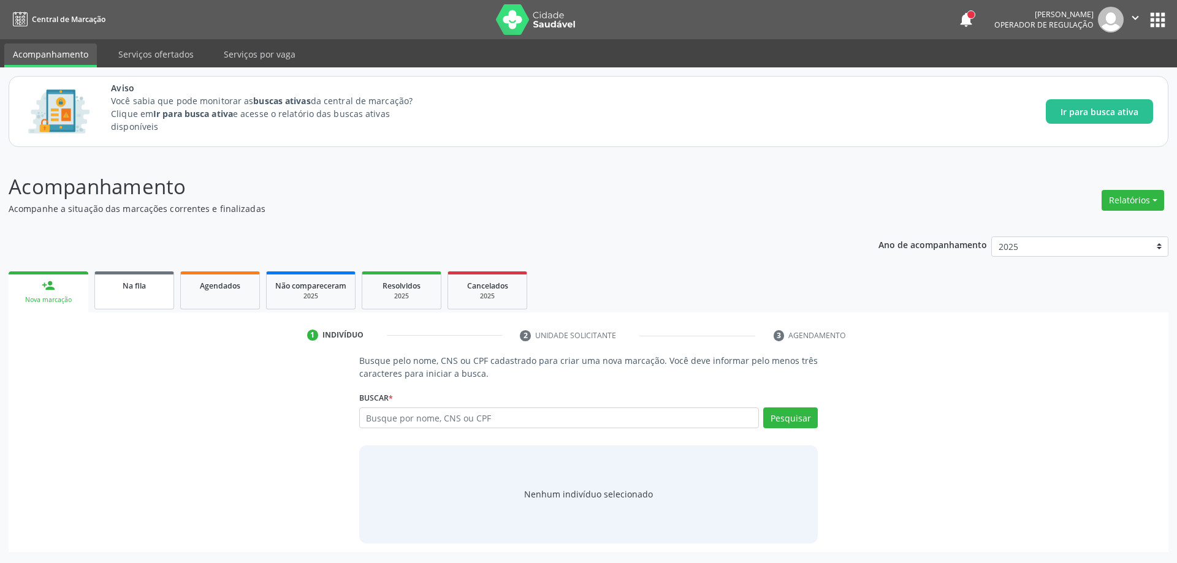
click at [128, 291] on span "Na fila" at bounding box center [134, 286] width 23 height 10
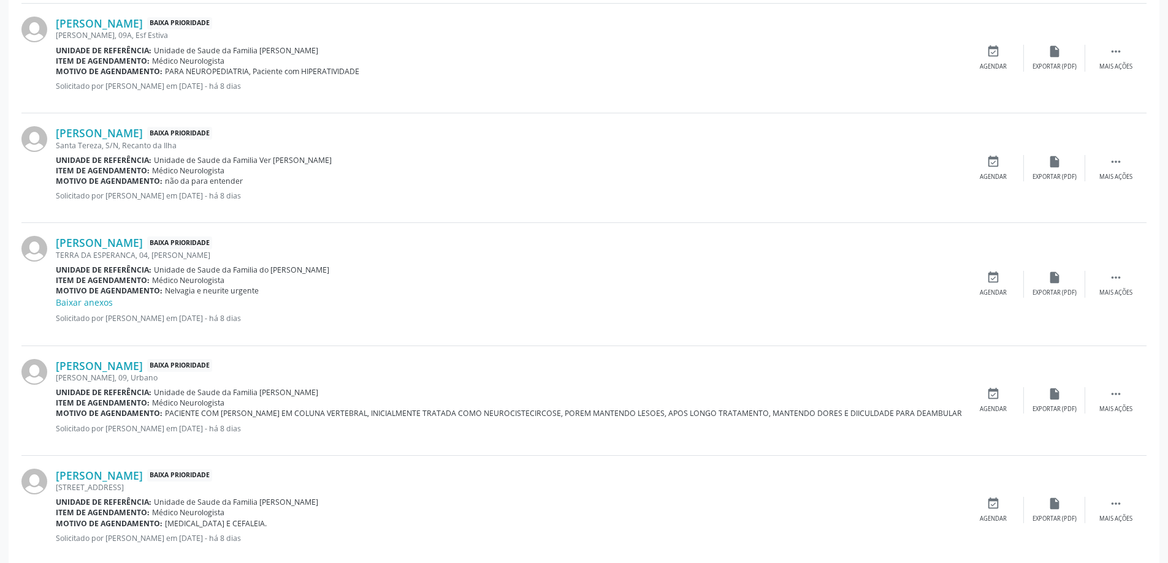
scroll to position [1634, 0]
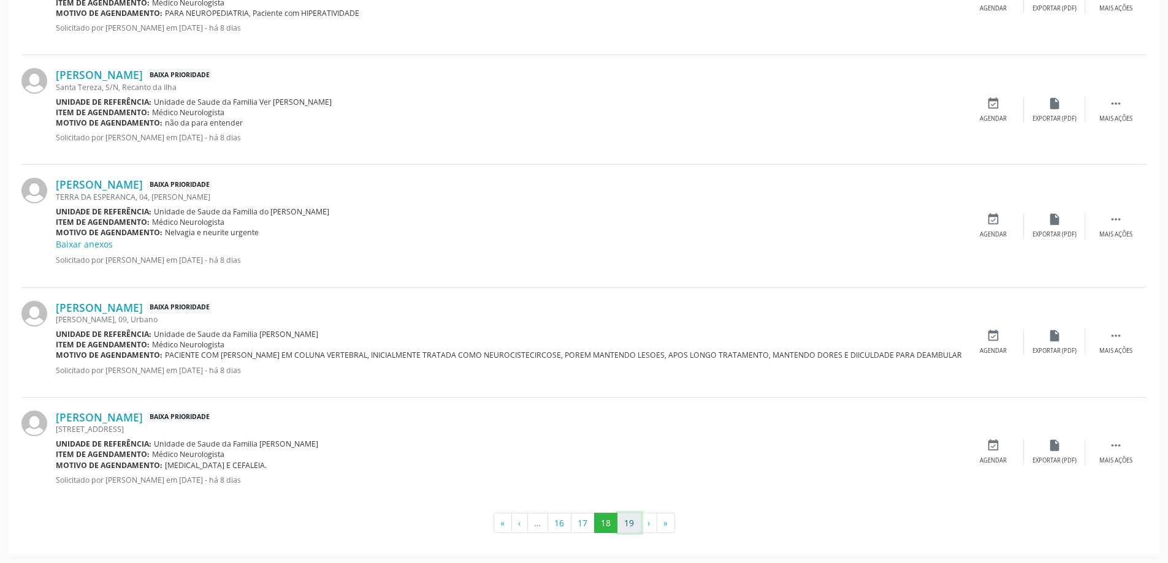
click at [625, 523] on button "19" at bounding box center [629, 523] width 24 height 21
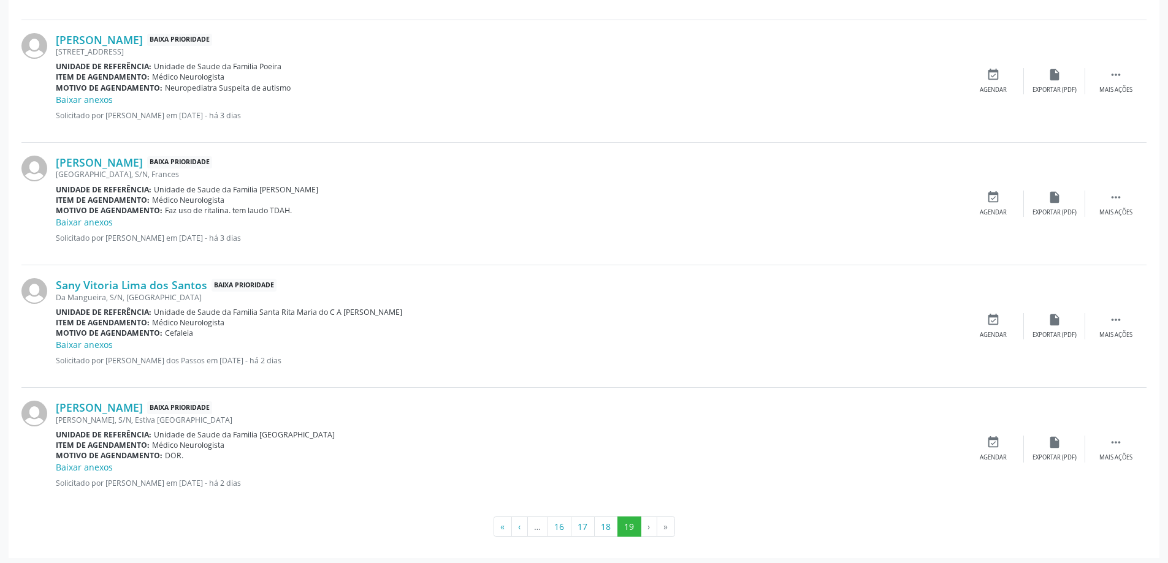
scroll to position [1492, 0]
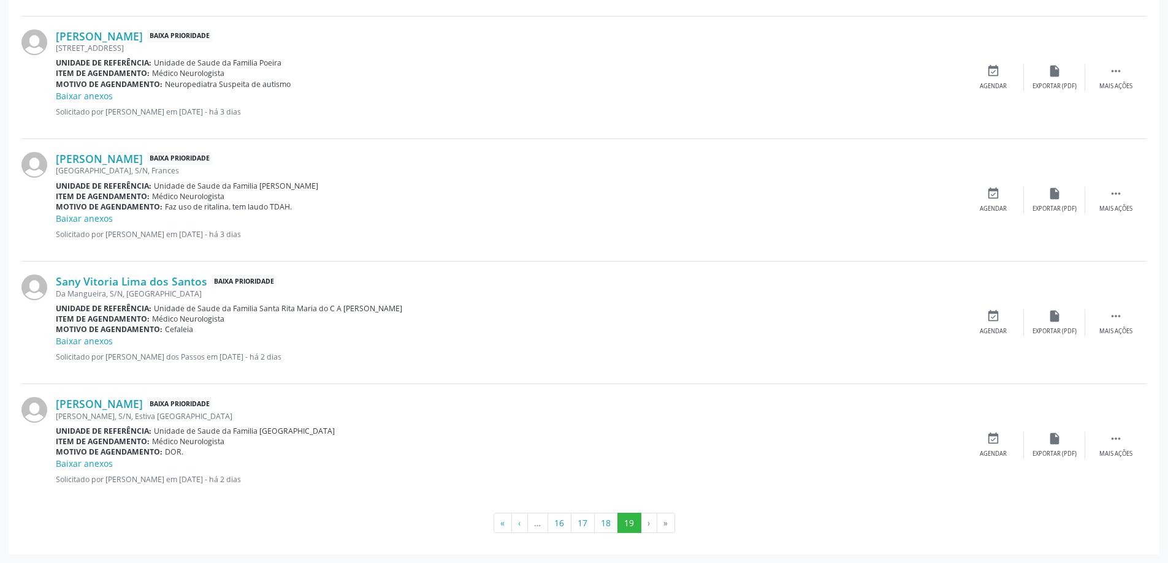
click at [649, 522] on li "›" at bounding box center [649, 523] width 16 height 21
click at [663, 525] on li "»" at bounding box center [666, 523] width 18 height 21
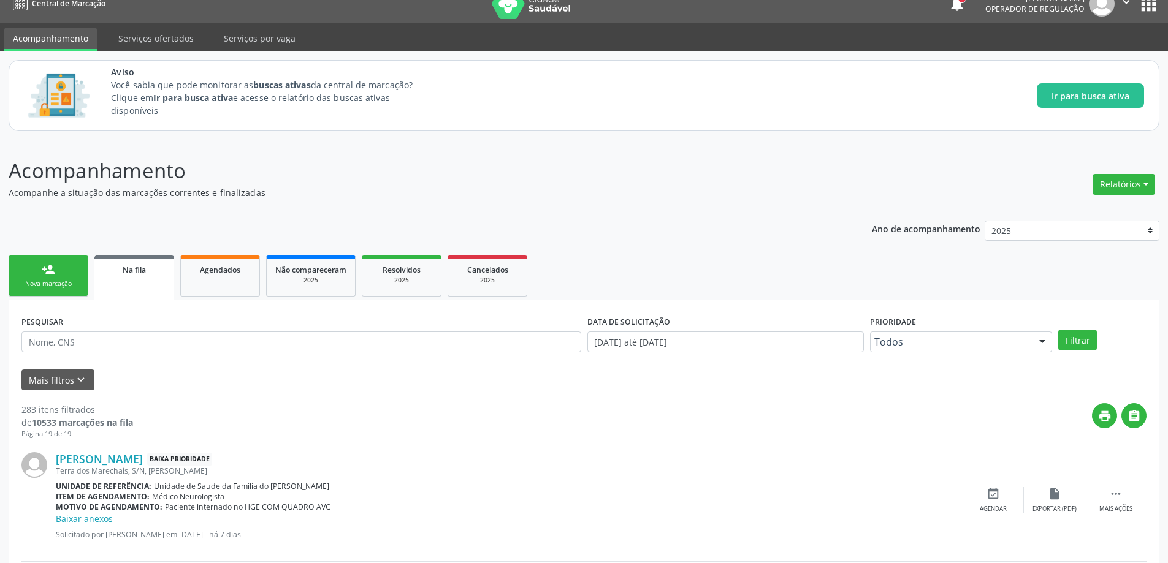
scroll to position [0, 0]
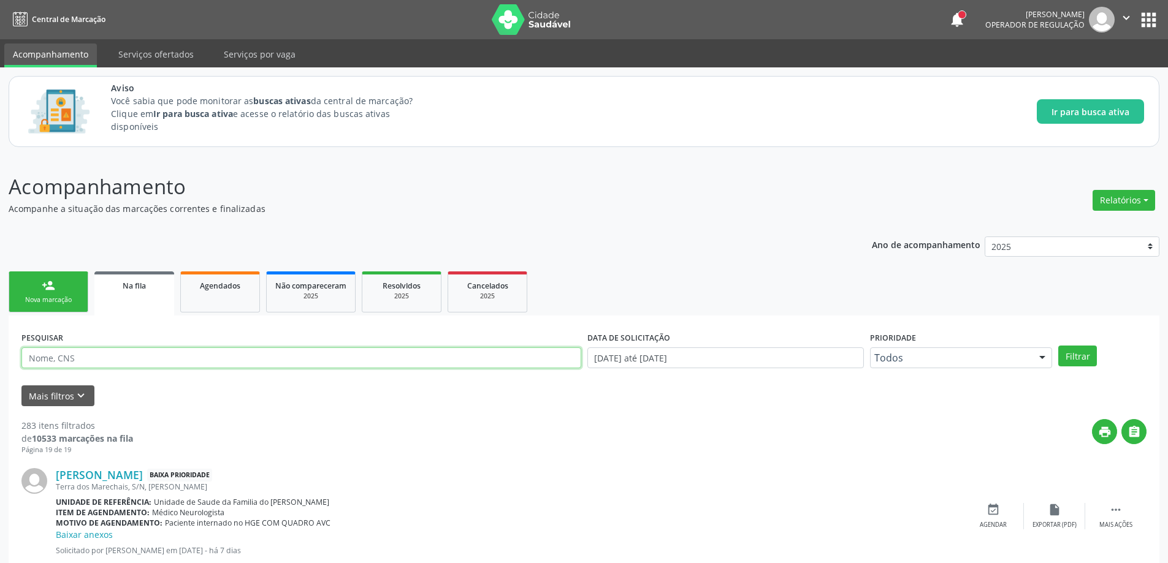
click at [138, 351] on input "text" at bounding box center [301, 358] width 560 height 21
type input "[PERSON_NAME]"
click at [1078, 359] on button "Filtrar" at bounding box center [1077, 356] width 39 height 21
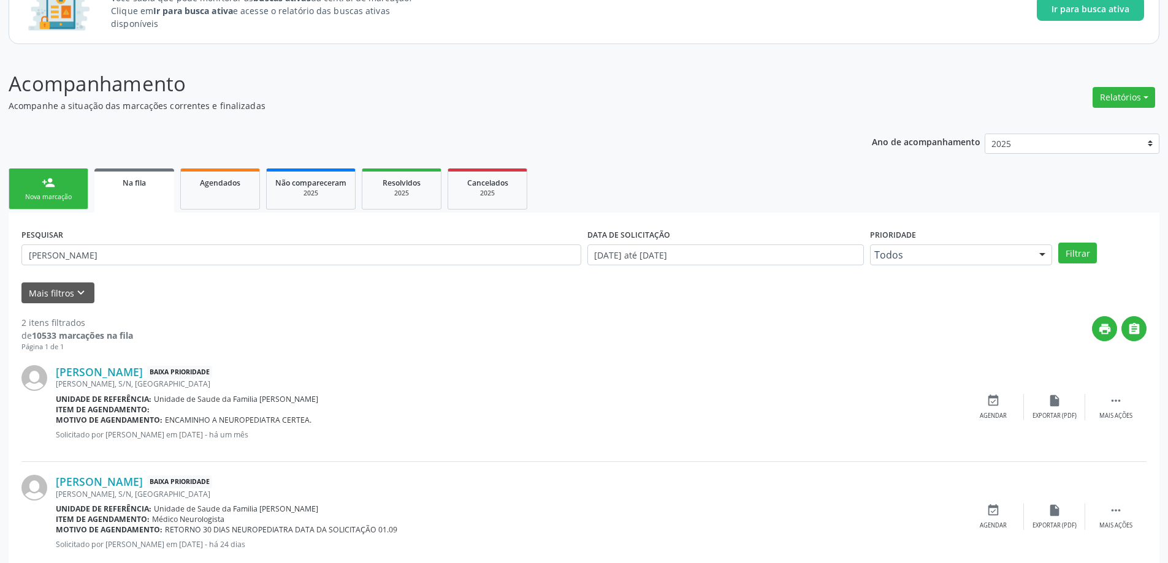
scroll to position [132, 0]
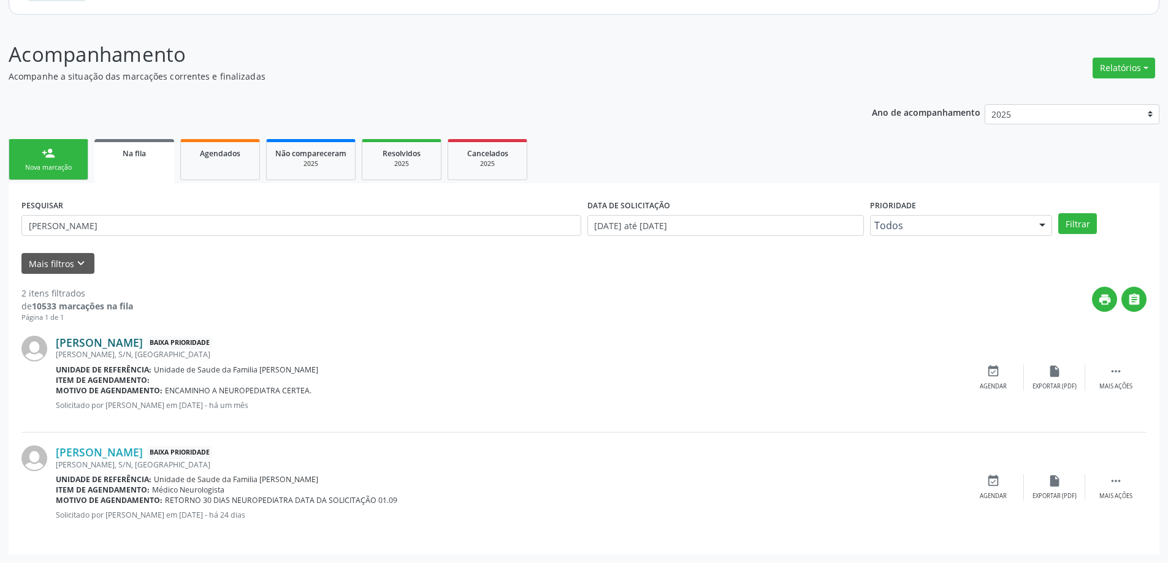
click at [143, 340] on link "[PERSON_NAME]" at bounding box center [99, 342] width 87 height 13
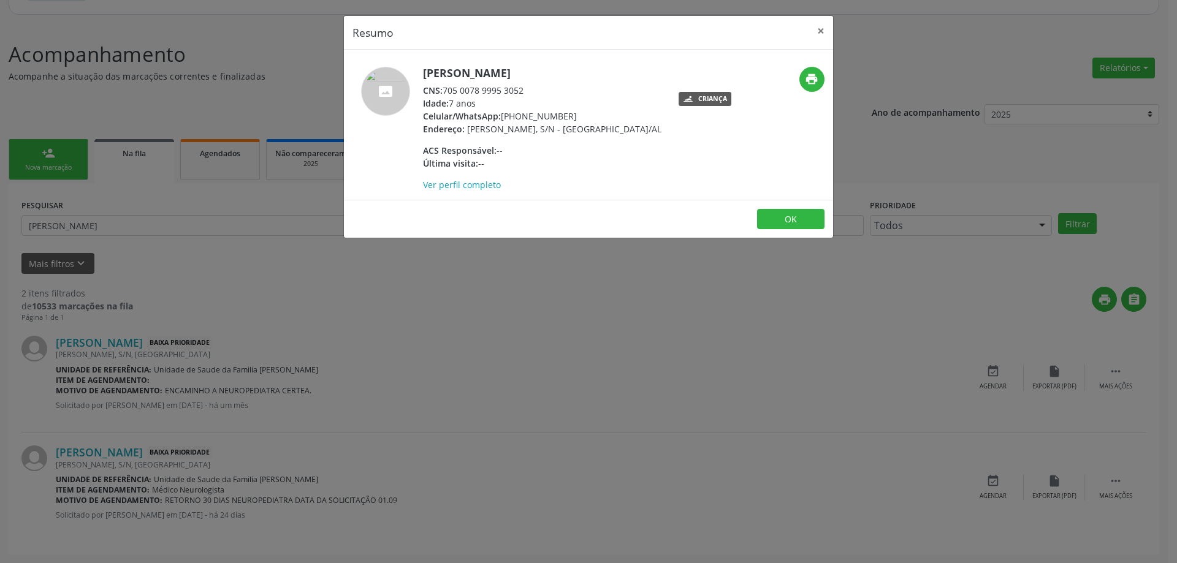
drag, startPoint x: 528, startPoint y: 91, endPoint x: 444, endPoint y: 91, distance: 84.0
click at [444, 91] on div "CNS: 705 0078 9995 3052" at bounding box center [542, 90] width 238 height 13
copy div "705 0078 9995 3052"
click at [826, 31] on button "×" at bounding box center [821, 31] width 25 height 30
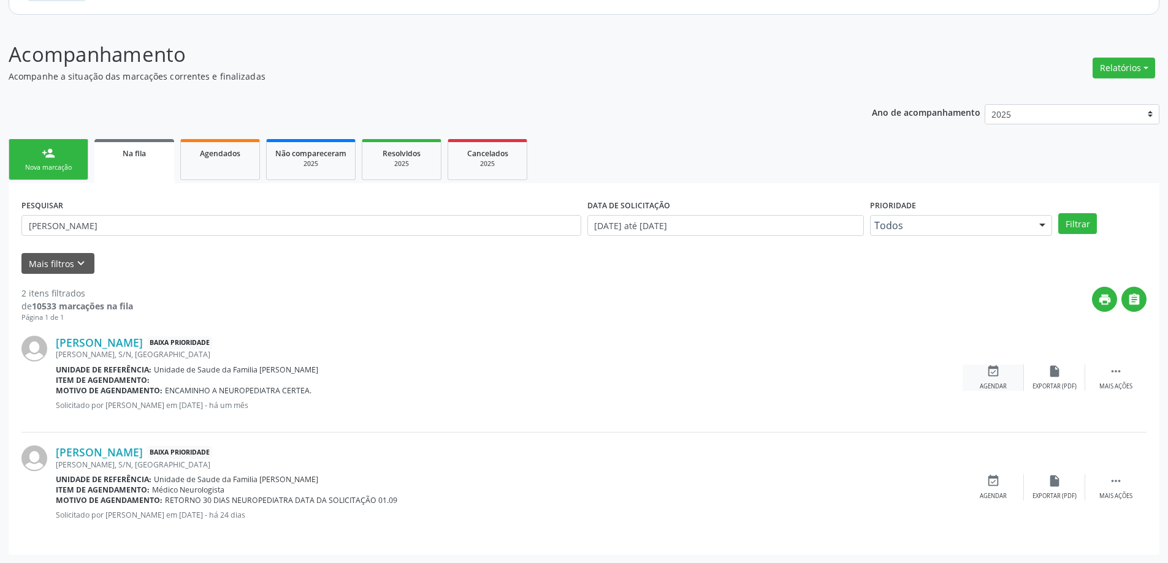
click at [997, 369] on icon "event_available" at bounding box center [992, 371] width 13 height 13
